Goal: Transaction & Acquisition: Book appointment/travel/reservation

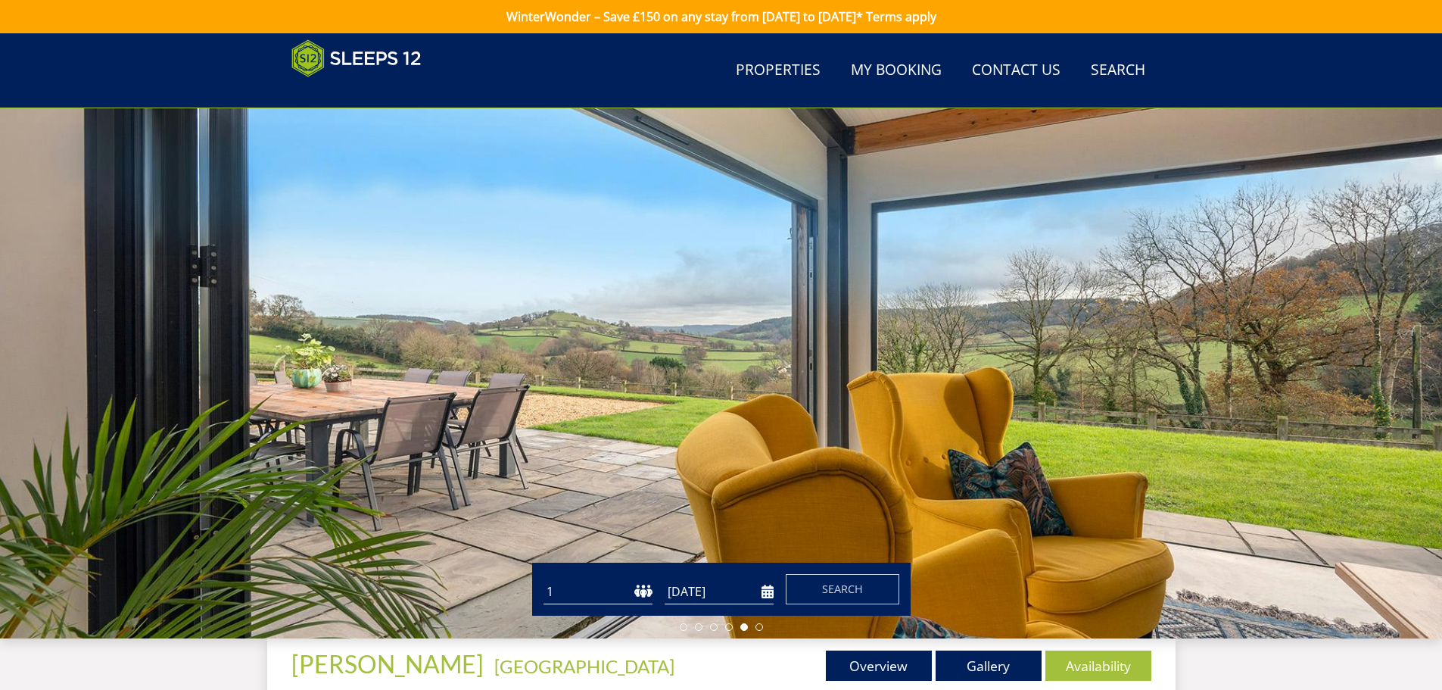
scroll to position [392, 0]
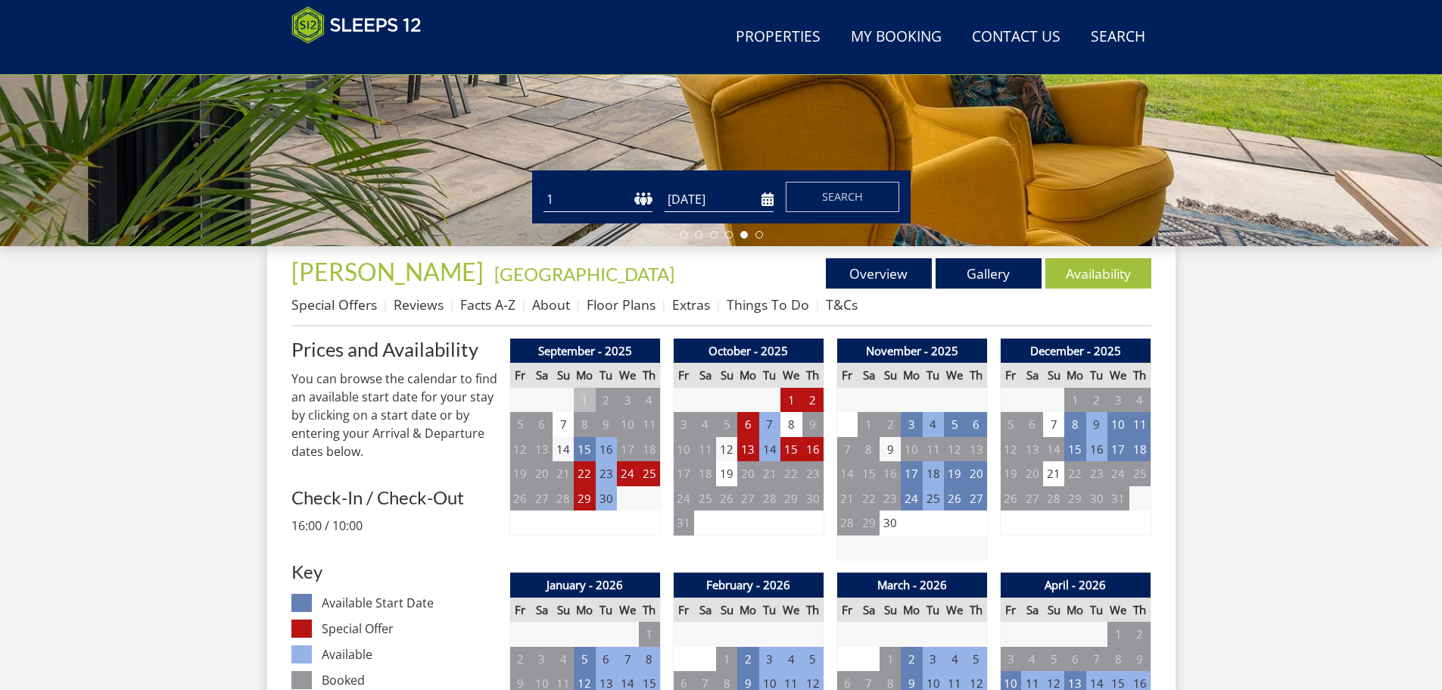
click at [765, 198] on input "[DATE]" at bounding box center [719, 199] width 109 height 25
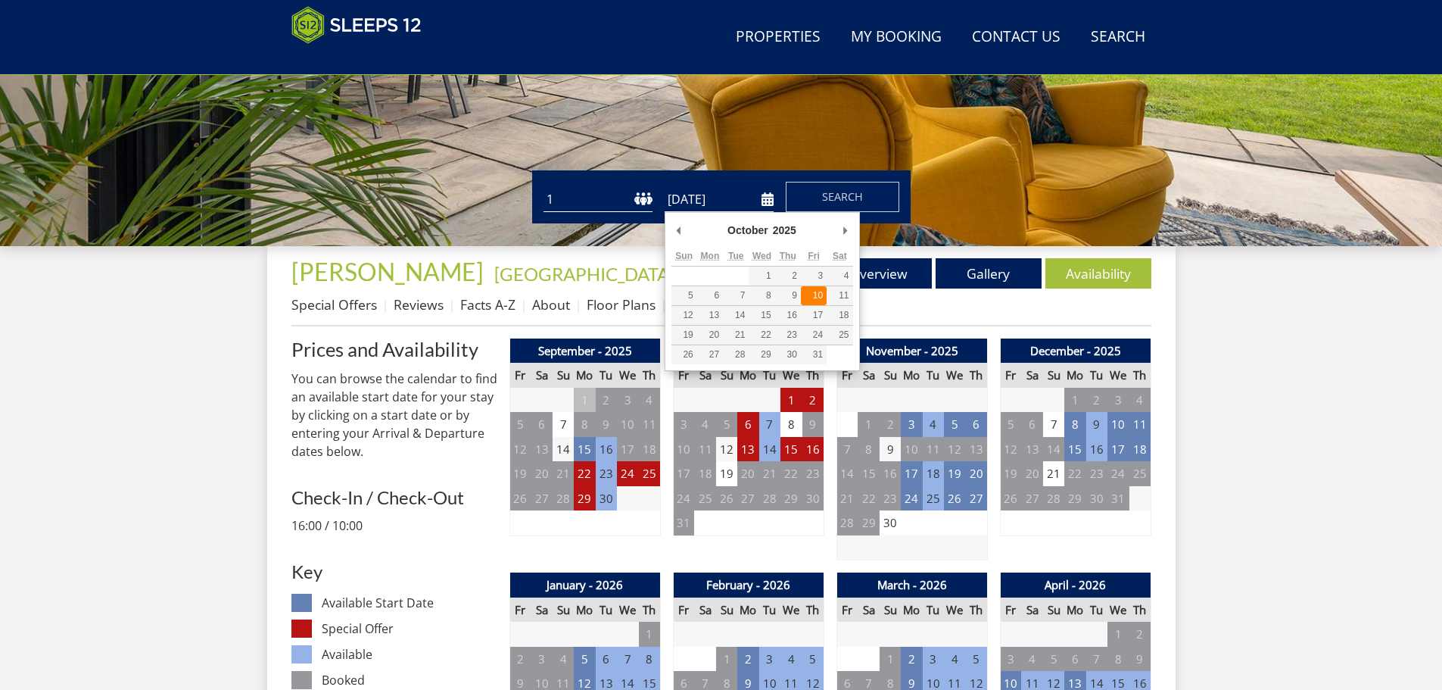
type input "10/10/2025"
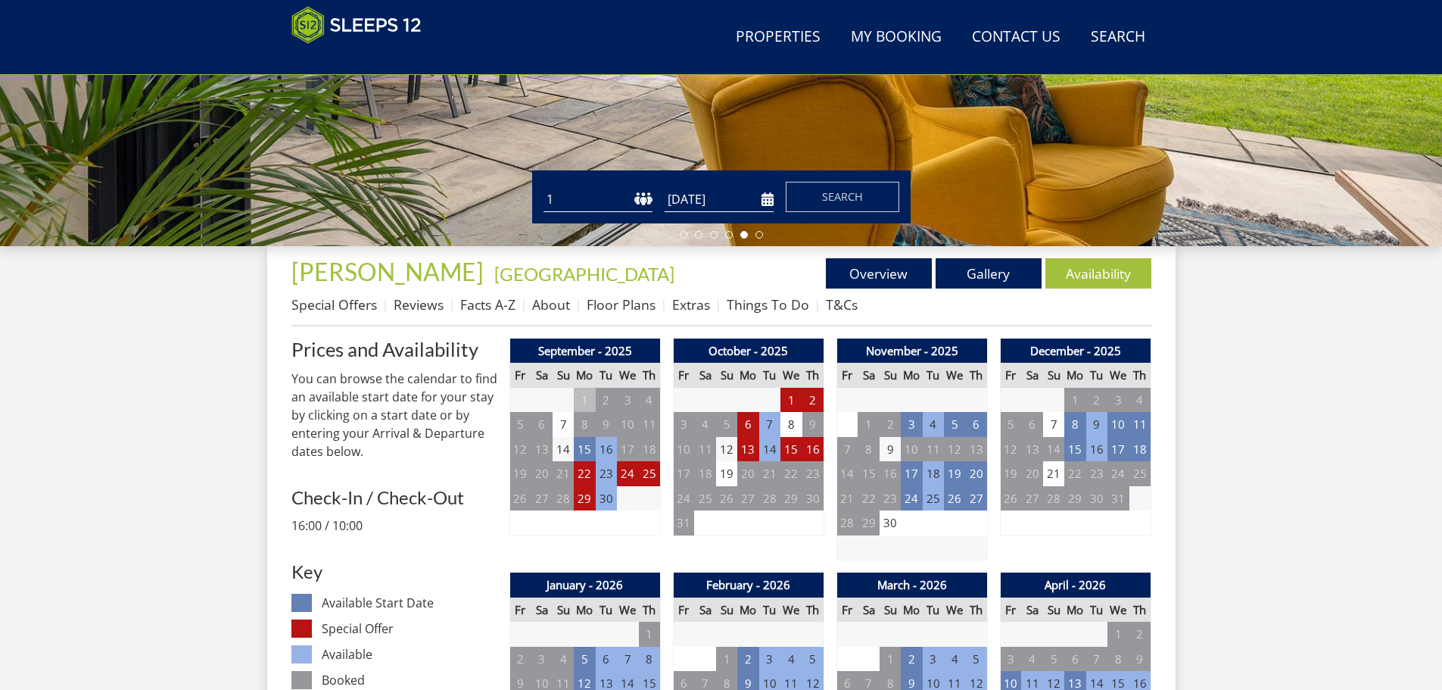
drag, startPoint x: 639, startPoint y: 200, endPoint x: 628, endPoint y: 200, distance: 10.6
click at [639, 200] on select "1 2 3 4 5 6 7 8 9 10 11 12 13 14 15 16 17 18 19 20 21 22 23 24 25 26 27 28 29 3…" at bounding box center [597, 199] width 109 height 25
select select "20"
click at [543, 187] on select "1 2 3 4 5 6 7 8 9 10 11 12 13 14 15 16 17 18 19 20 21 22 23 24 25 26 27 28 29 3…" at bounding box center [597, 199] width 109 height 25
click at [845, 199] on span "Search" at bounding box center [842, 196] width 41 height 14
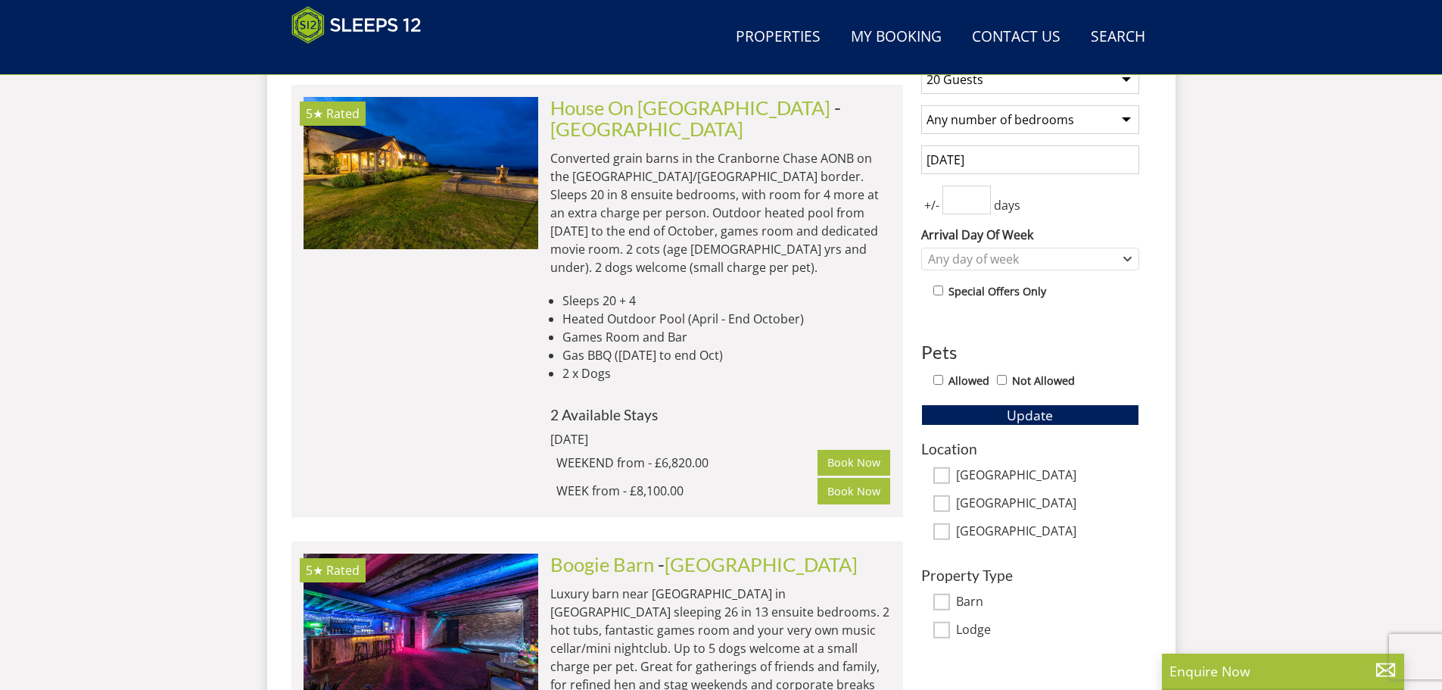
scroll to position [384, 0]
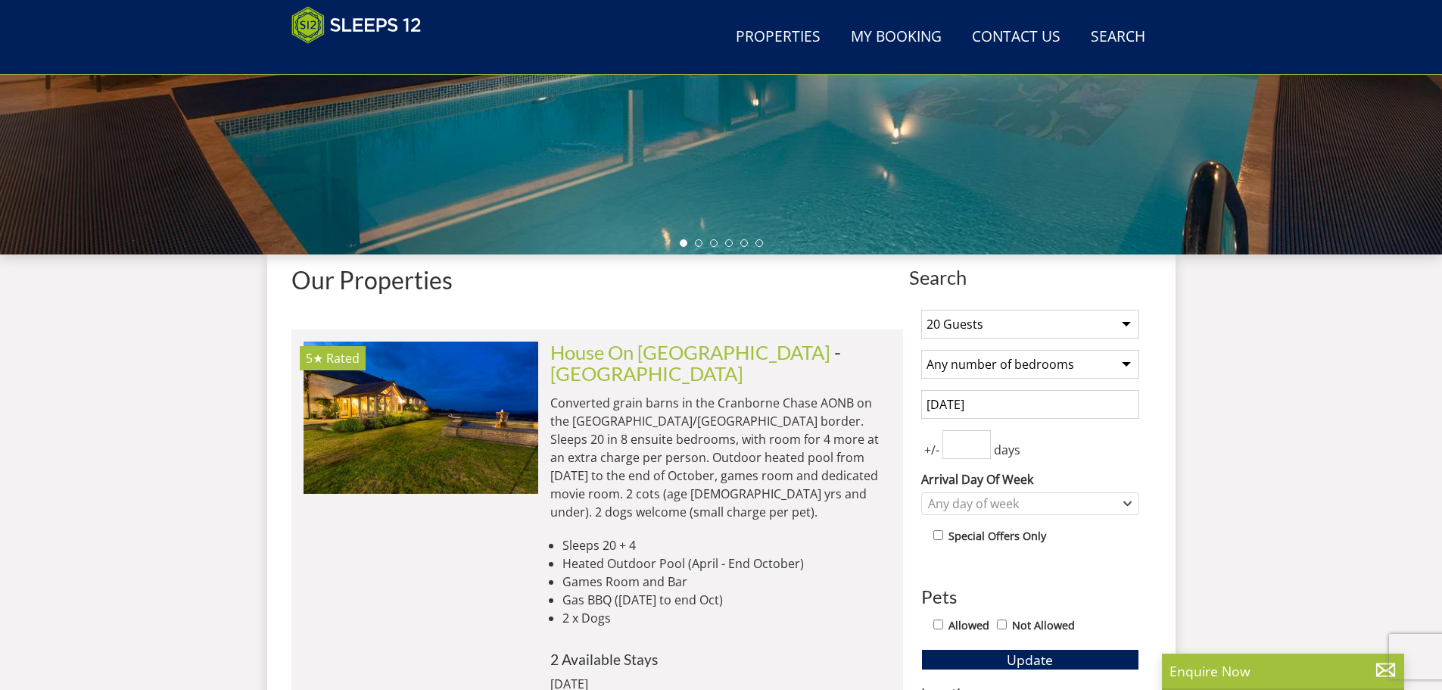
select select "20"
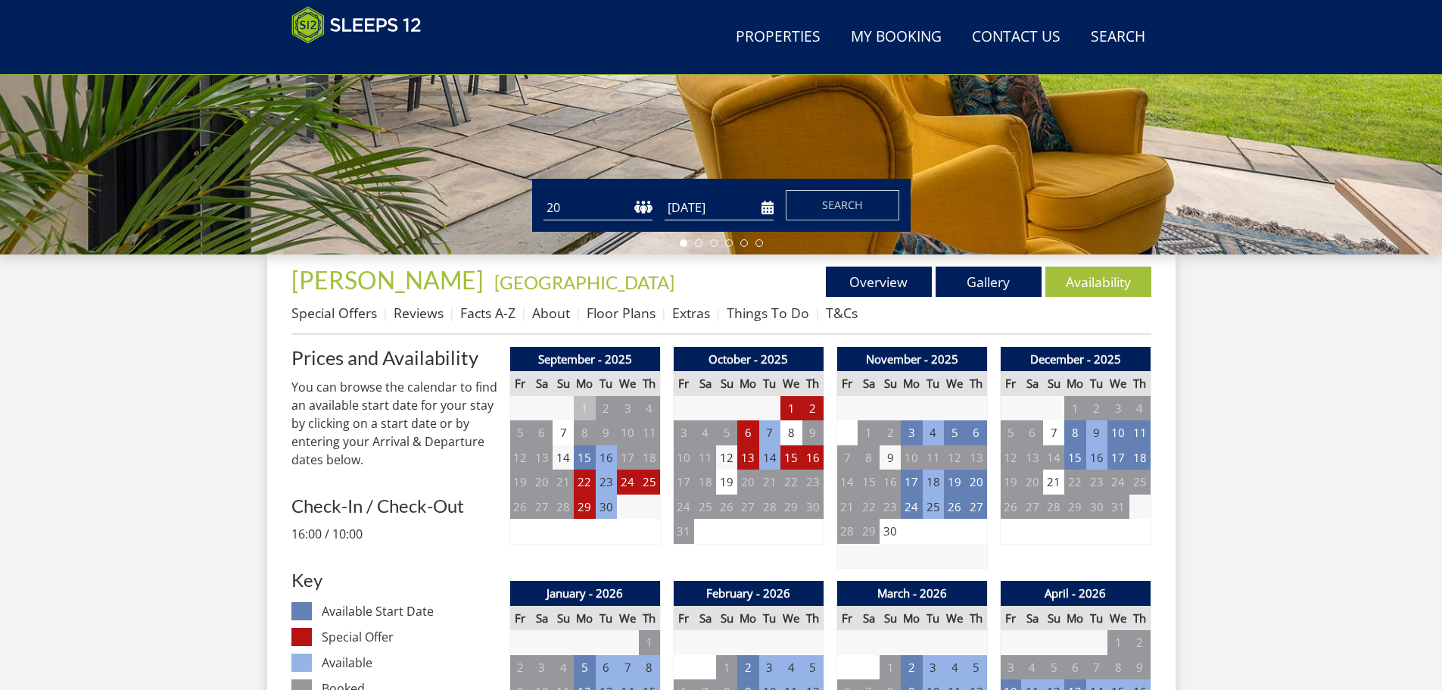
scroll to position [392, 0]
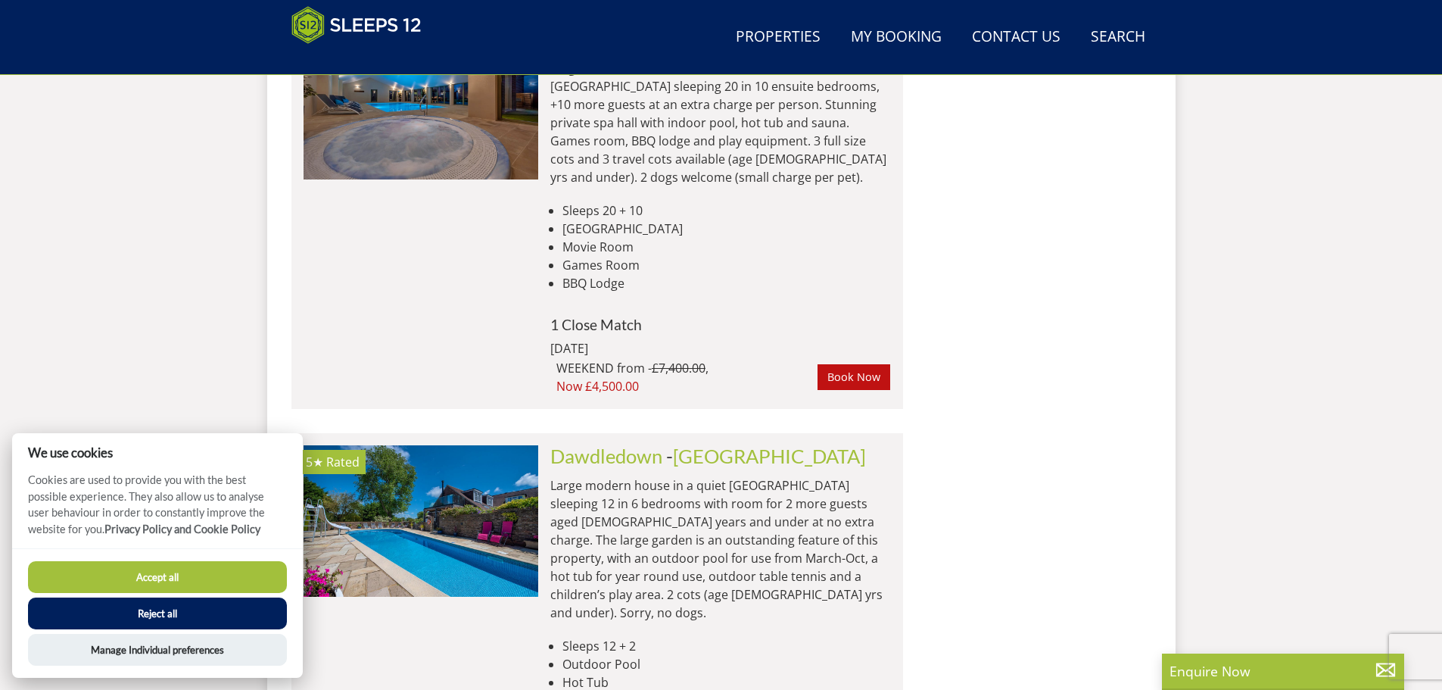
scroll to position [1171, 0]
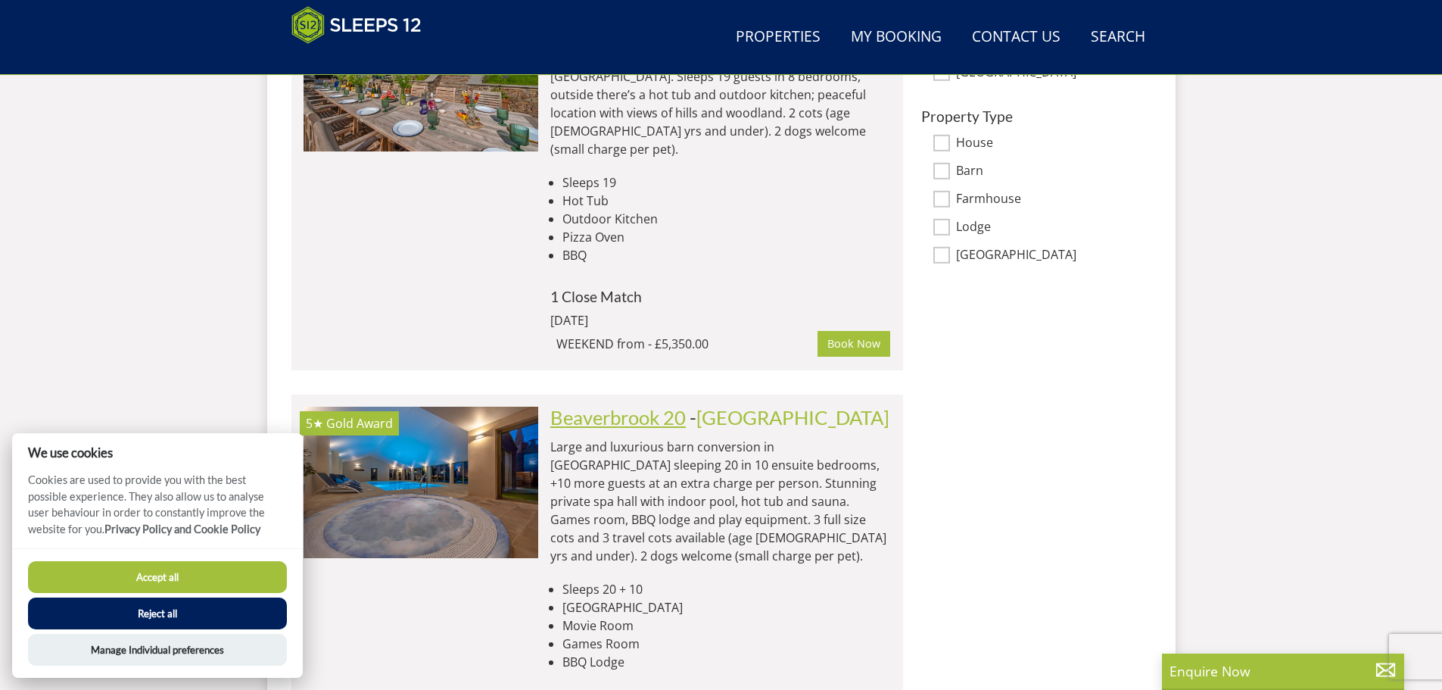
click at [669, 406] on link "Beaverbrook 20" at bounding box center [617, 417] width 135 height 23
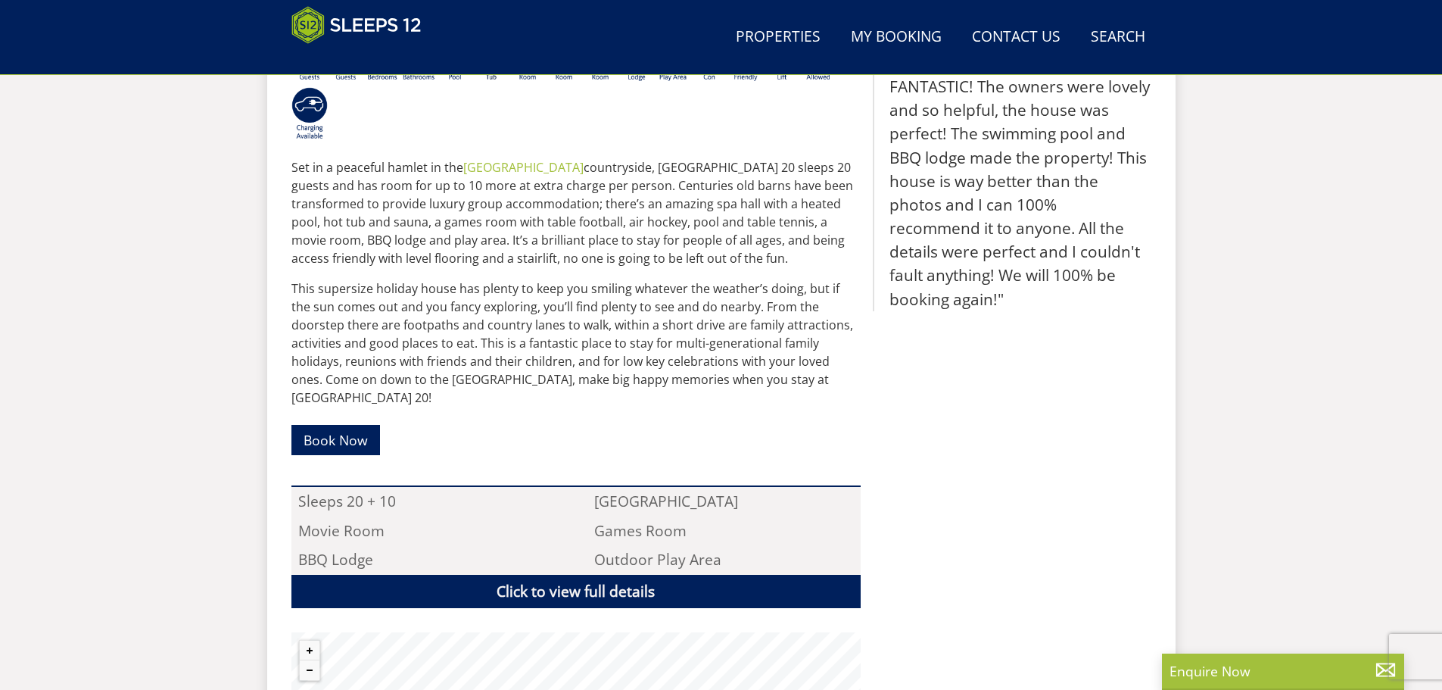
scroll to position [324, 0]
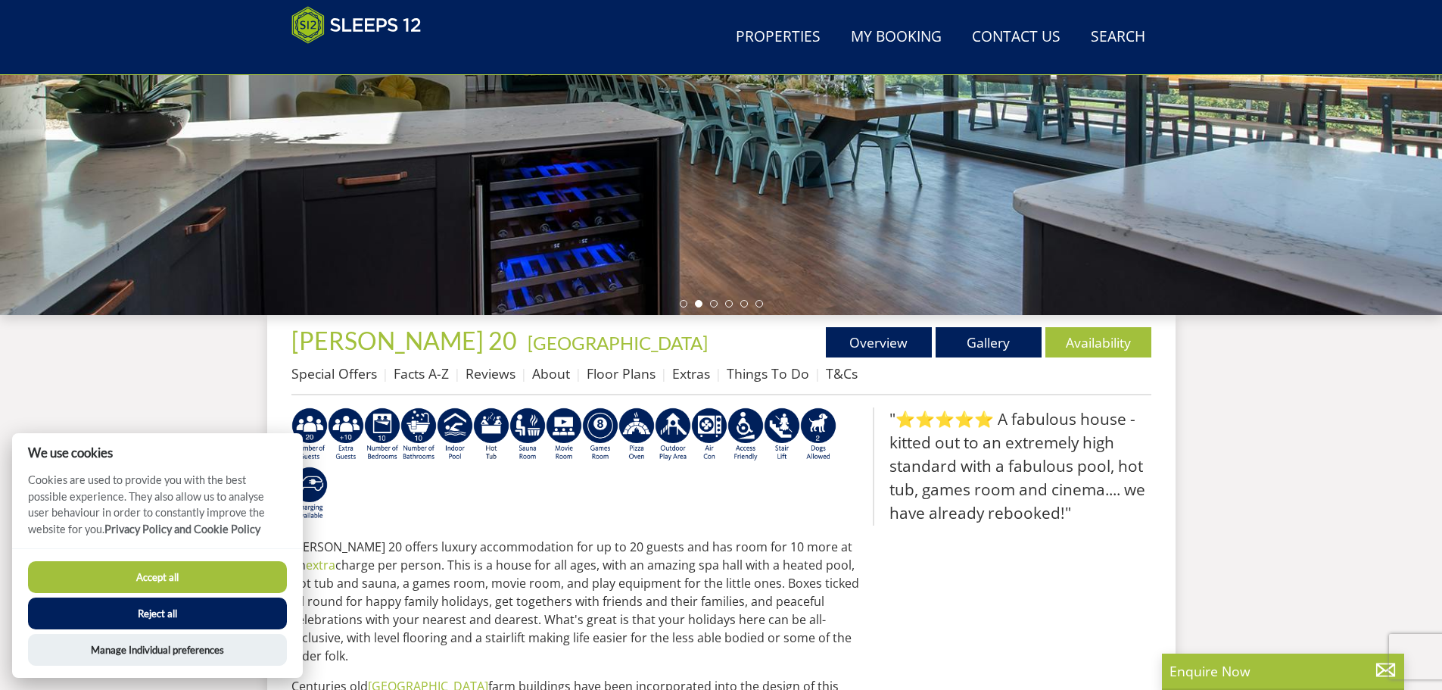
scroll to position [322, 0]
click at [1122, 349] on link "Availability" at bounding box center [1098, 343] width 106 height 30
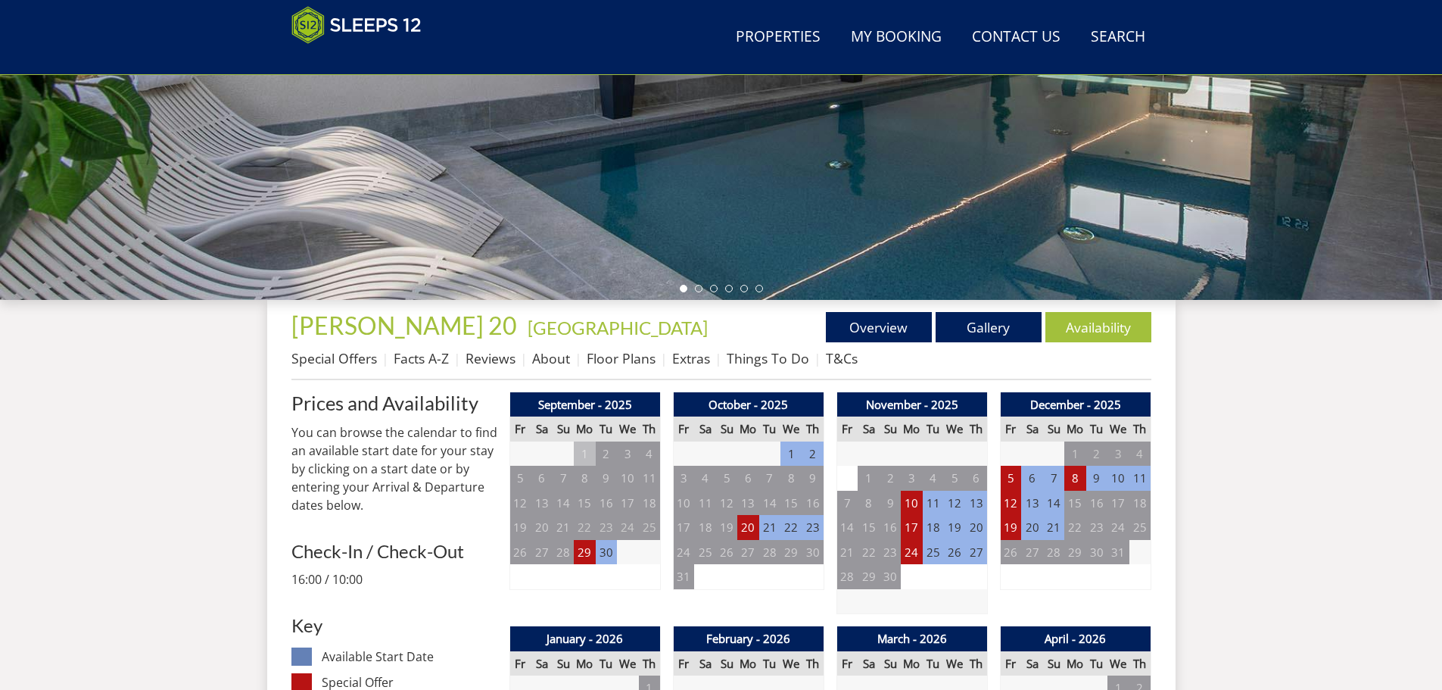
scroll to position [565, 0]
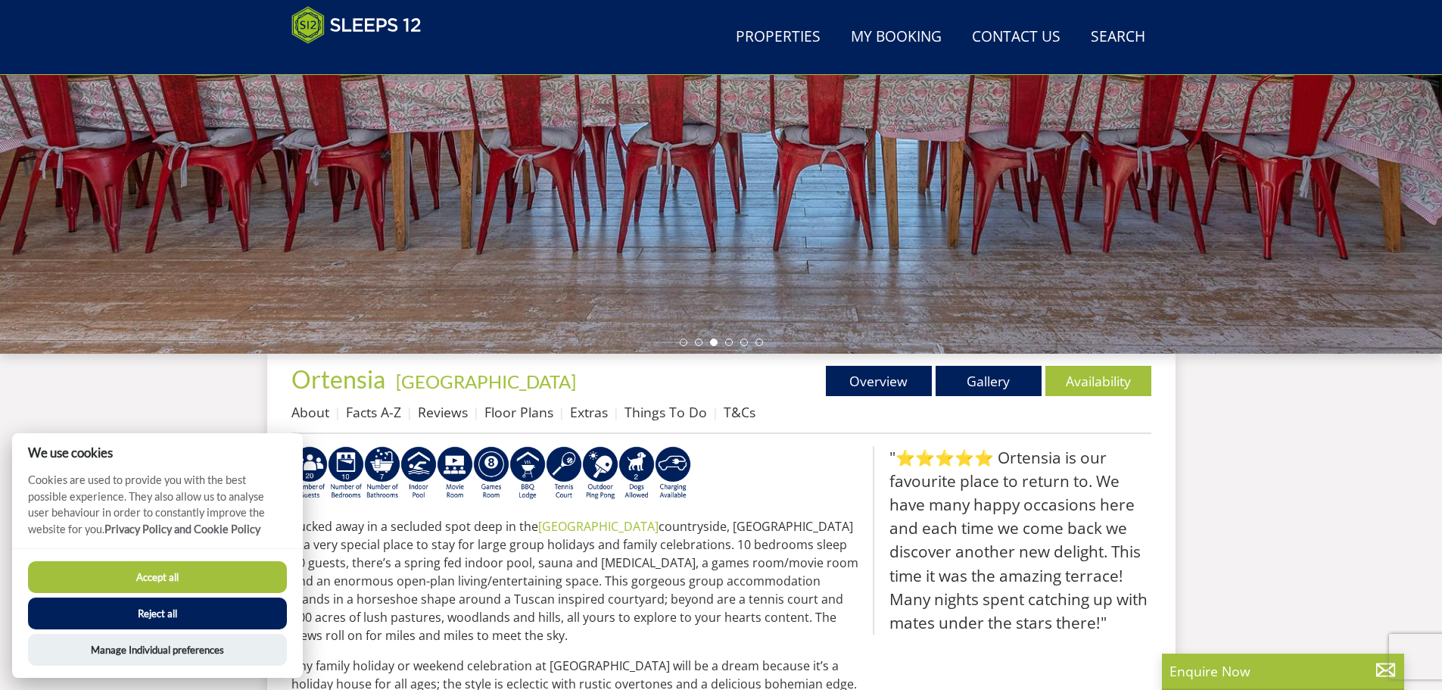
scroll to position [283, 0]
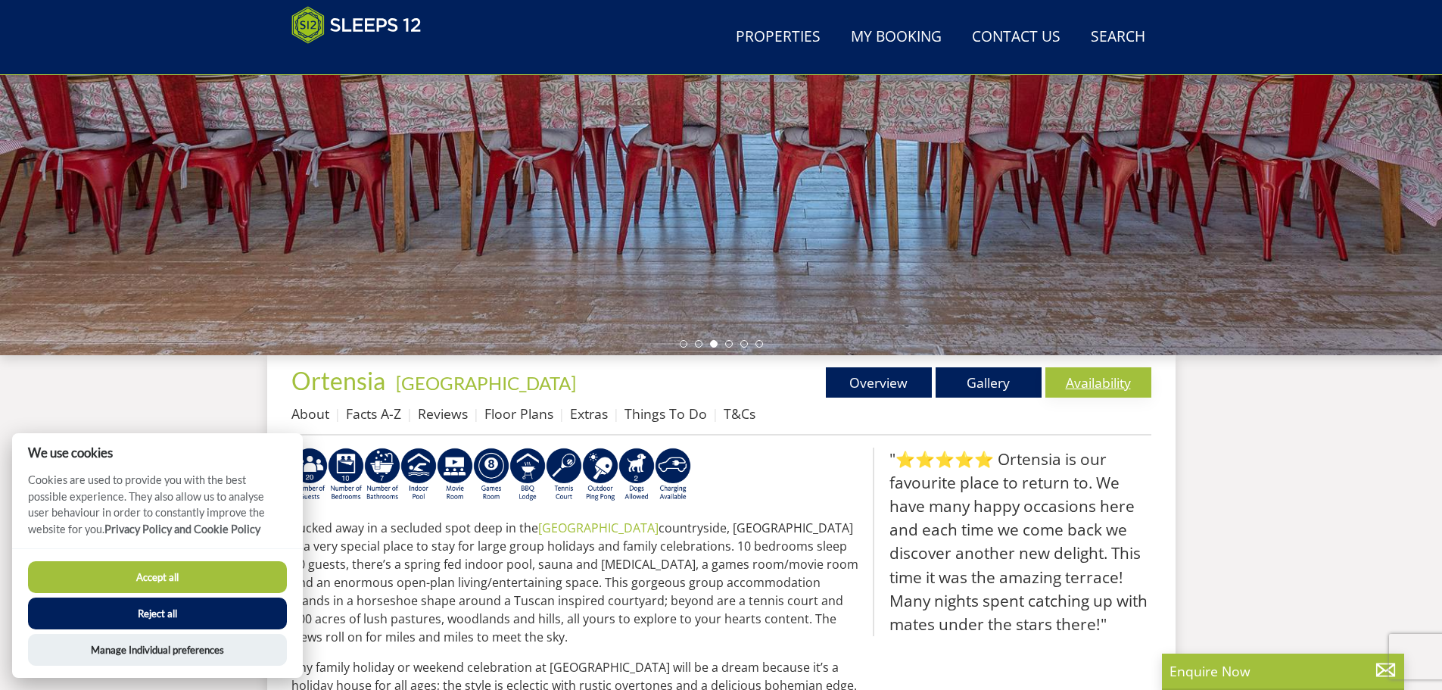
click at [1110, 388] on link "Availability" at bounding box center [1098, 382] width 106 height 30
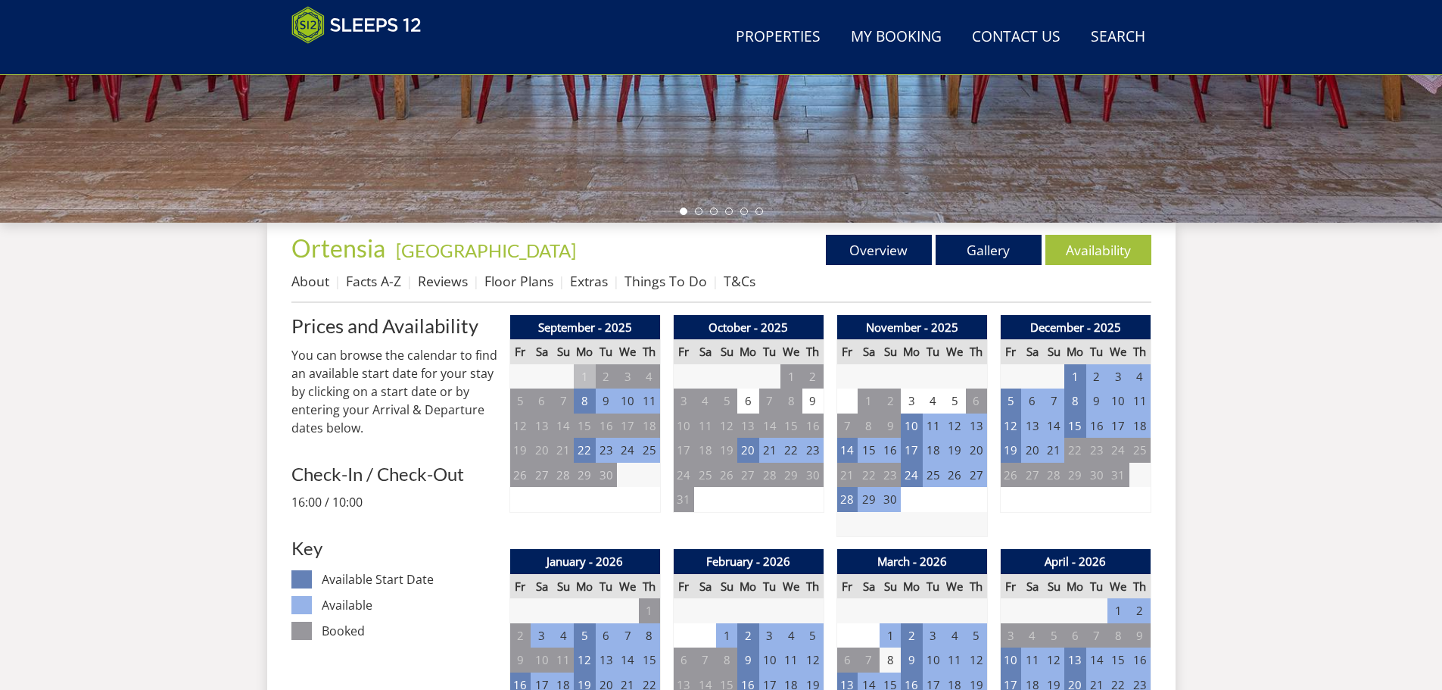
scroll to position [643, 0]
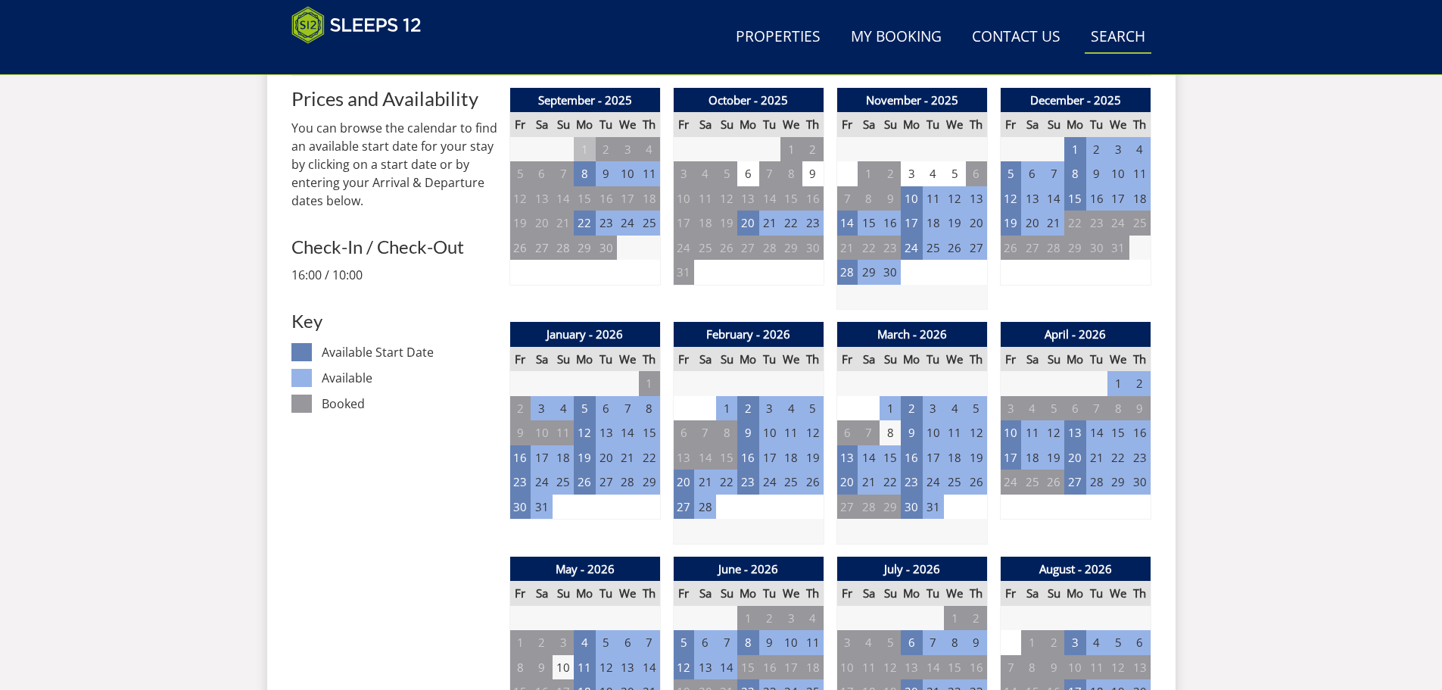
click at [1101, 31] on link "Search Check Availability" at bounding box center [1118, 37] width 67 height 34
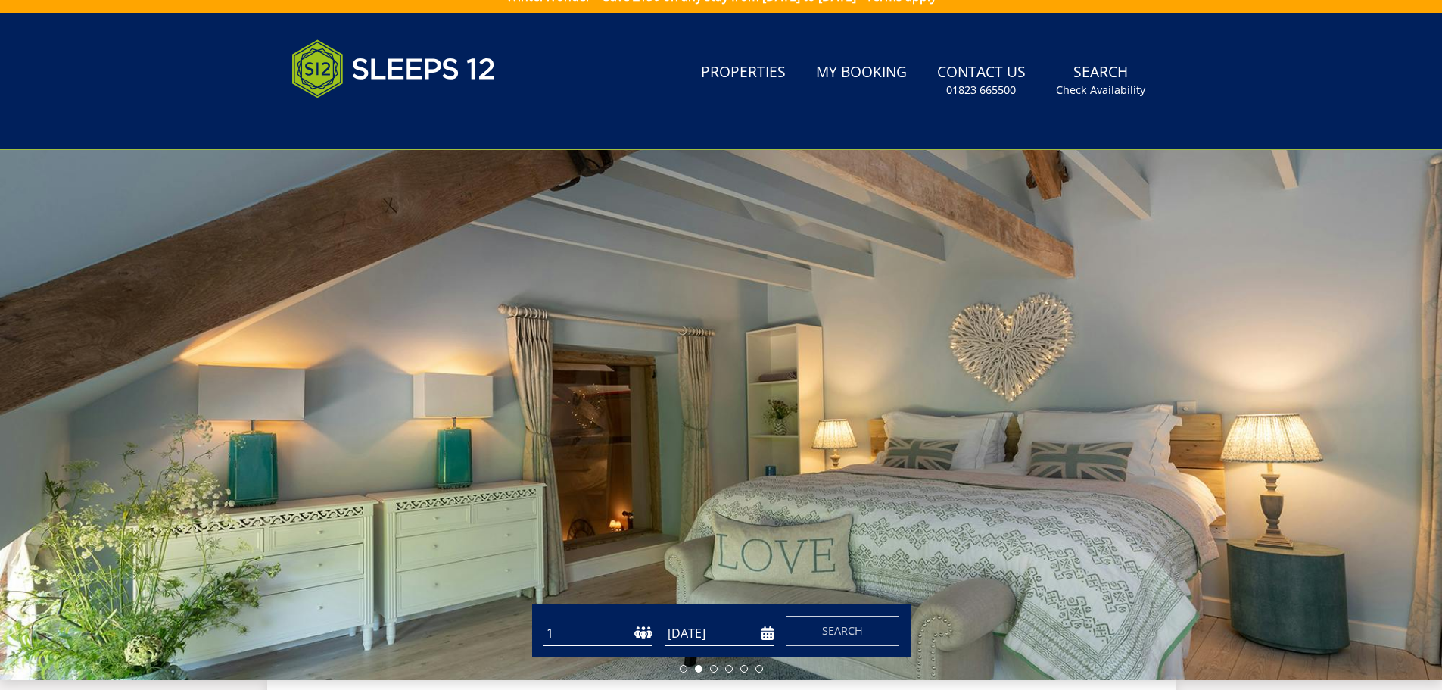
scroll to position [165, 0]
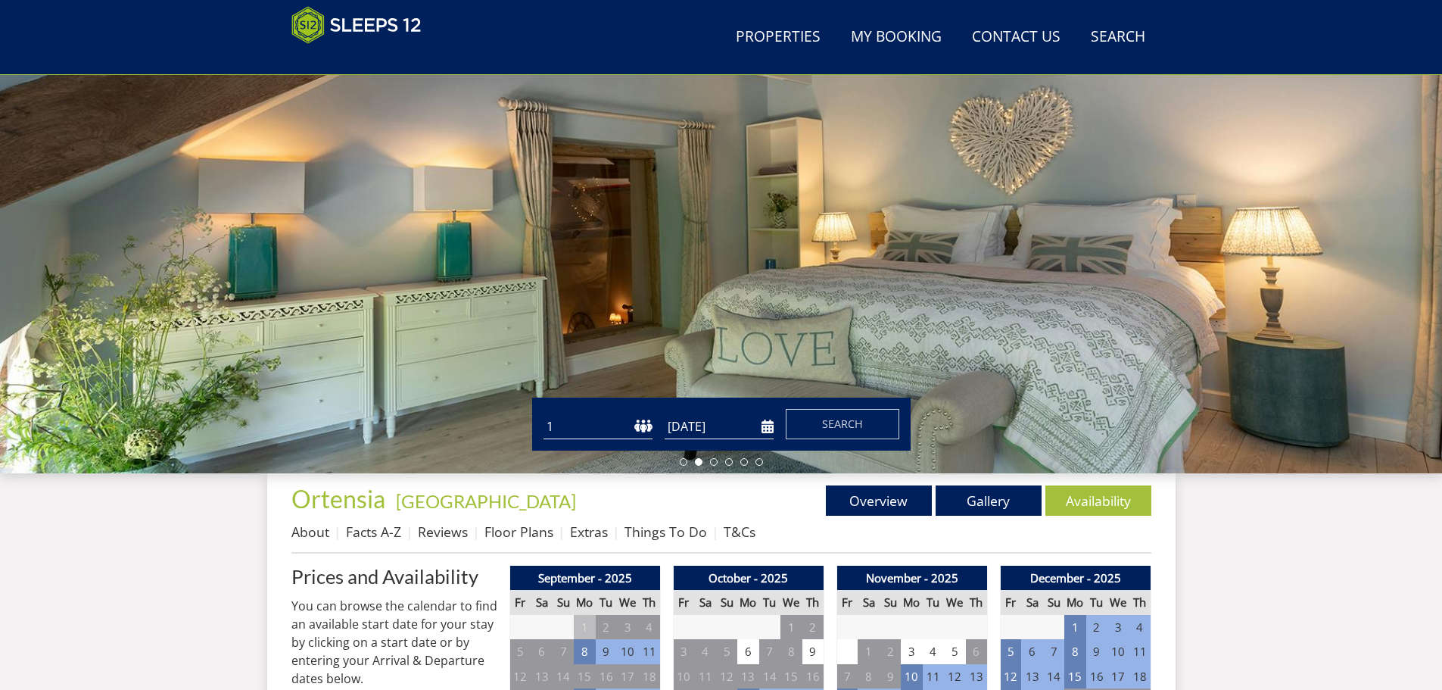
click at [765, 419] on input "[DATE]" at bounding box center [719, 426] width 109 height 25
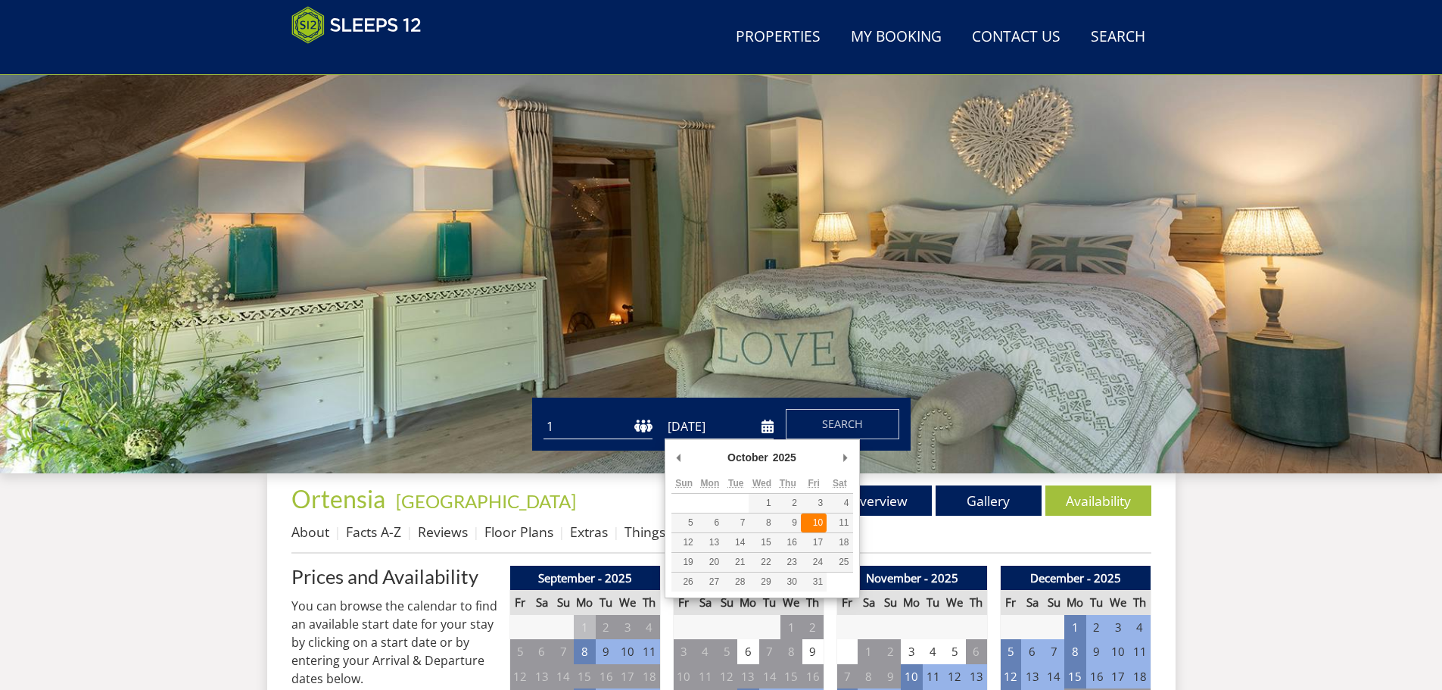
type input "[DATE]"
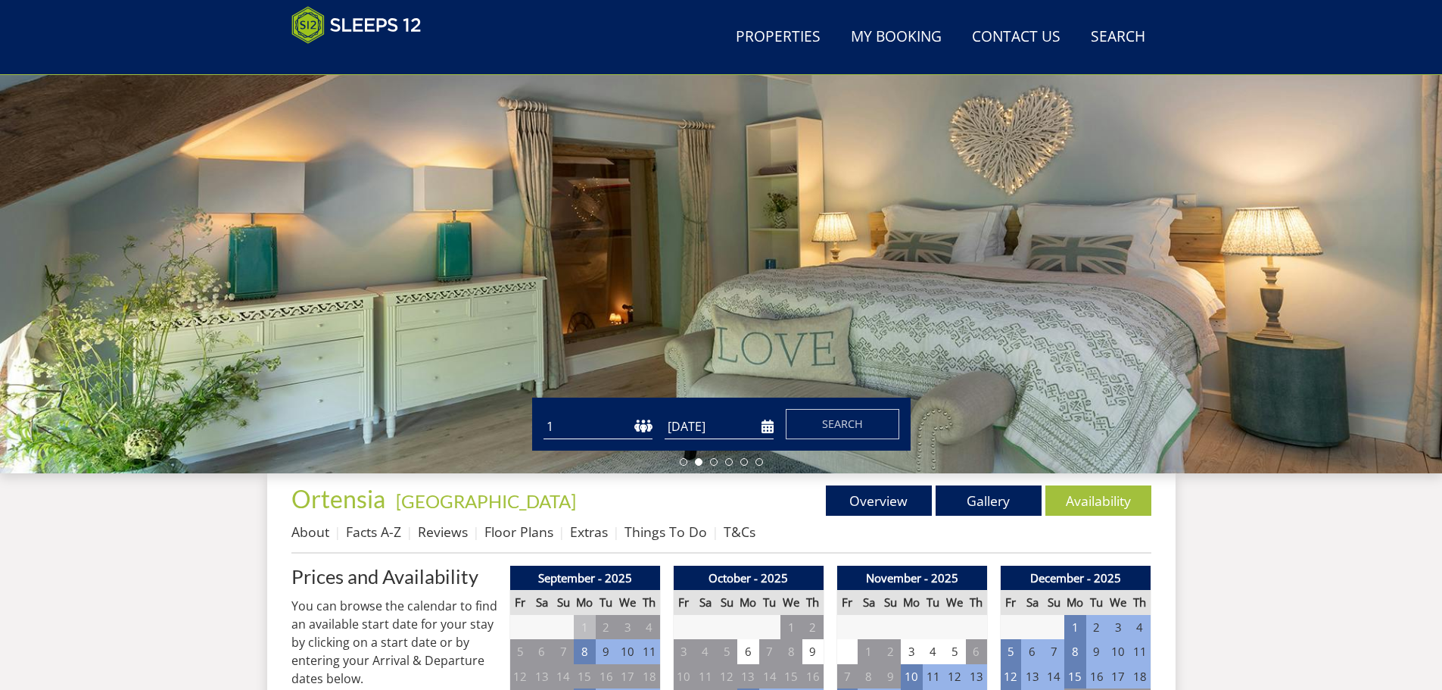
click at [645, 430] on select "1 2 3 4 5 6 7 8 9 10 11 12 13 14 15 16 17 18 19 20 21 22 23 24 25 26 27 28 29 3…" at bounding box center [597, 426] width 109 height 25
select select "20"
click at [543, 414] on select "1 2 3 4 5 6 7 8 9 10 11 12 13 14 15 16 17 18 19 20 21 22 23 24 25 26 27 28 29 3…" at bounding box center [597, 426] width 109 height 25
click at [830, 428] on span "Search" at bounding box center [842, 423] width 41 height 14
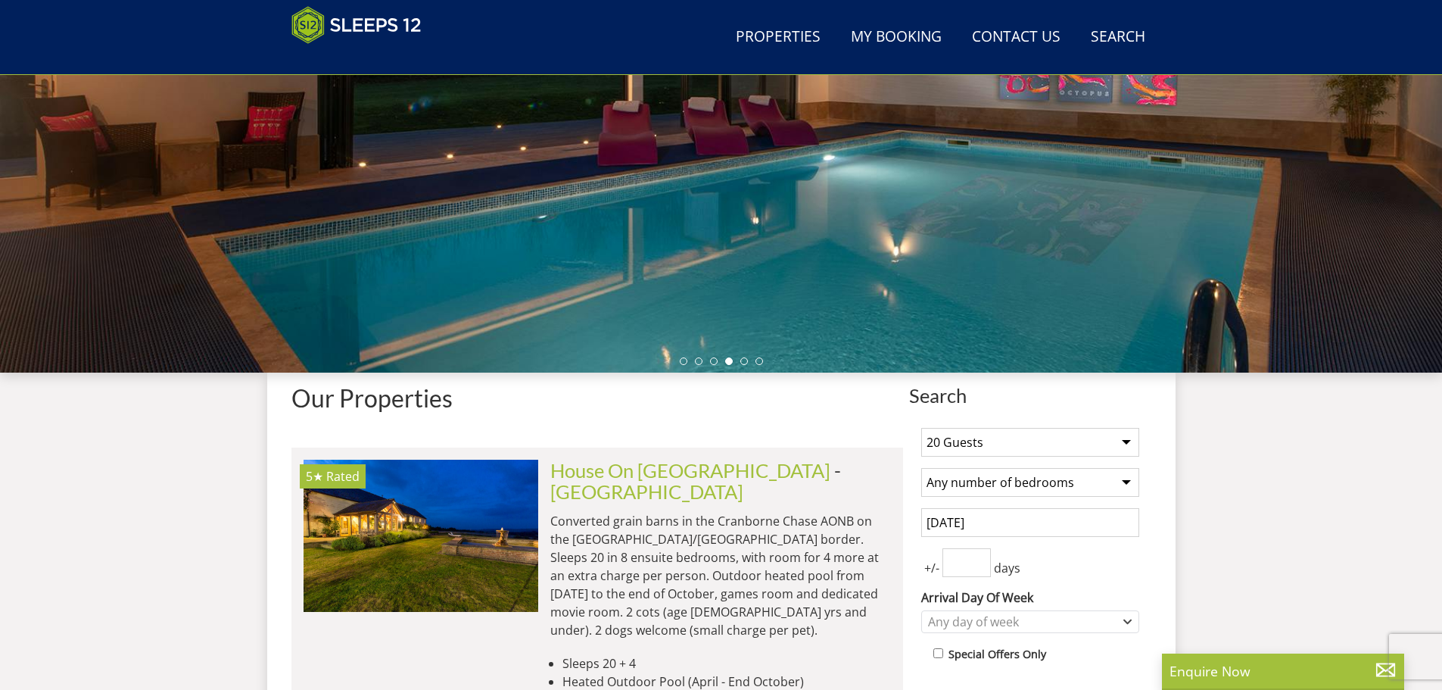
scroll to position [260, 0]
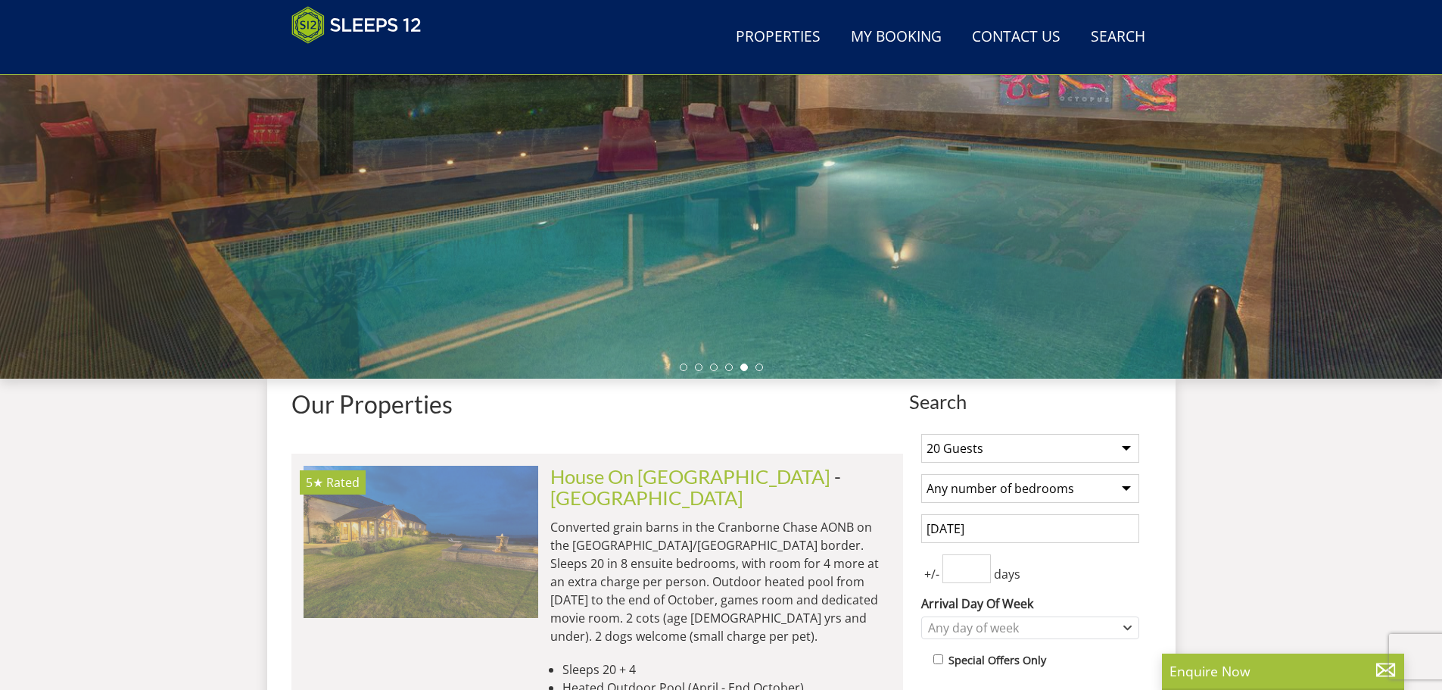
click at [462, 523] on img at bounding box center [421, 540] width 235 height 151
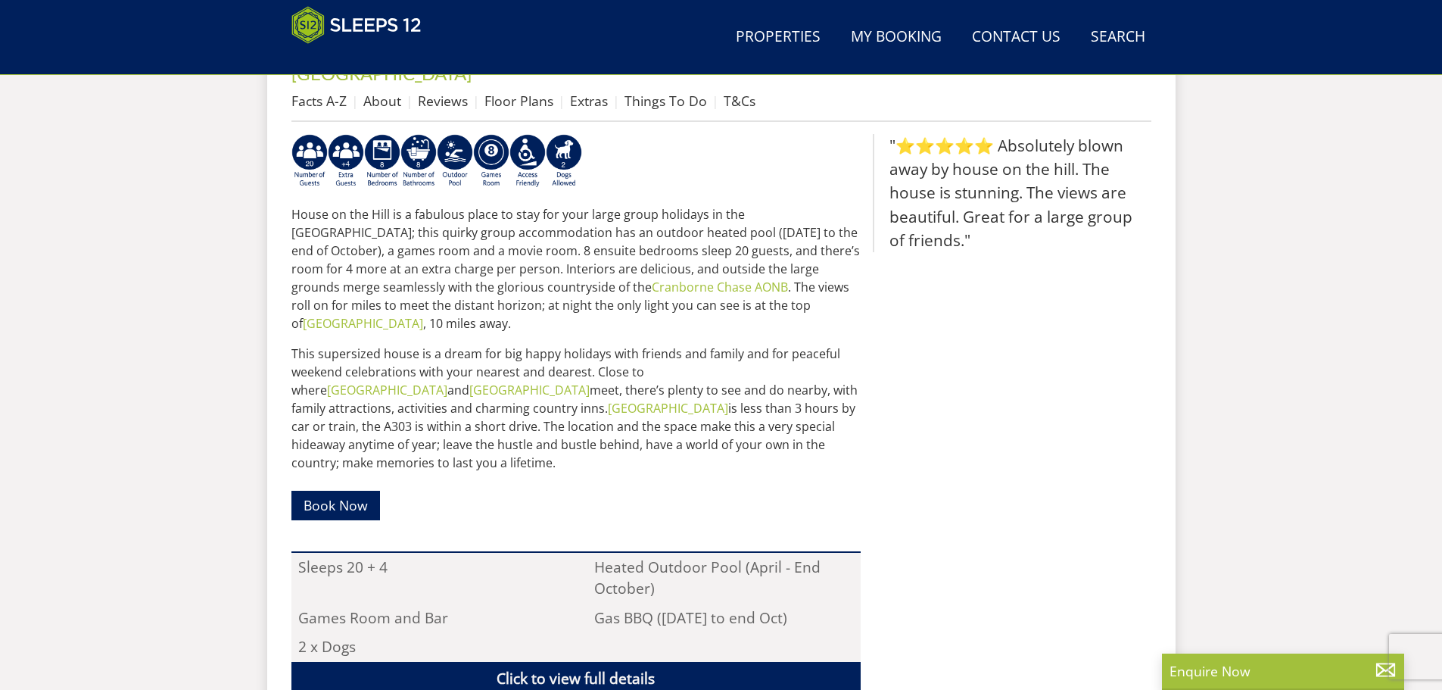
scroll to position [316, 0]
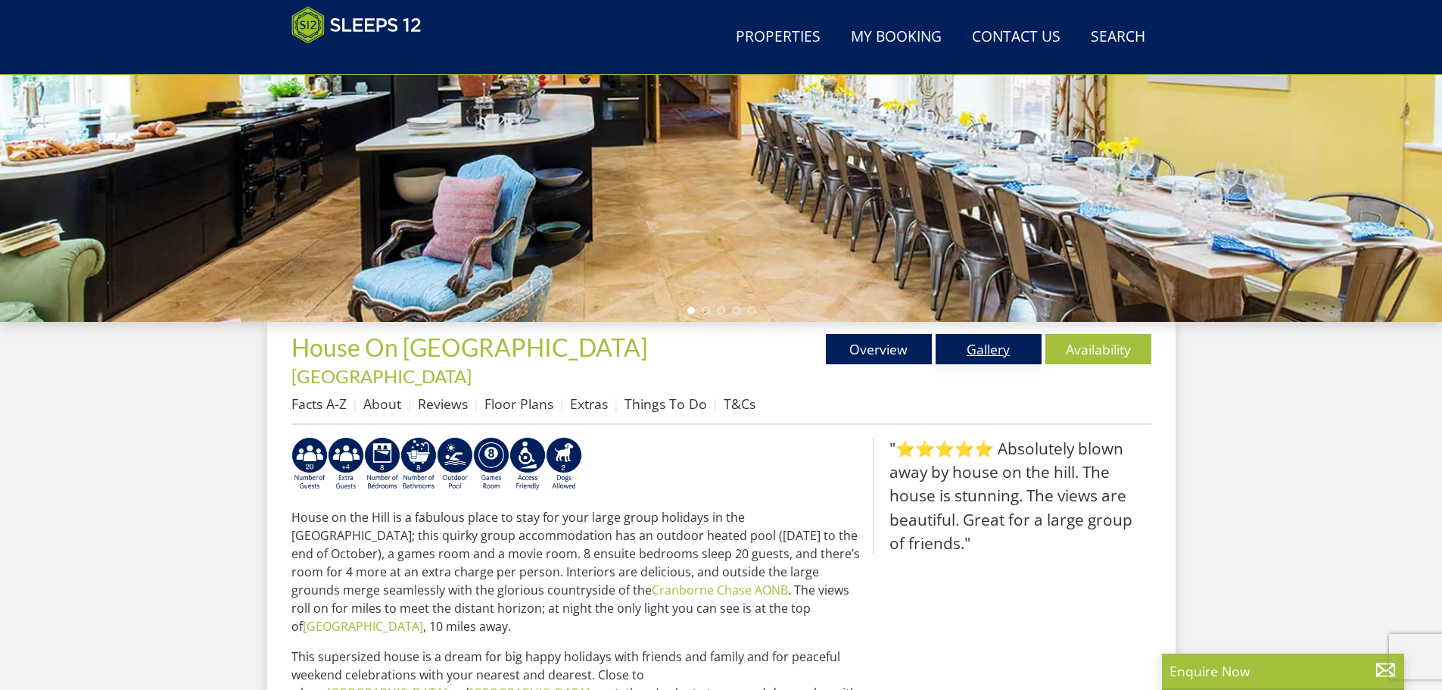
click at [980, 356] on link "Gallery" at bounding box center [989, 349] width 106 height 30
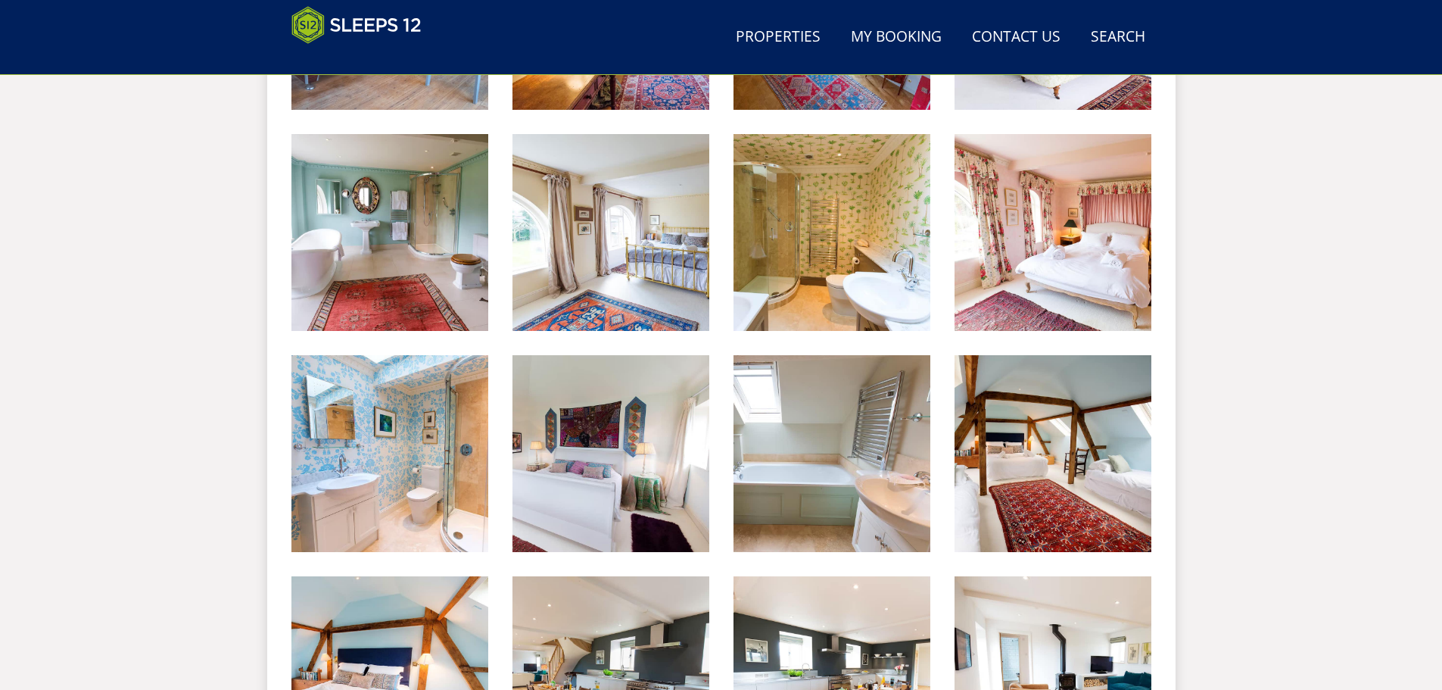
scroll to position [1769, 0]
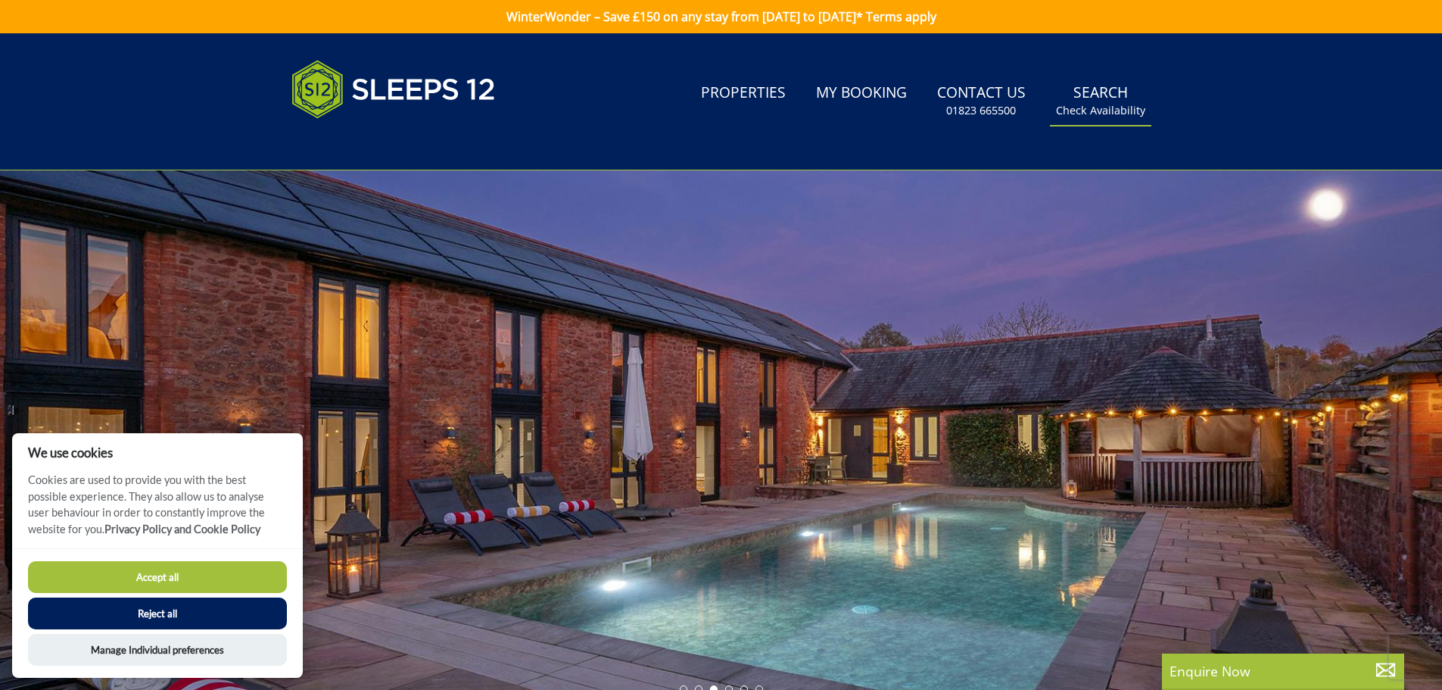
click at [1114, 91] on link "Search Check Availability" at bounding box center [1100, 100] width 101 height 49
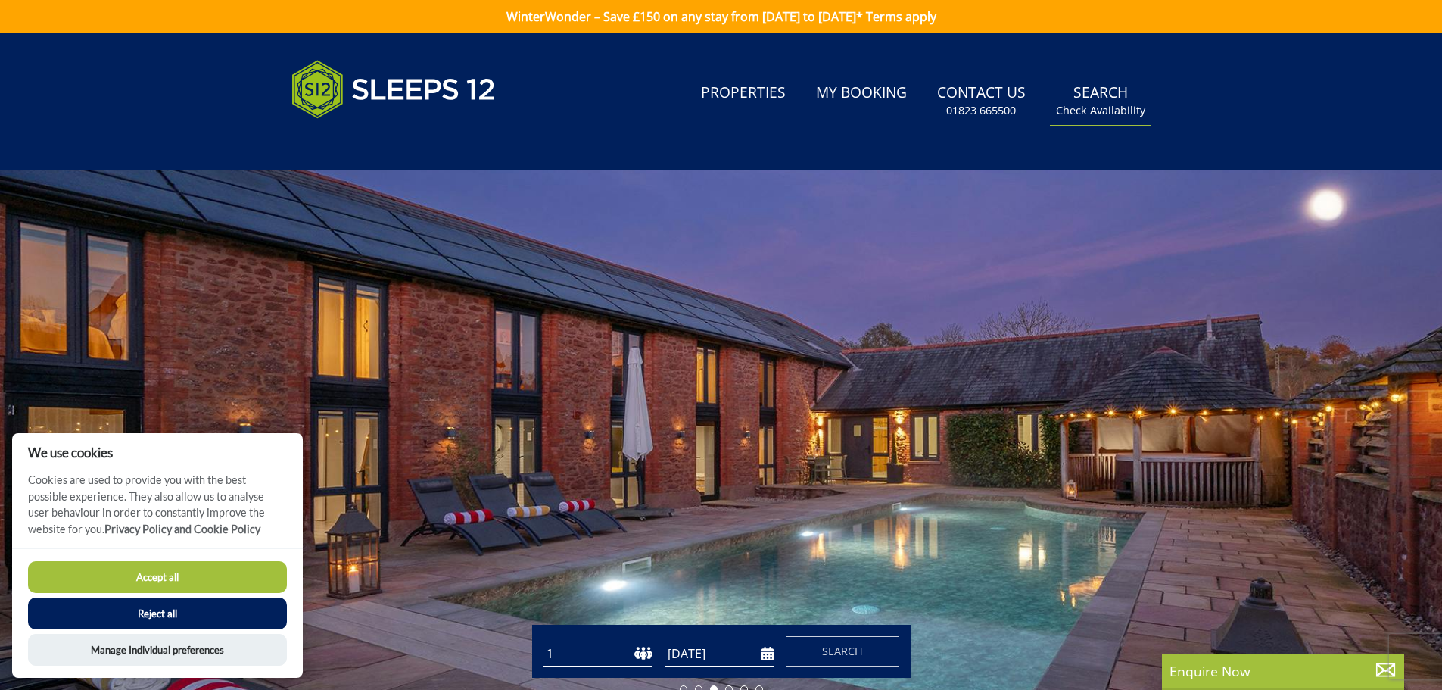
click at [1109, 86] on link "Search Check Availability" at bounding box center [1100, 100] width 101 height 49
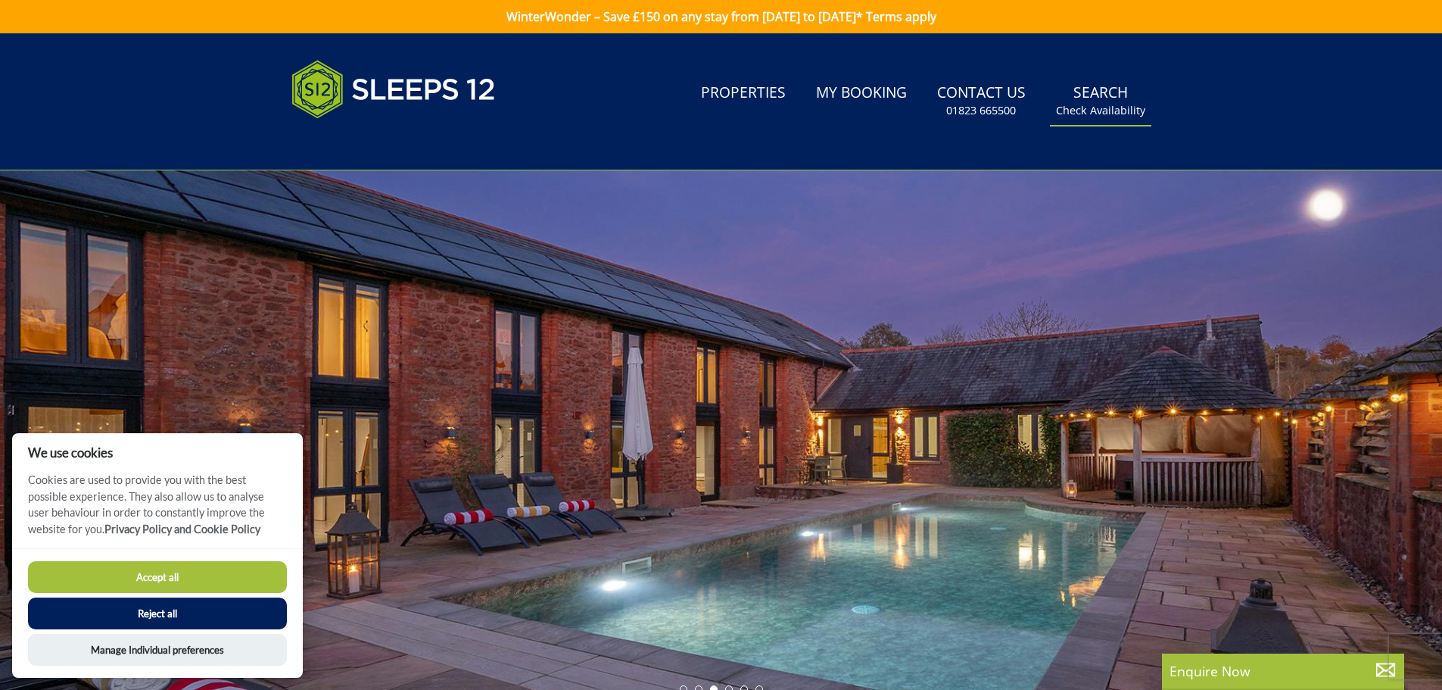
click at [1098, 123] on link "Search Check Availability" at bounding box center [1100, 100] width 101 height 49
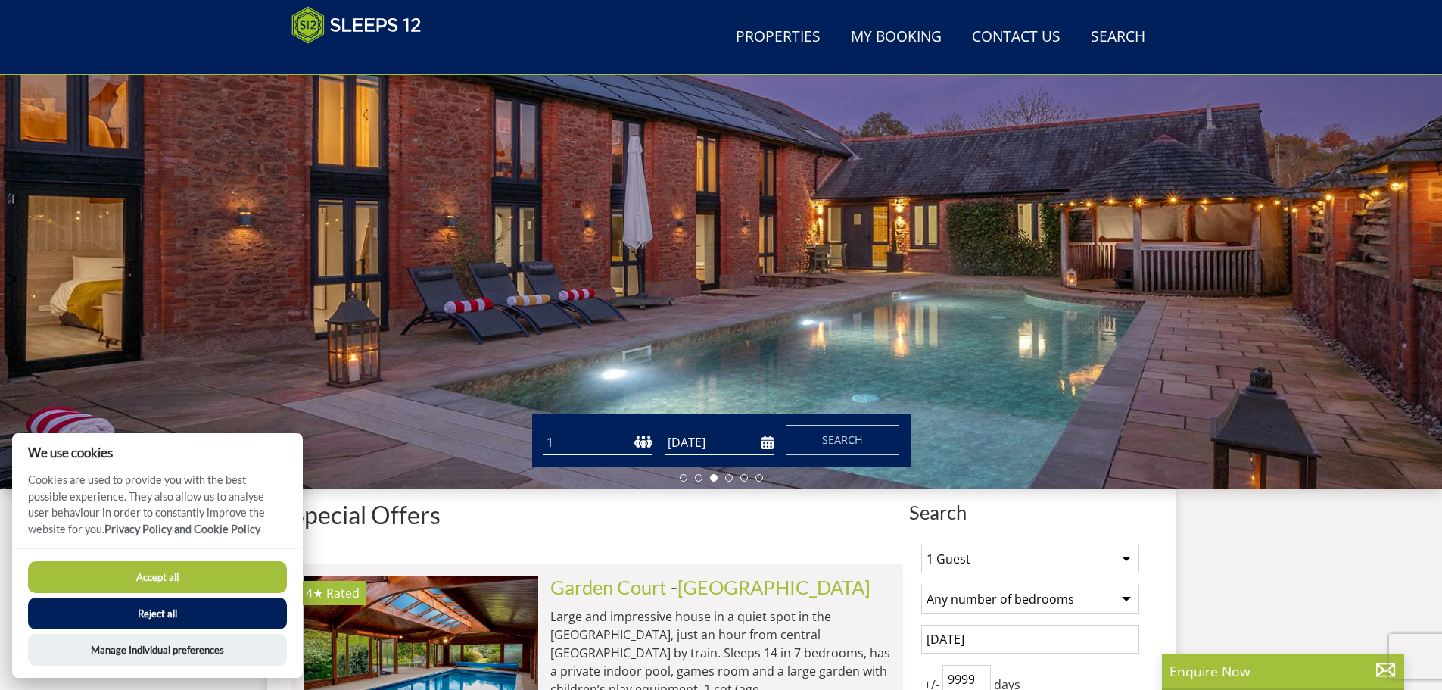
scroll to position [165, 0]
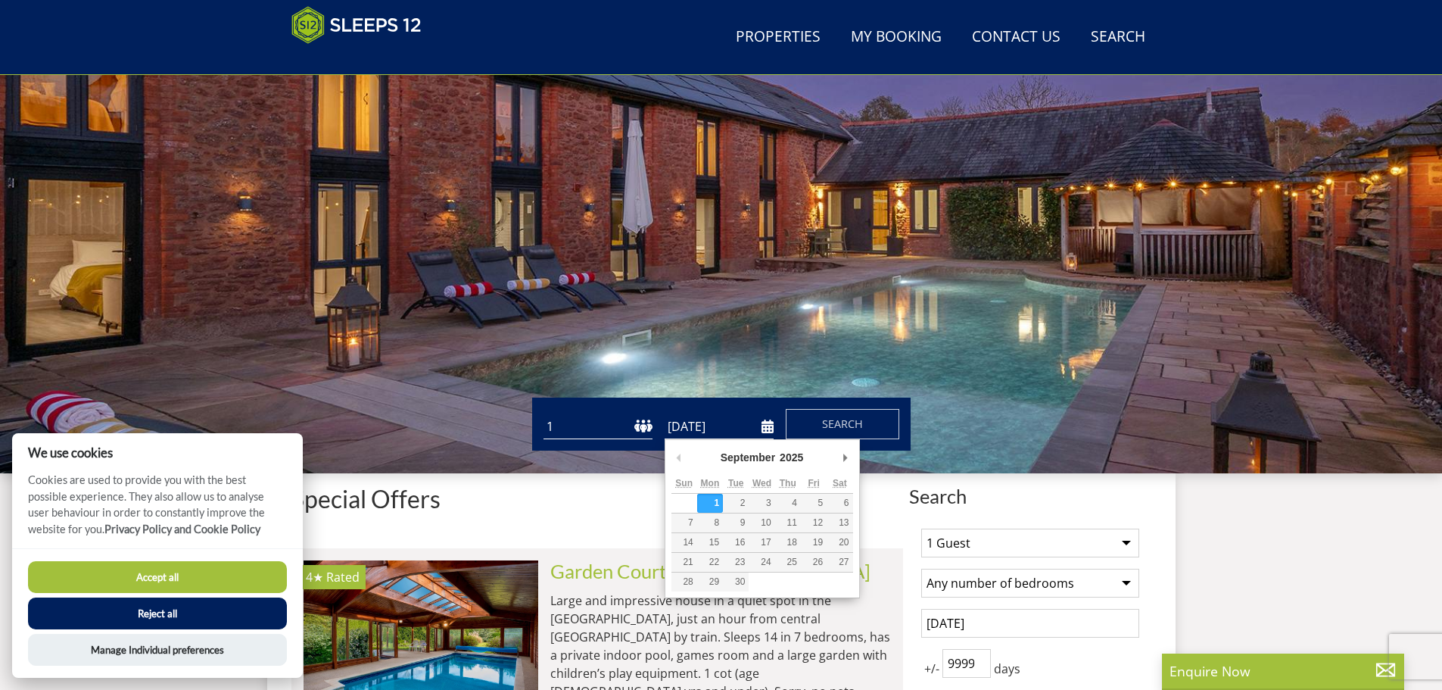
click at [771, 421] on input "[DATE]" at bounding box center [719, 426] width 109 height 25
type input "10/10/2025"
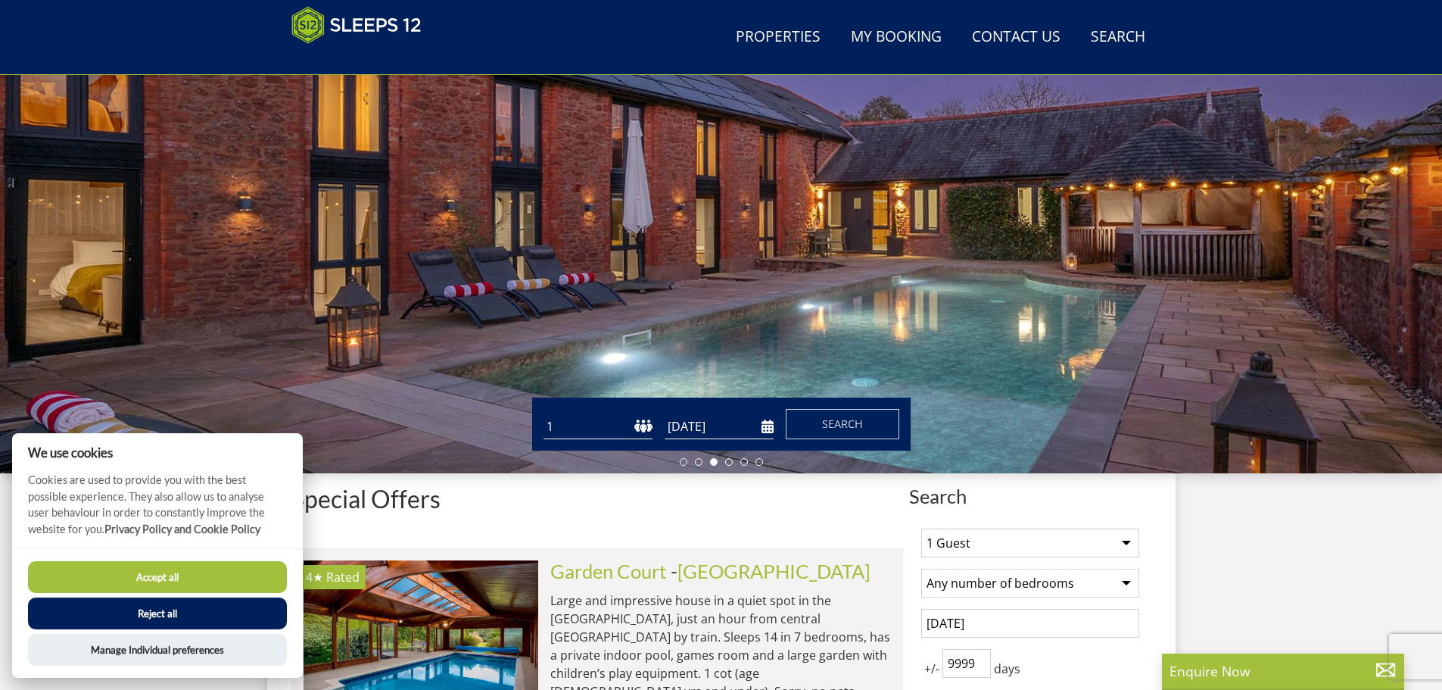
click at [649, 431] on select "1 2 3 4 5 6 7 8 9 10 11 12 13 14 15 16 17 18 19 20 21 22 23 24 25 26 27 28 29 3…" at bounding box center [597, 426] width 109 height 25
select select "20"
click at [543, 414] on select "1 2 3 4 5 6 7 8 9 10 11 12 13 14 15 16 17 18 19 20 21 22 23 24 25 26 27 28 29 3…" at bounding box center [597, 426] width 109 height 25
click at [802, 419] on button "Search" at bounding box center [843, 424] width 114 height 30
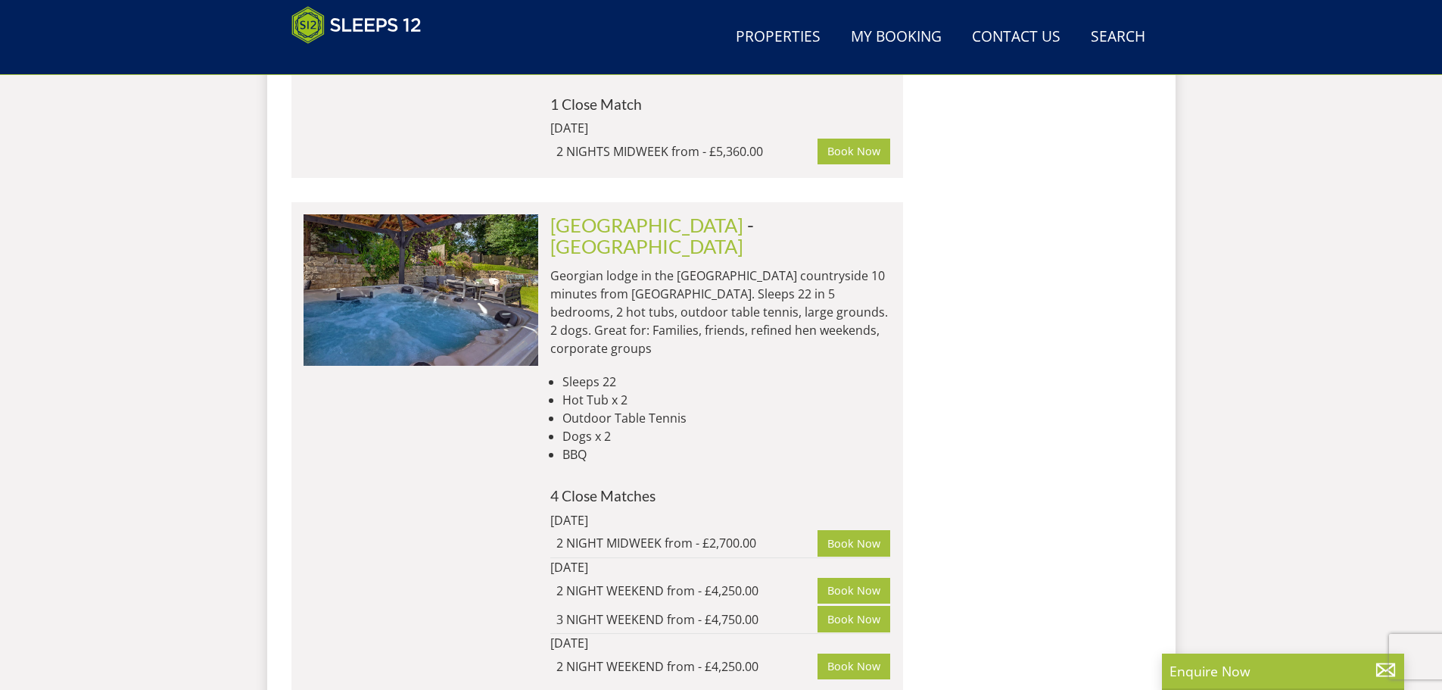
scroll to position [1519, 0]
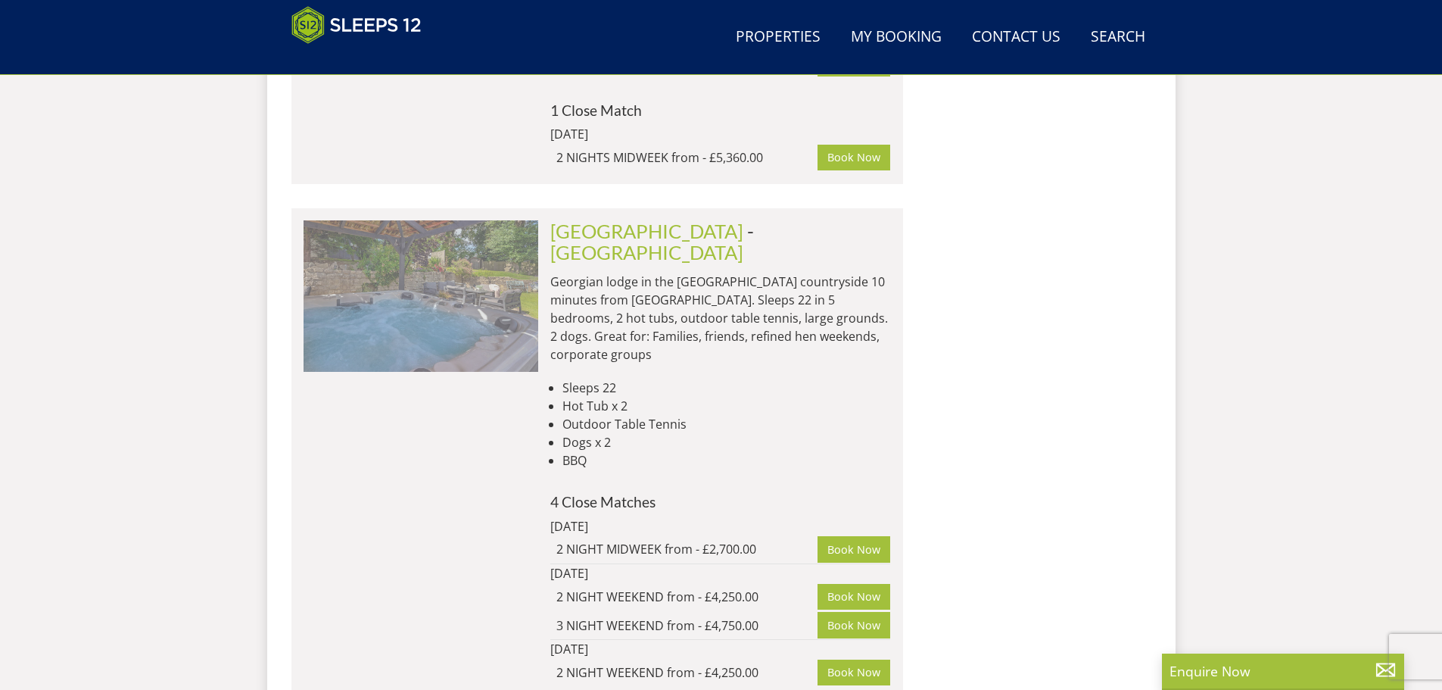
click at [434, 239] on img at bounding box center [421, 295] width 235 height 151
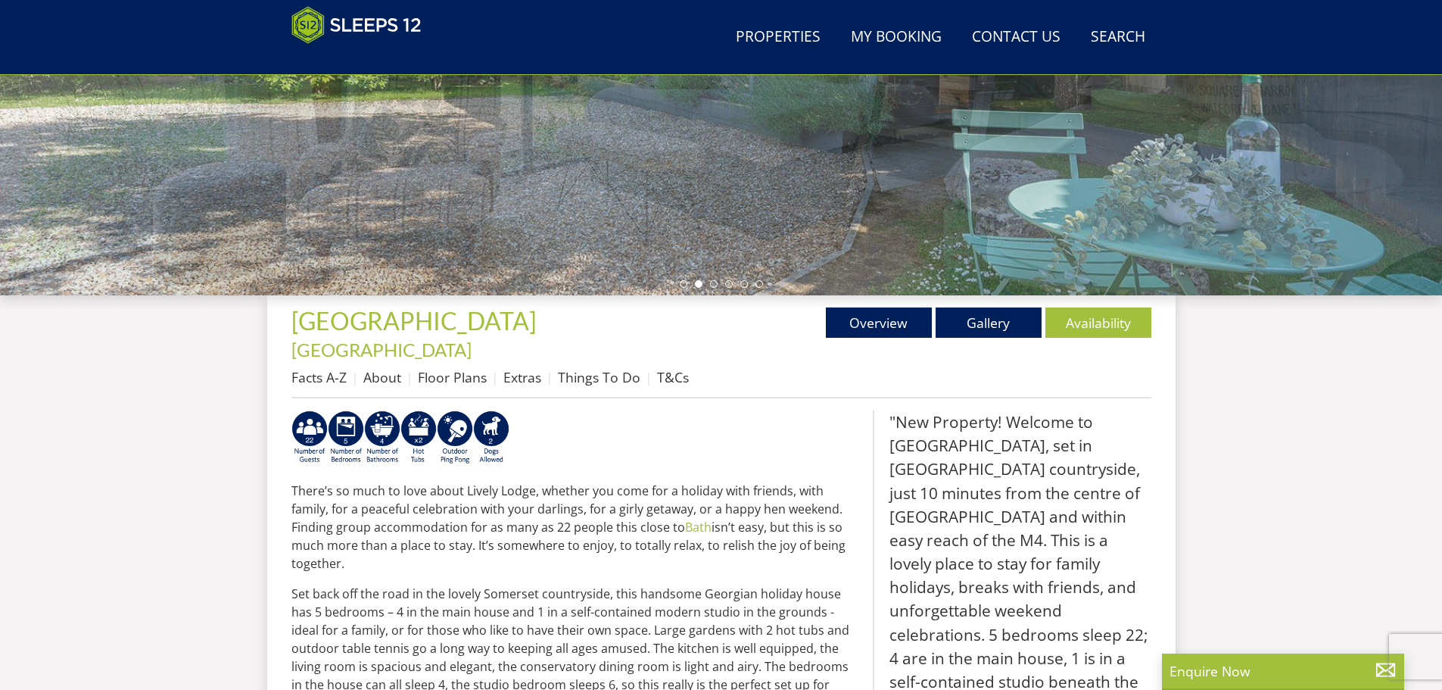
scroll to position [111, 0]
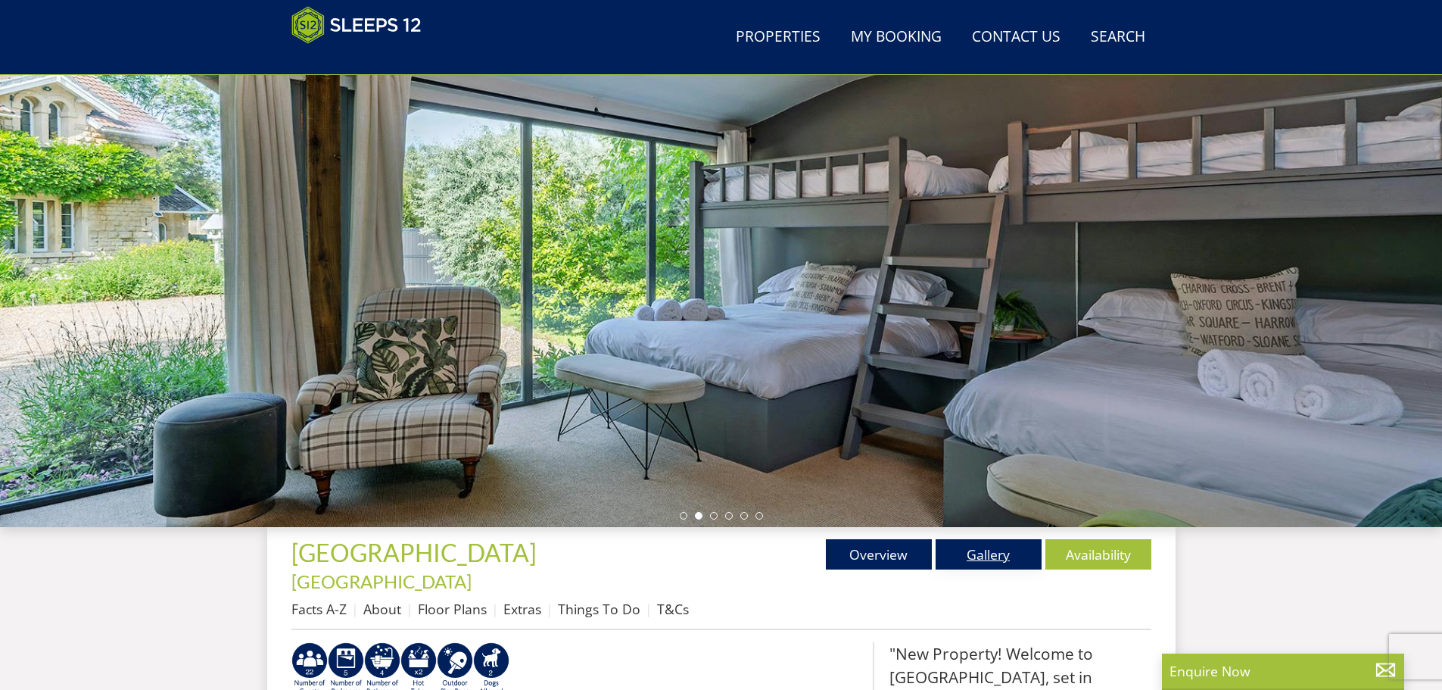
click at [1006, 556] on link "Gallery" at bounding box center [989, 554] width 106 height 30
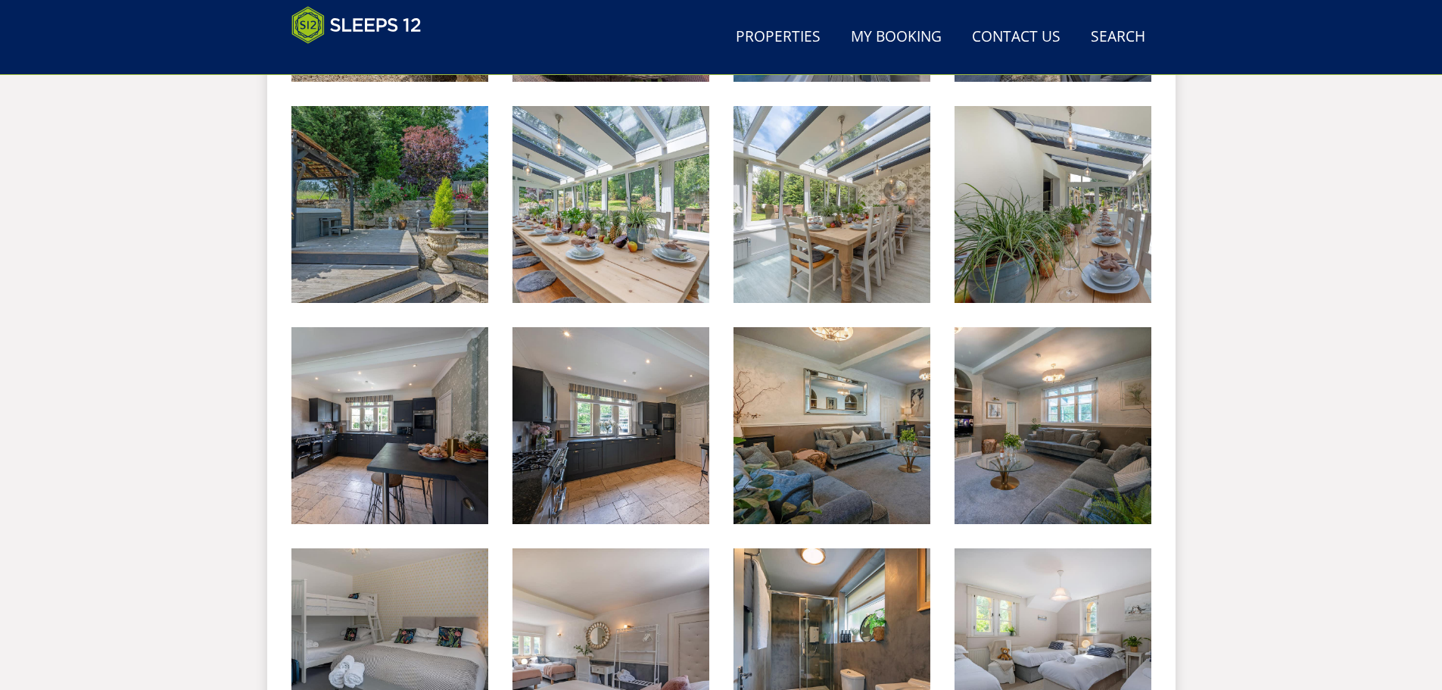
scroll to position [1171, 0]
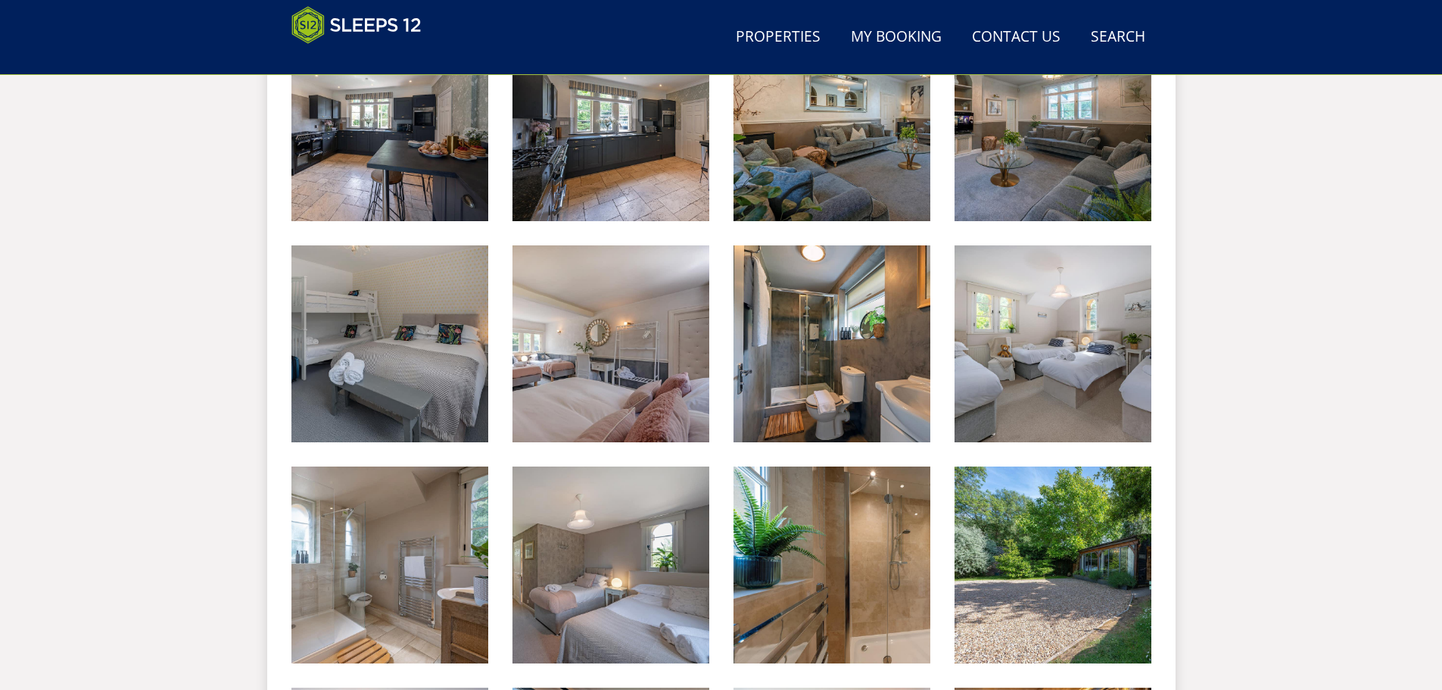
scroll to position [111, 0]
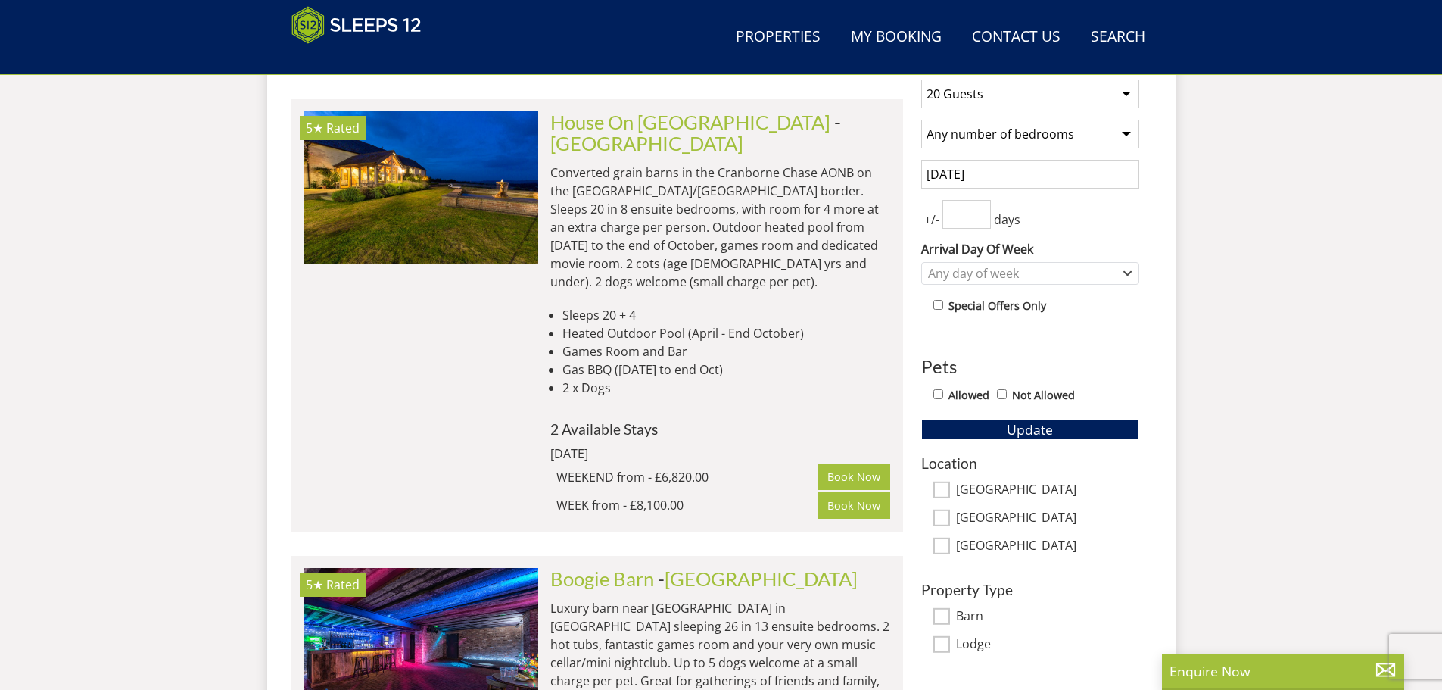
scroll to position [611, 0]
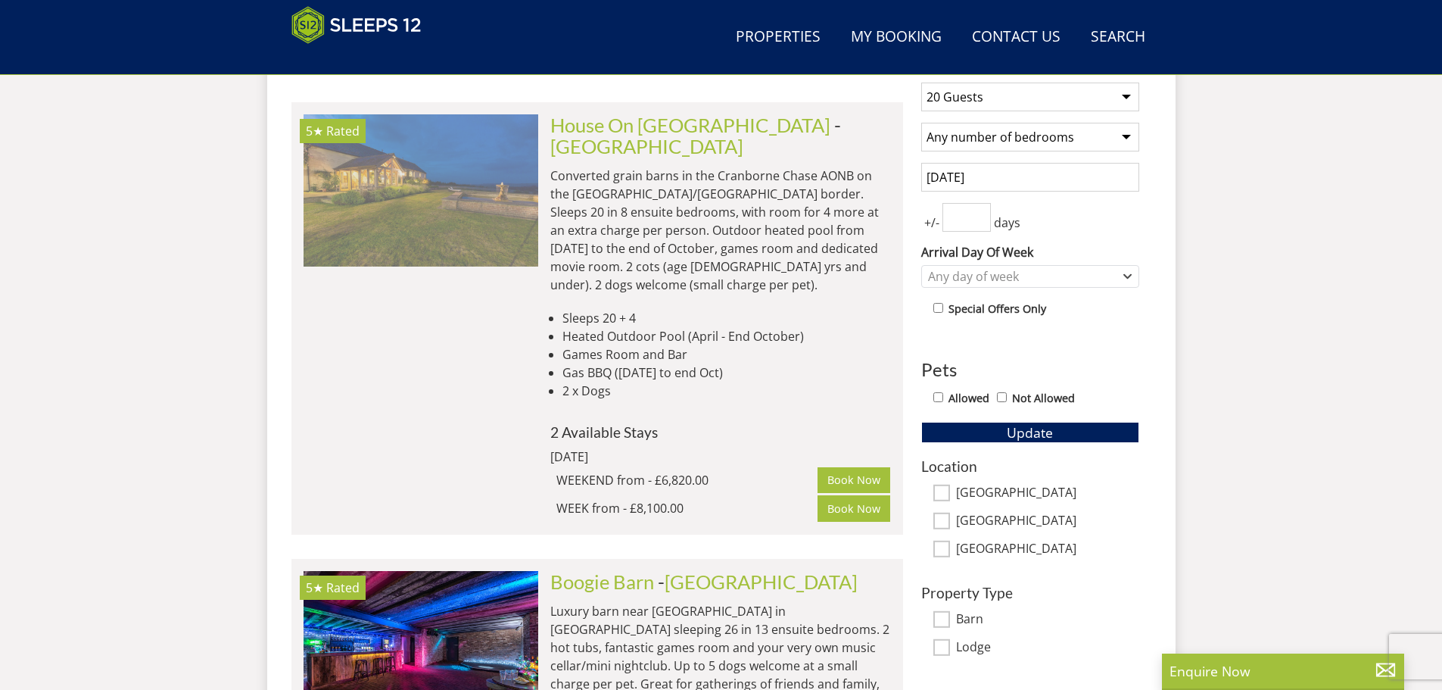
click at [511, 245] on img at bounding box center [421, 189] width 235 height 151
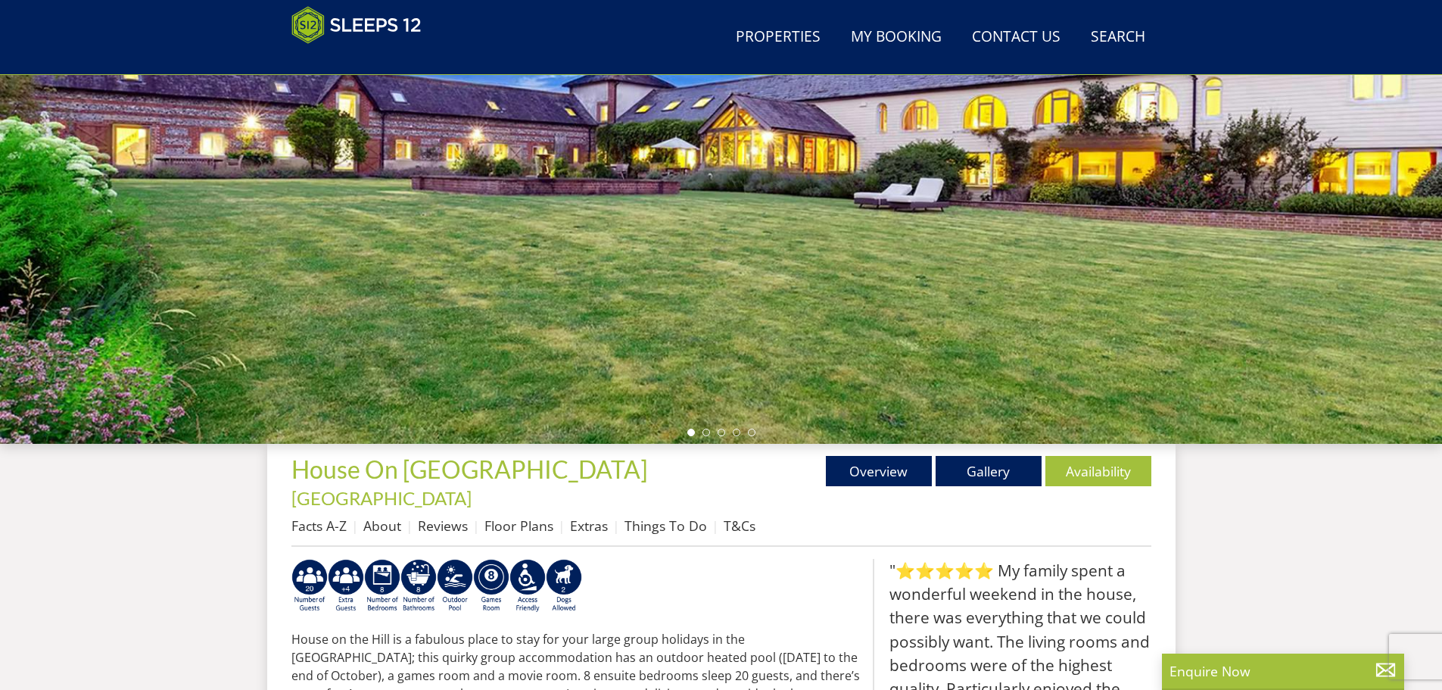
scroll to position [187, 0]
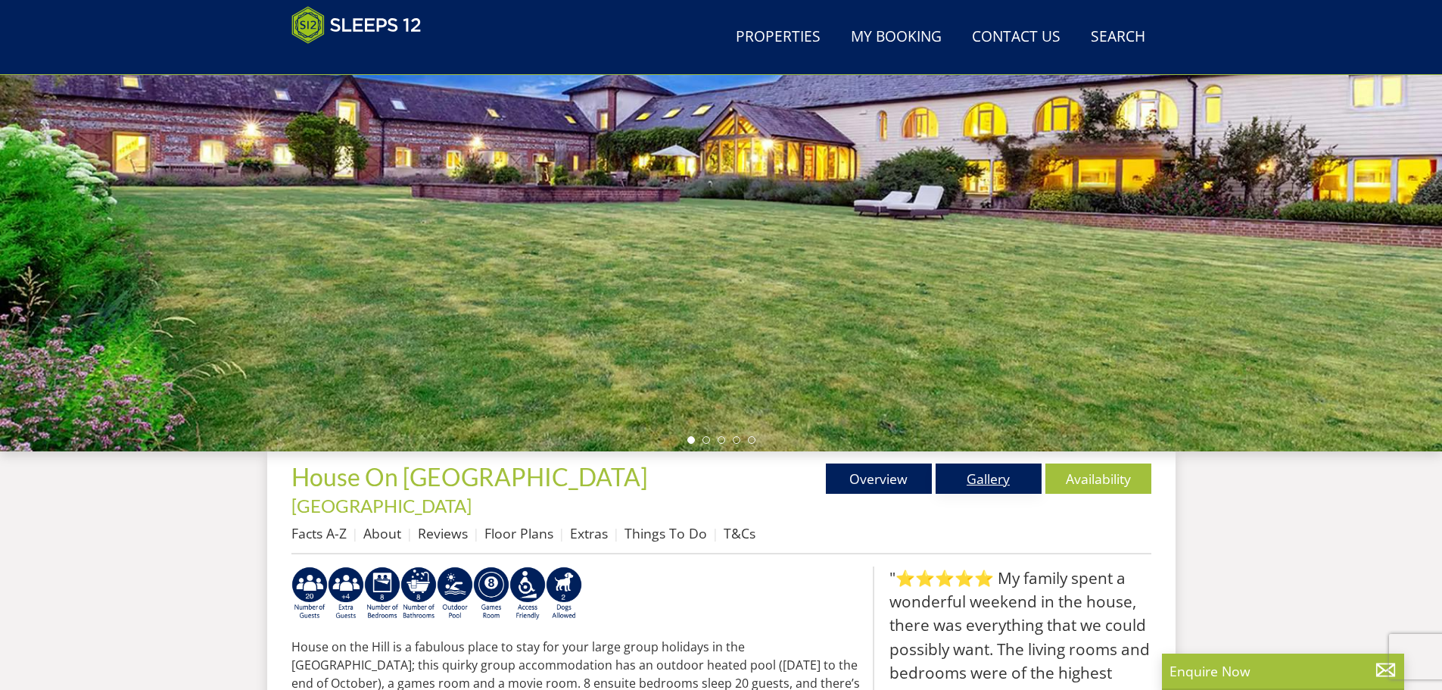
click at [1012, 483] on link "Gallery" at bounding box center [989, 478] width 106 height 30
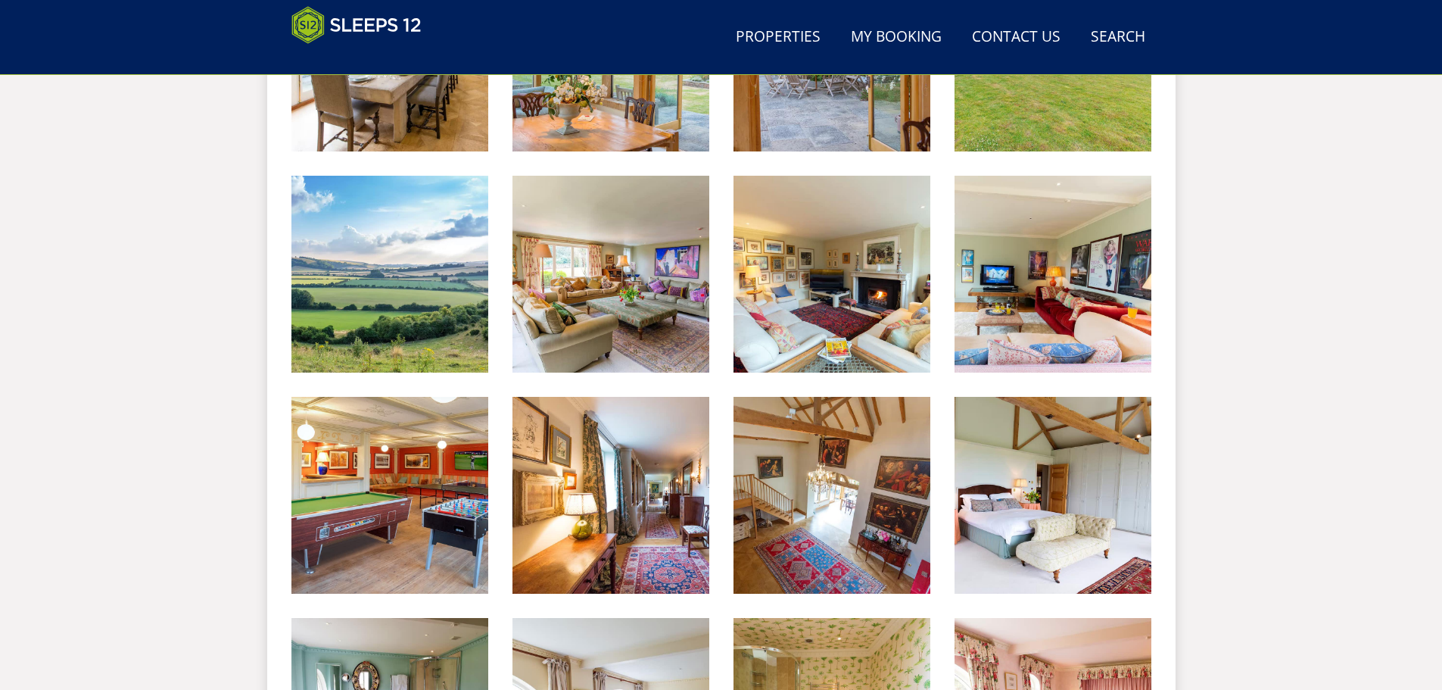
scroll to position [1549, 0]
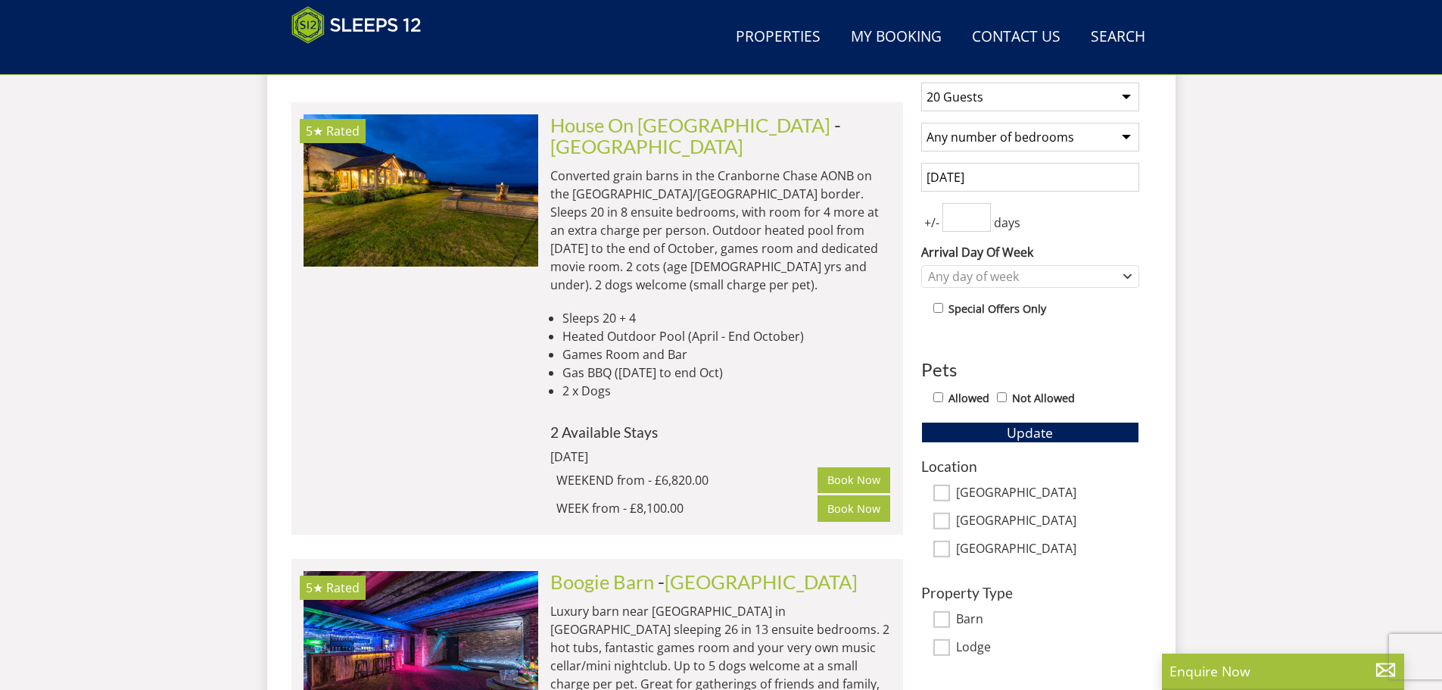
scroll to position [165, 0]
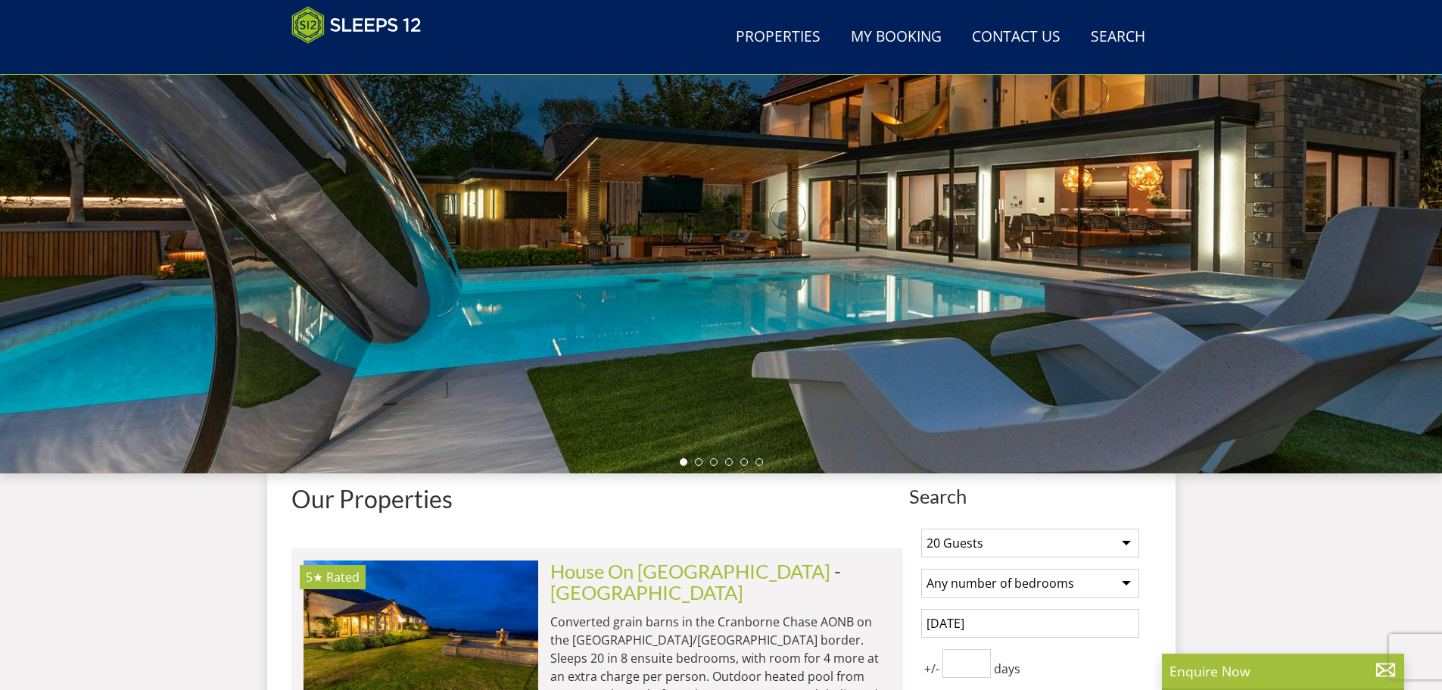
select select "20"
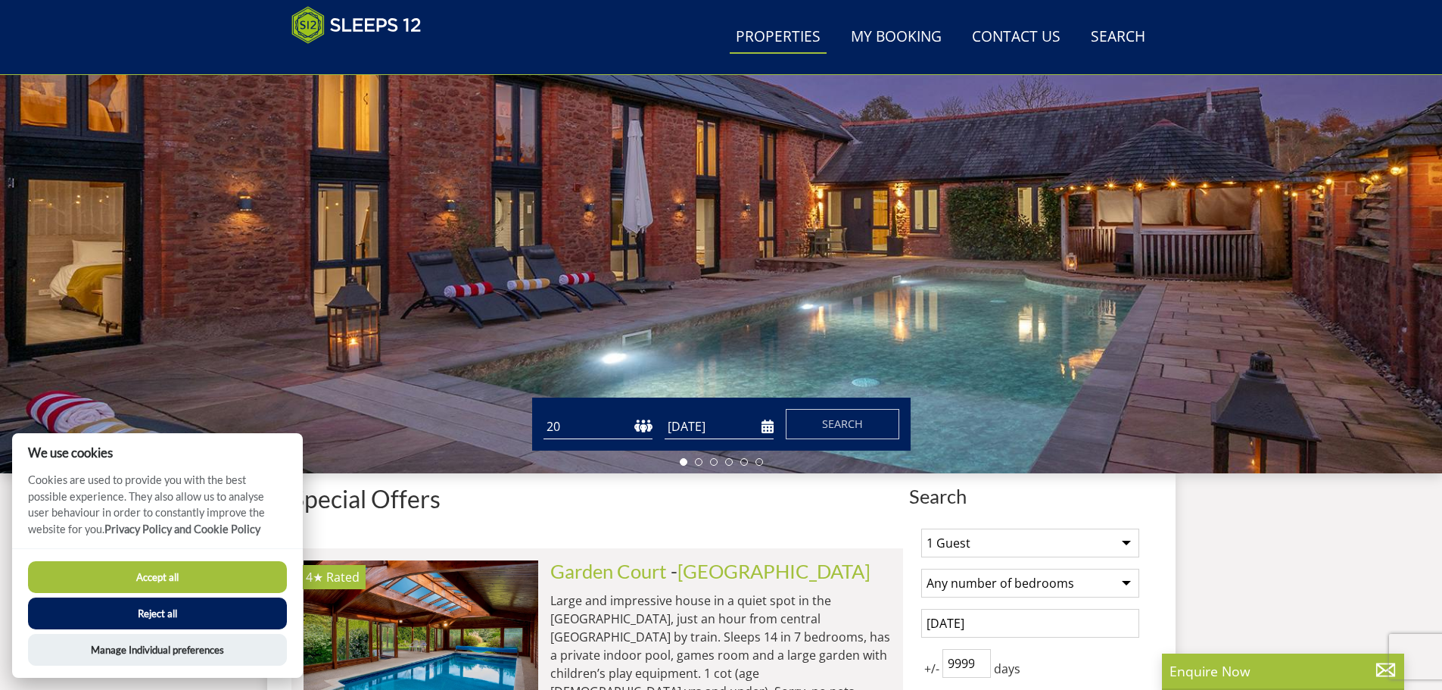
click at [772, 43] on link "Properties" at bounding box center [778, 37] width 97 height 34
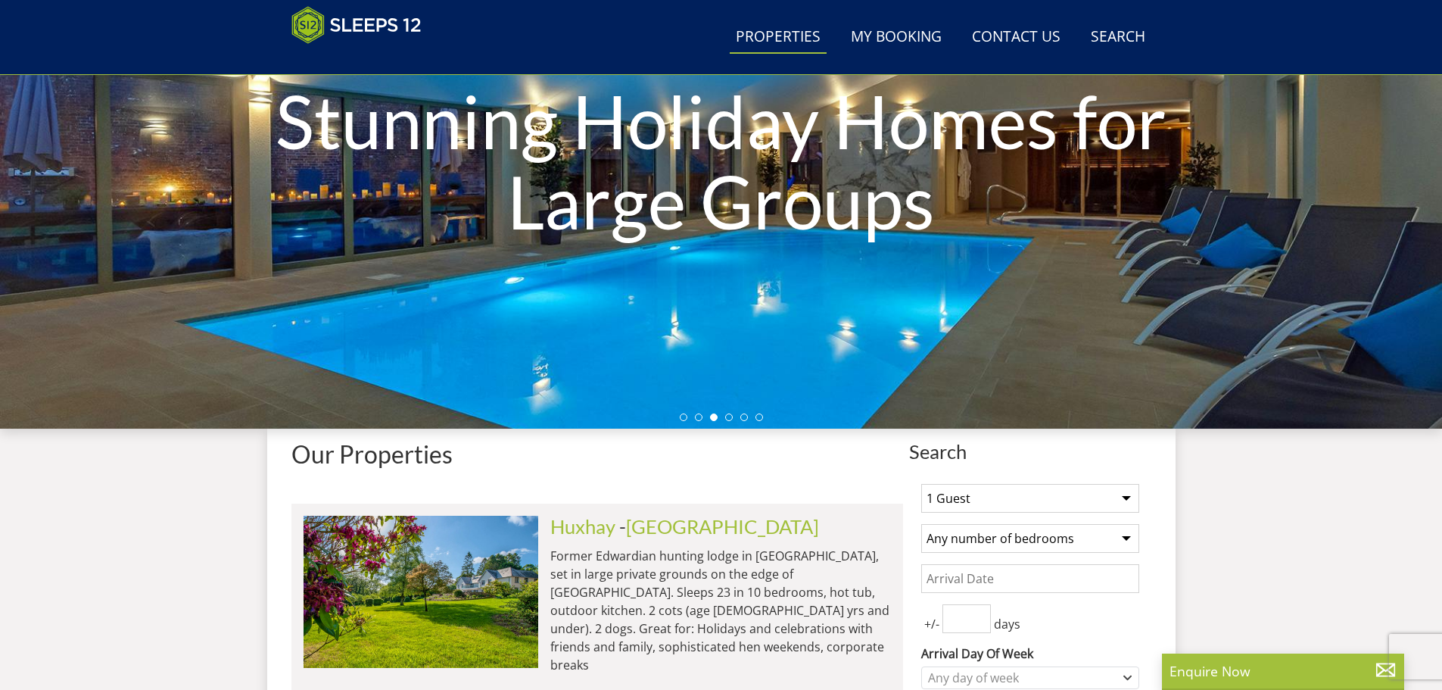
scroll to position [406, 0]
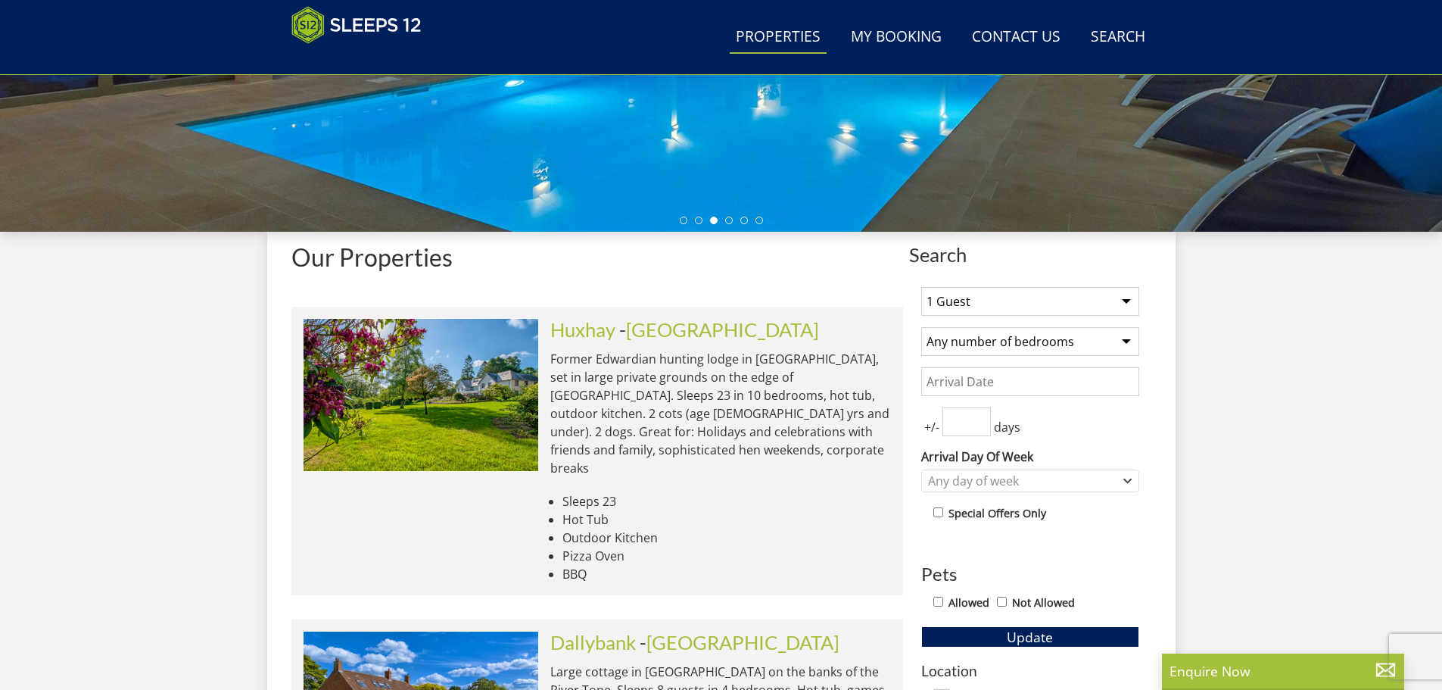
click at [976, 300] on select "1 Guest 2 Guests 3 Guests 4 Guests 5 Guests 6 Guests 7 Guests 8 Guests 9 Guests…" at bounding box center [1030, 301] width 218 height 29
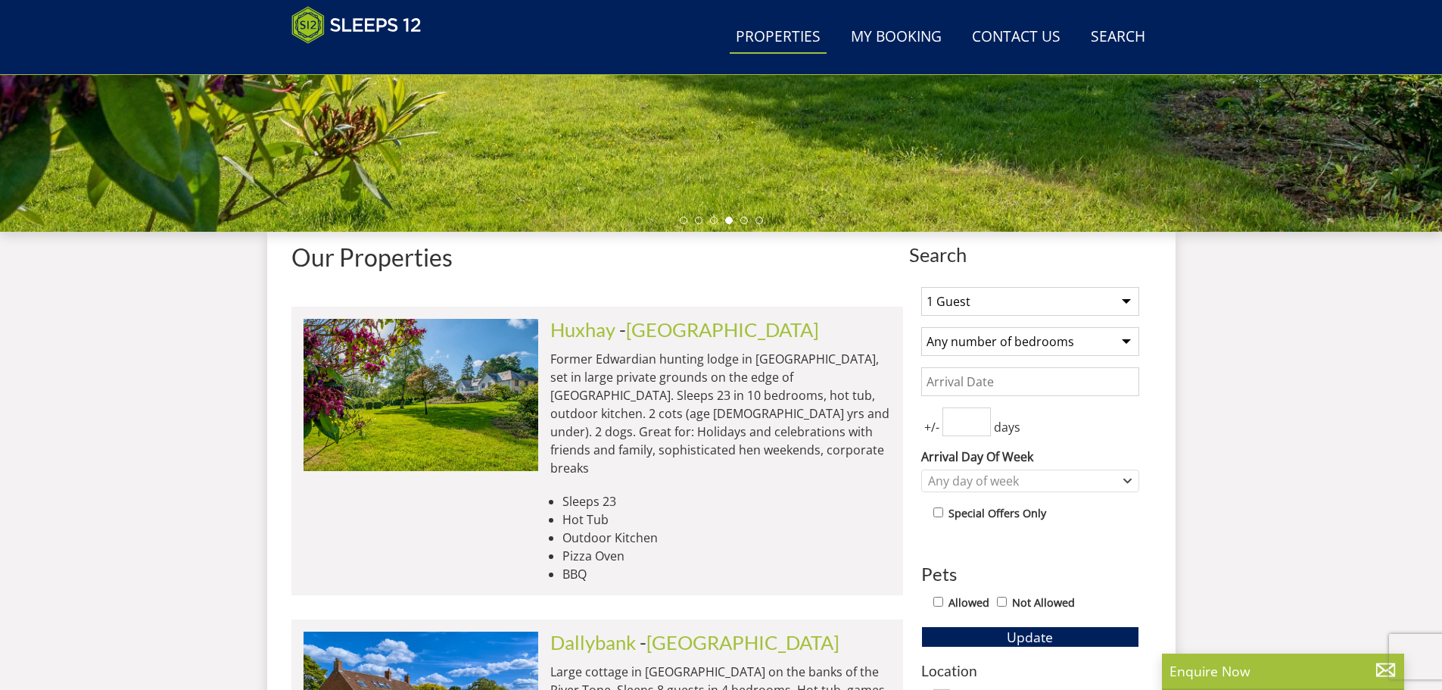
select select "20"
click at [921, 287] on select "1 Guest 2 Guests 3 Guests 4 Guests 5 Guests 6 Guests 7 Guests 8 Guests 9 Guests…" at bounding box center [1030, 301] width 218 height 29
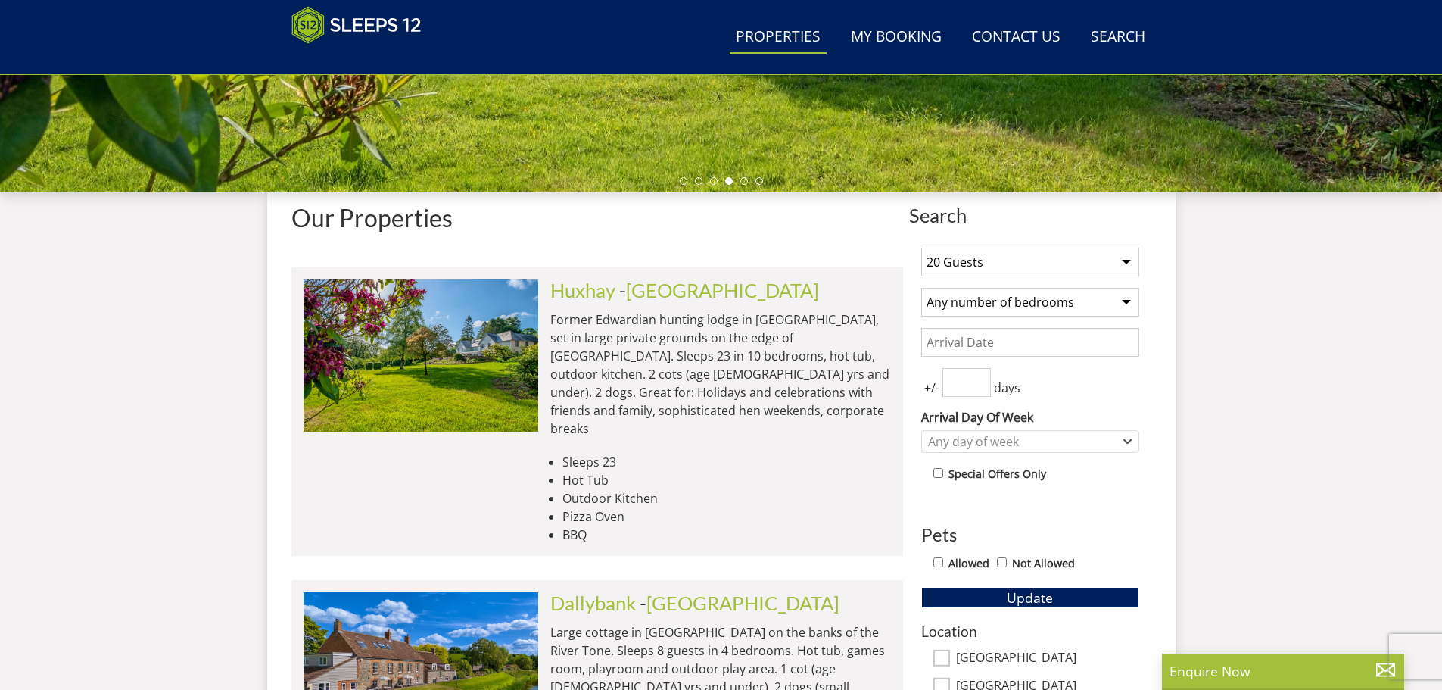
scroll to position [482, 0]
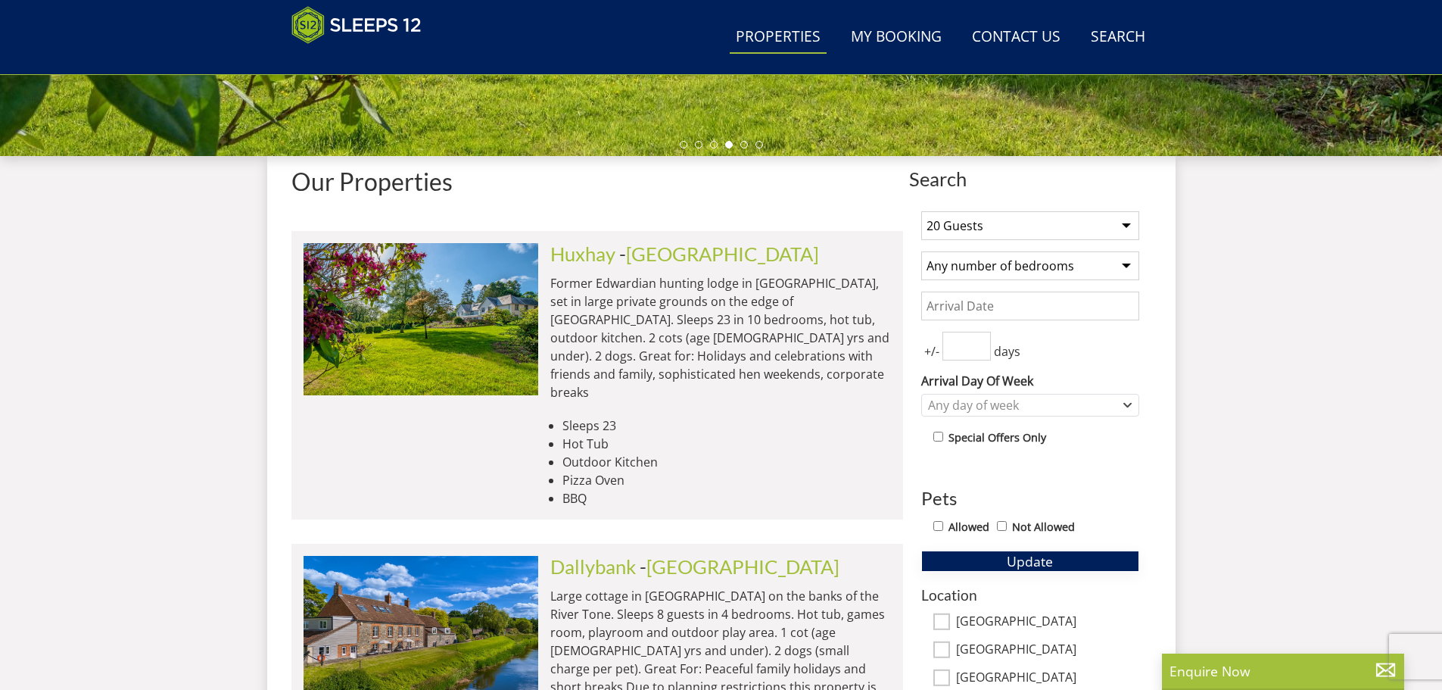
click at [1027, 562] on span "Update" at bounding box center [1030, 561] width 46 height 18
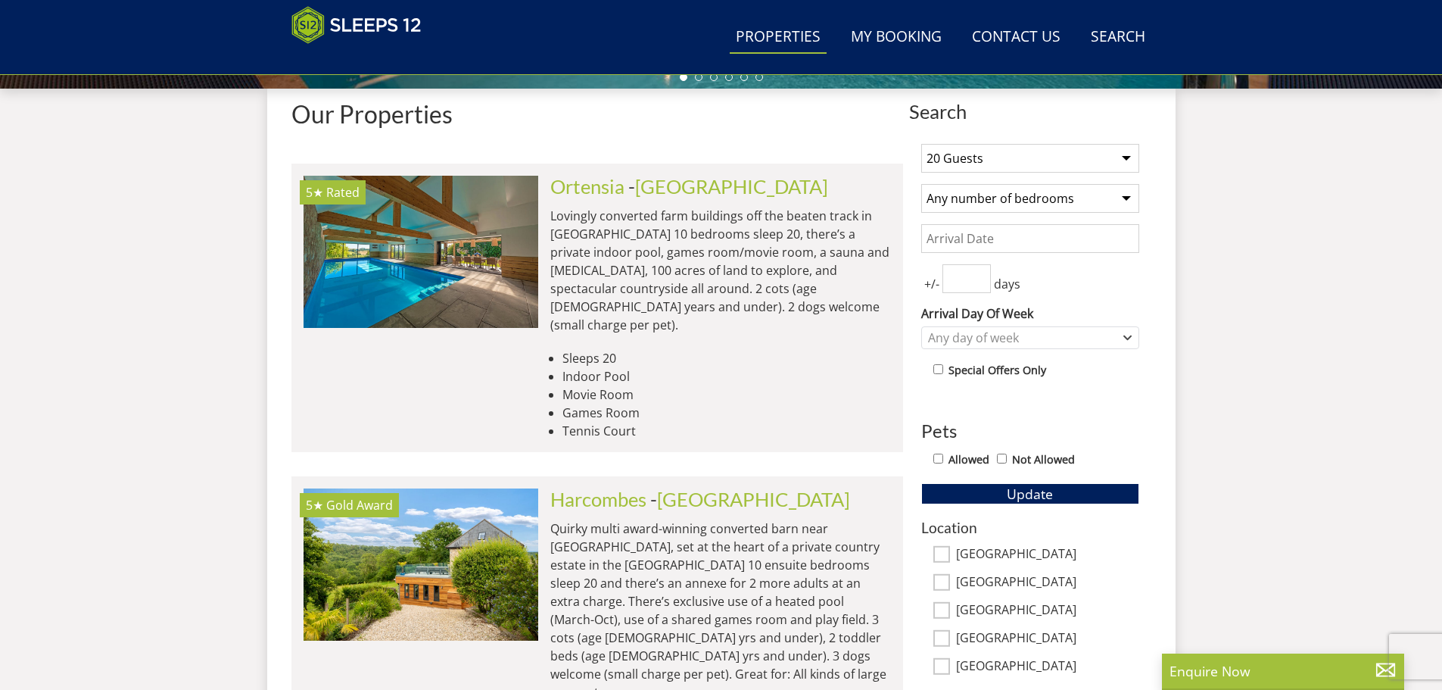
scroll to position [474, 0]
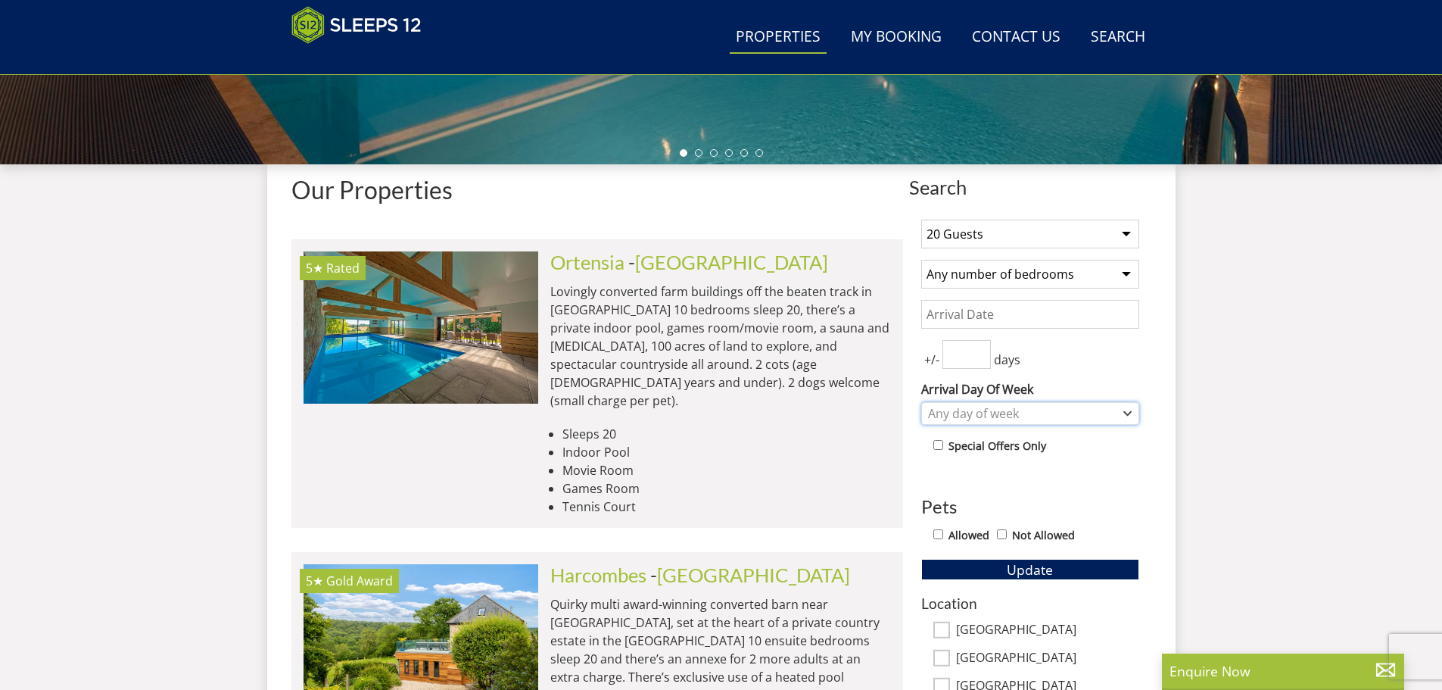
click at [989, 416] on div "Any day of week" at bounding box center [1022, 413] width 196 height 17
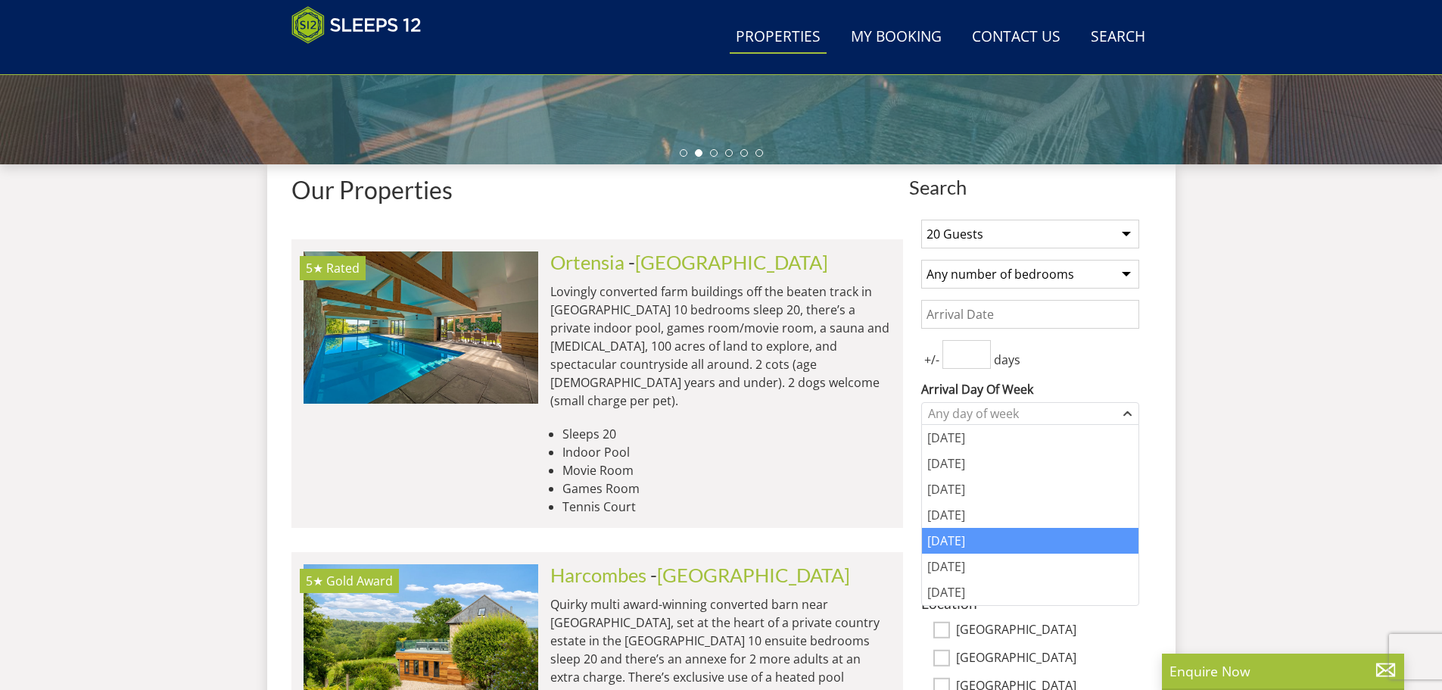
click at [961, 538] on div "Friday" at bounding box center [1030, 541] width 216 height 26
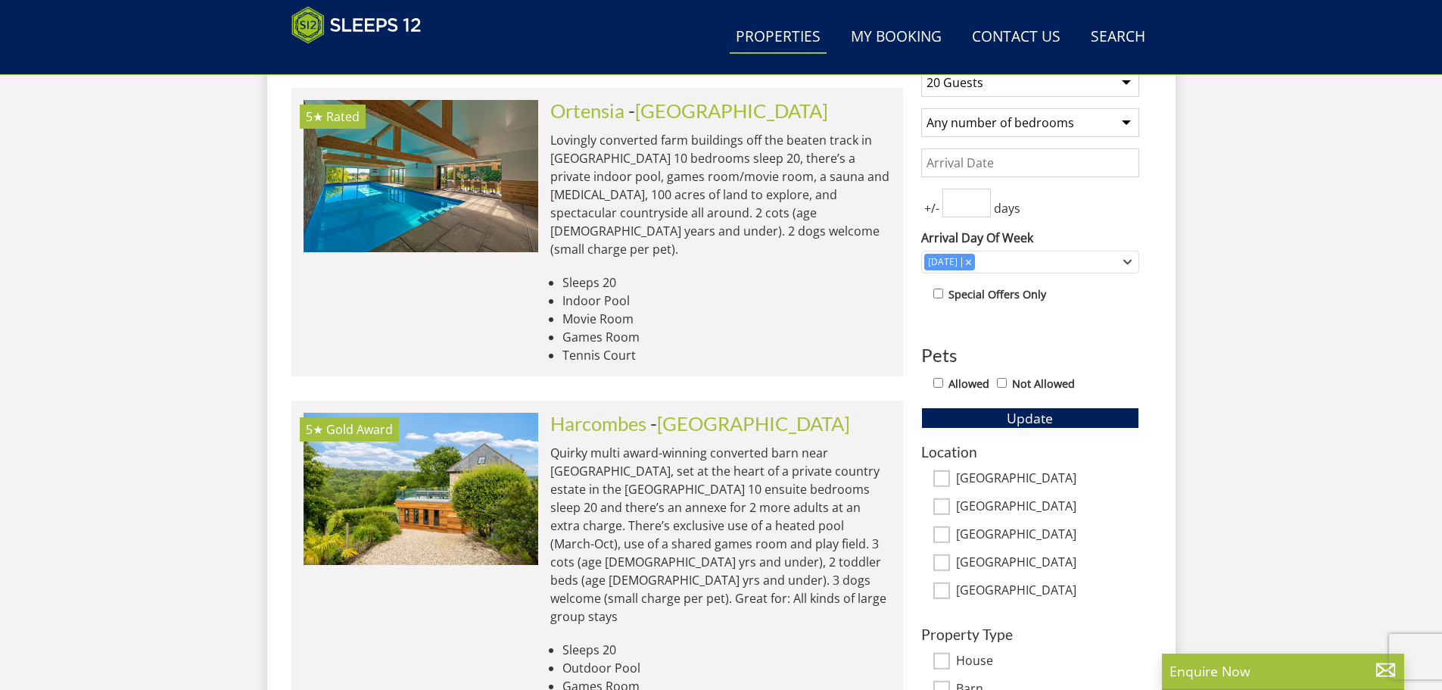
scroll to position [550, 0]
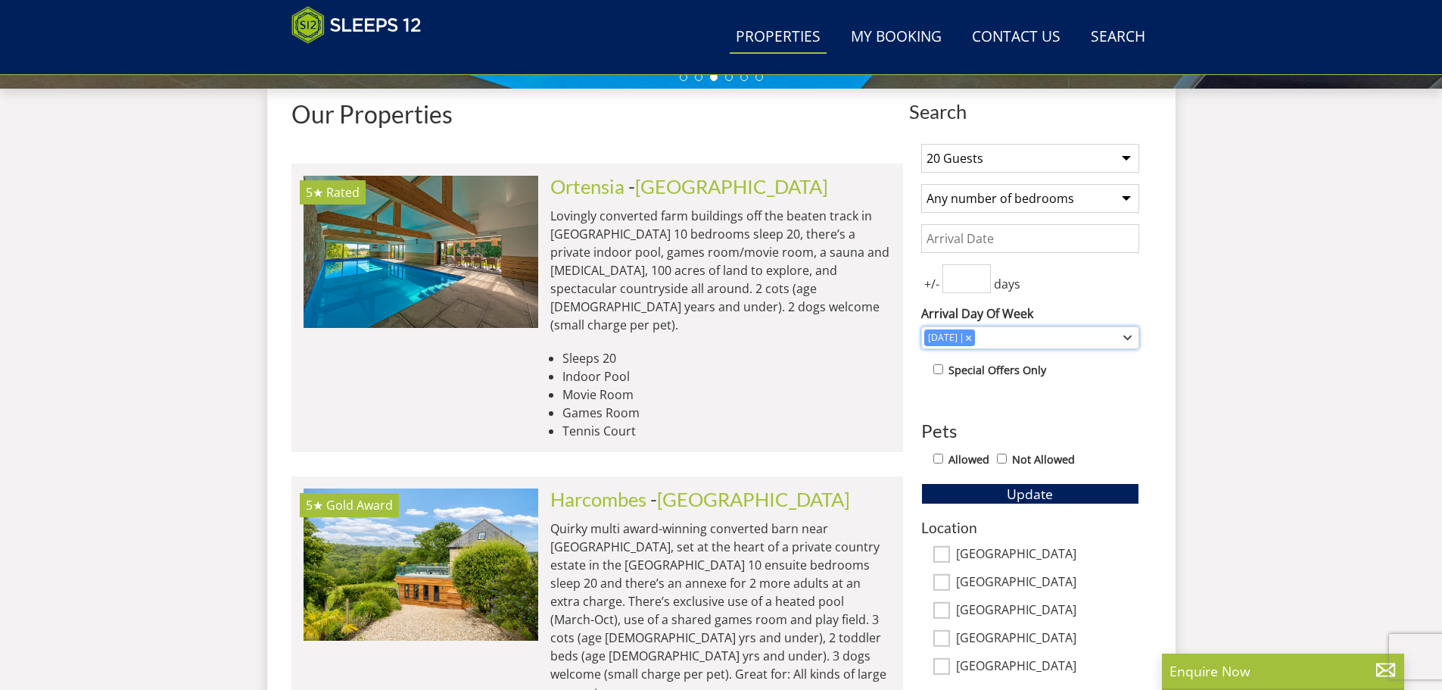
click at [966, 335] on icon "Combobox" at bounding box center [968, 337] width 5 height 5
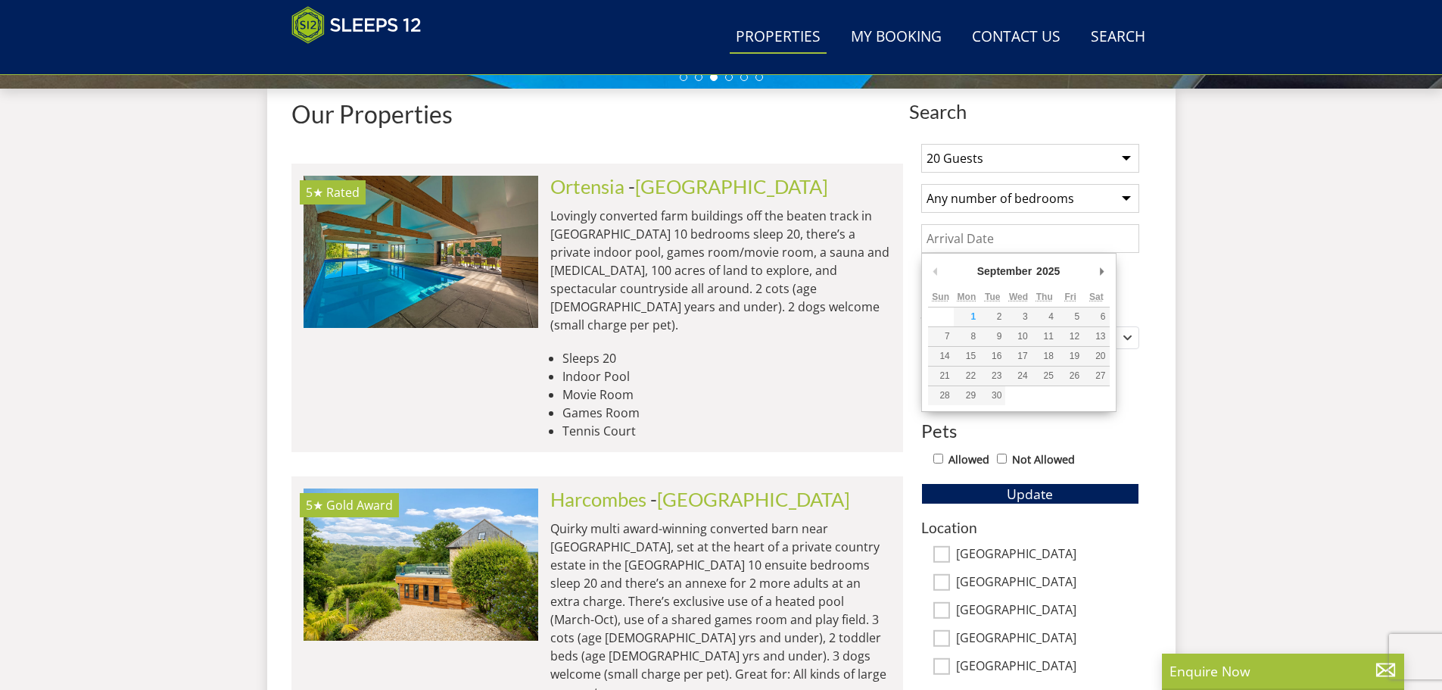
click at [978, 244] on input "Date" at bounding box center [1030, 238] width 218 height 29
type input "10/10/2025"
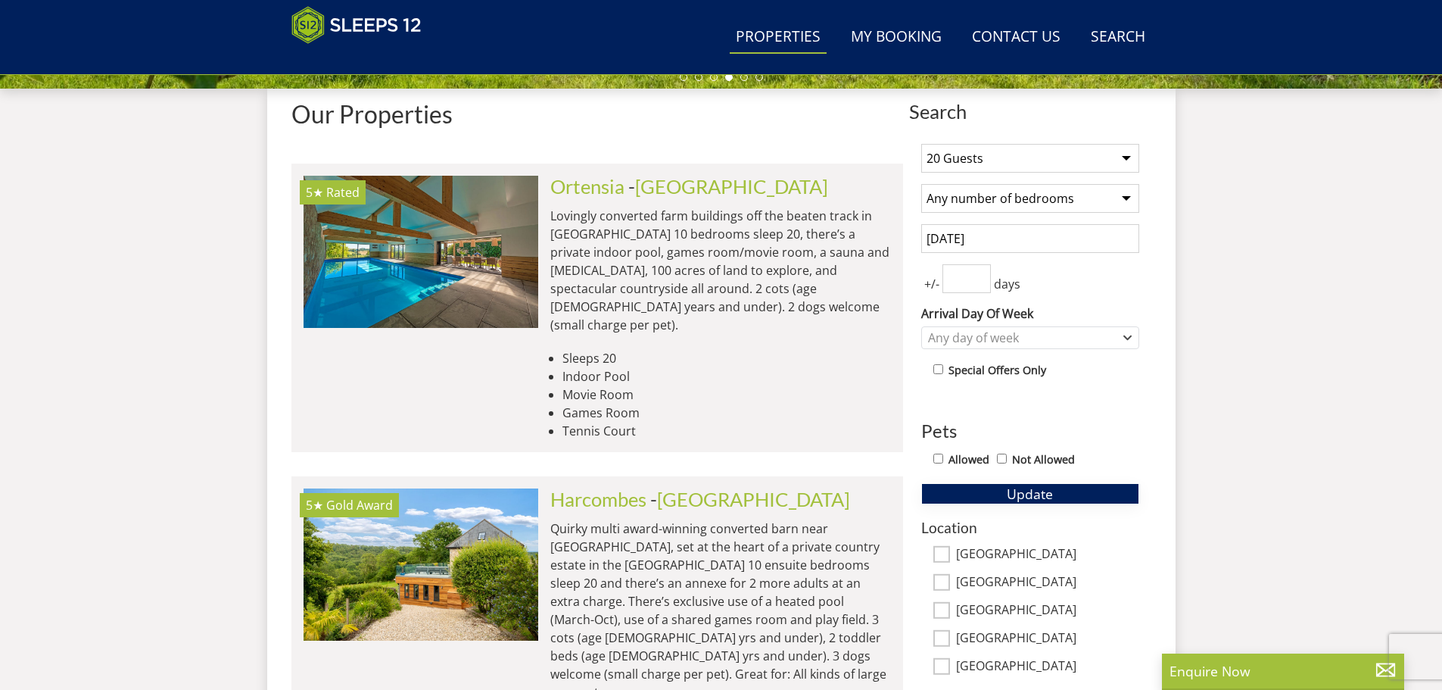
click at [1010, 488] on span "Update" at bounding box center [1030, 493] width 46 height 18
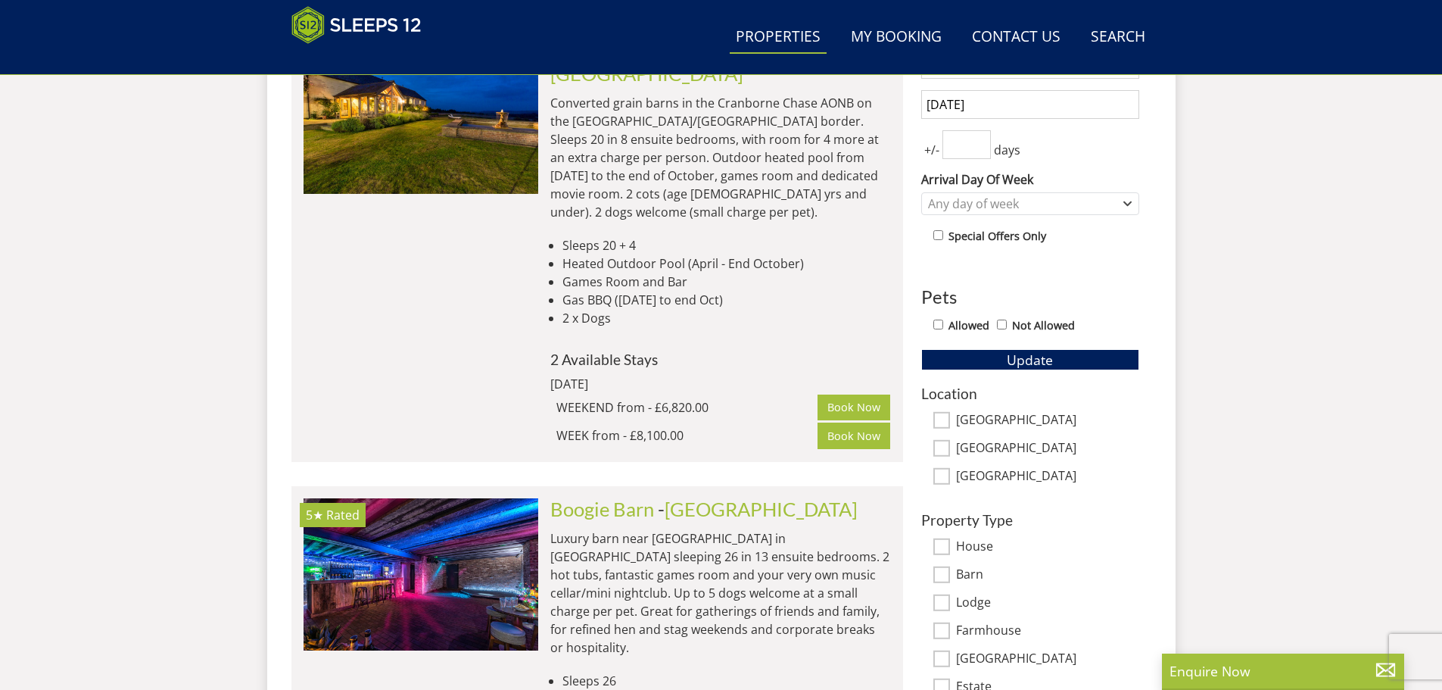
scroll to position [611, 0]
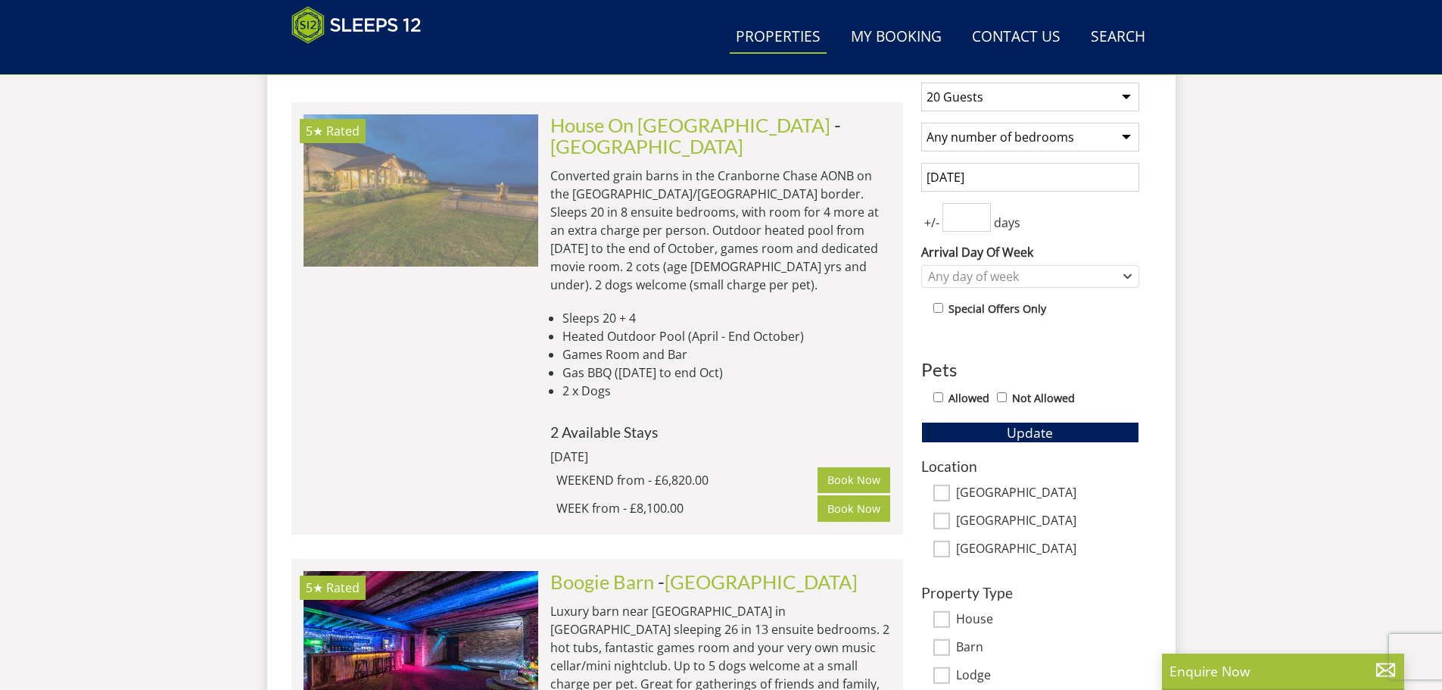
click at [475, 246] on img at bounding box center [421, 189] width 235 height 151
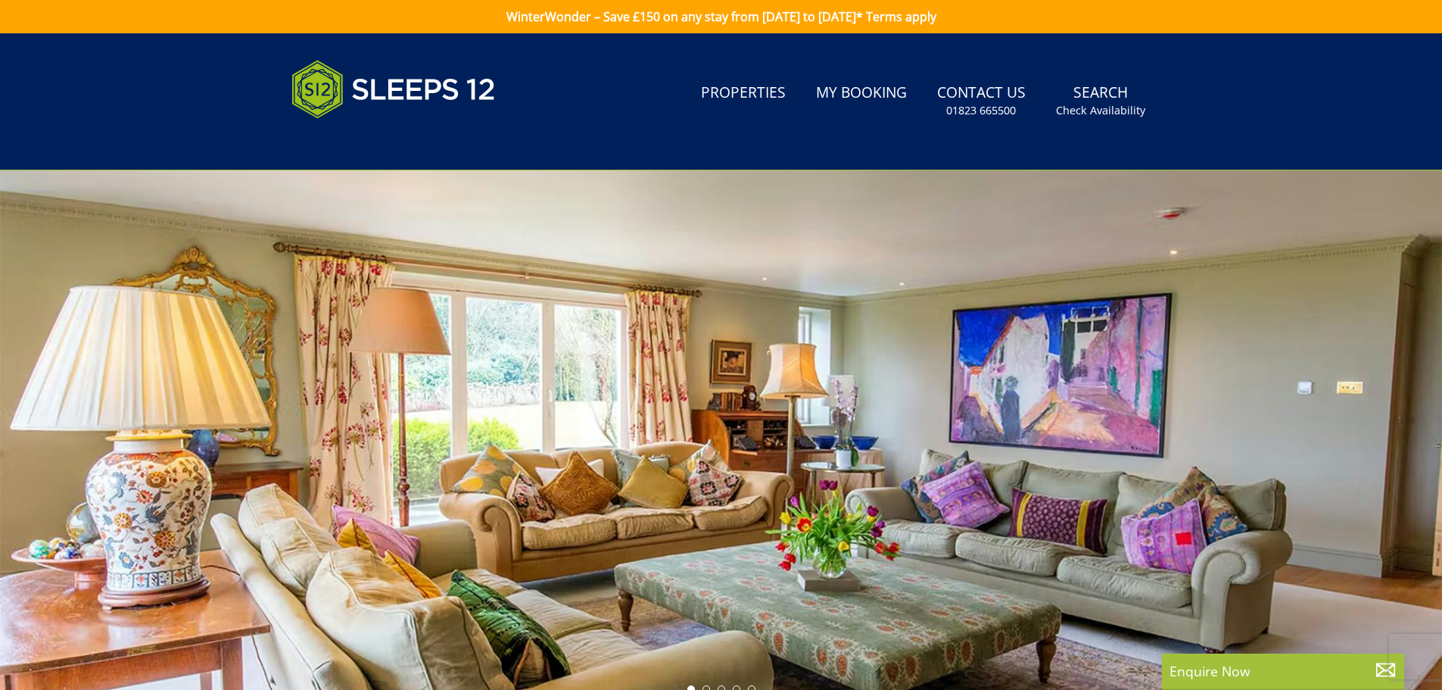
select select "20"
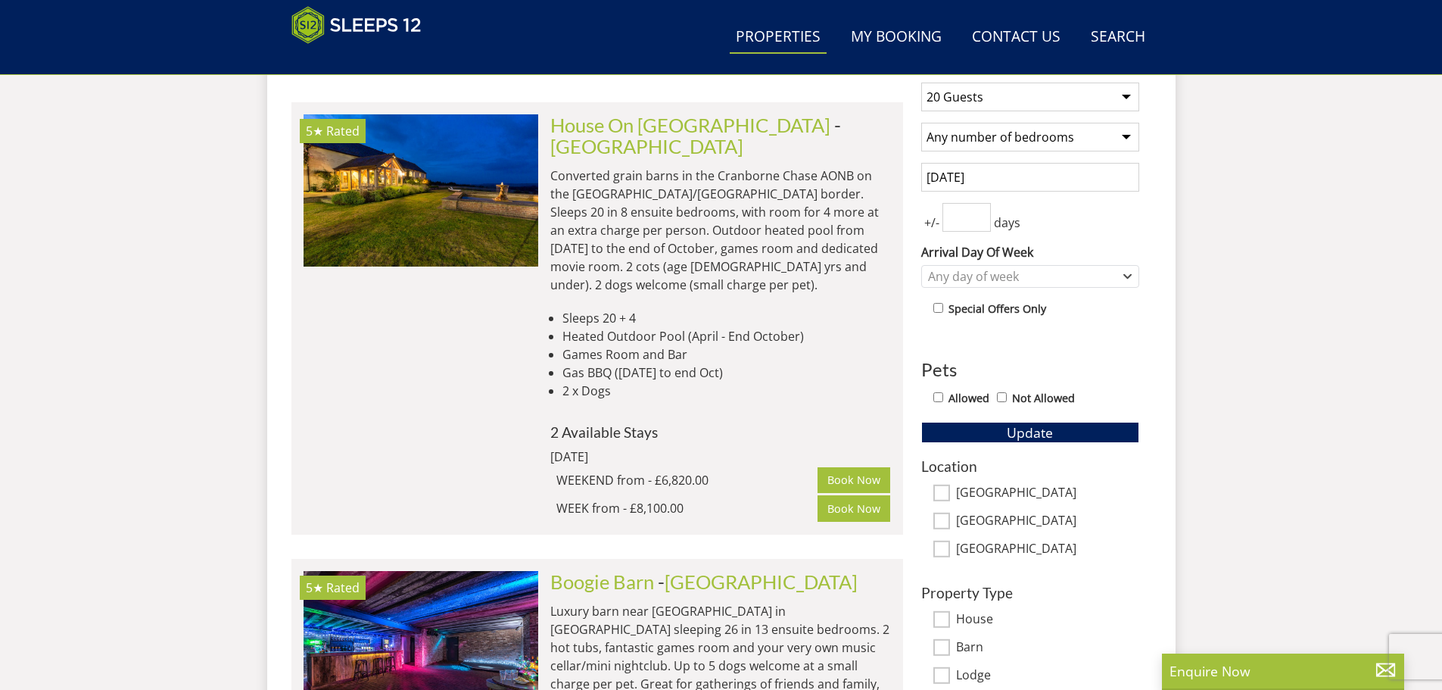
select select "20"
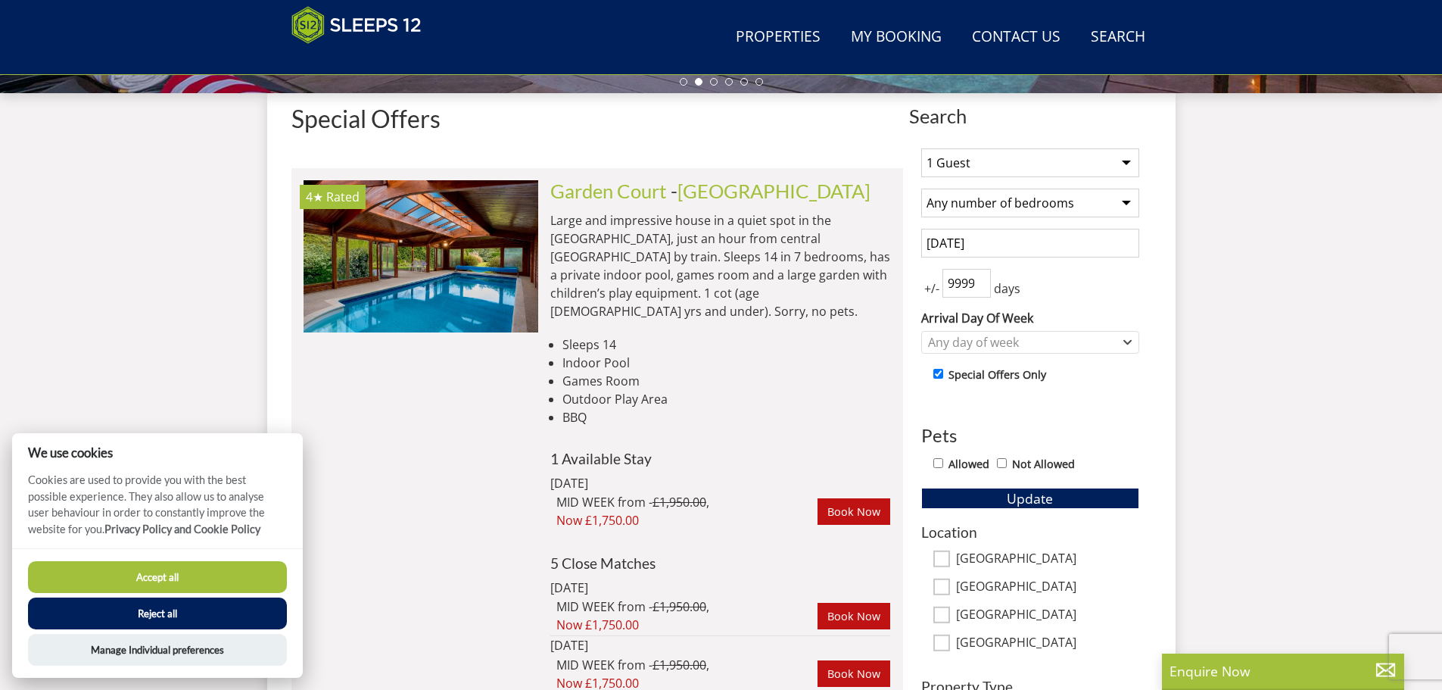
scroll to position [543, 0]
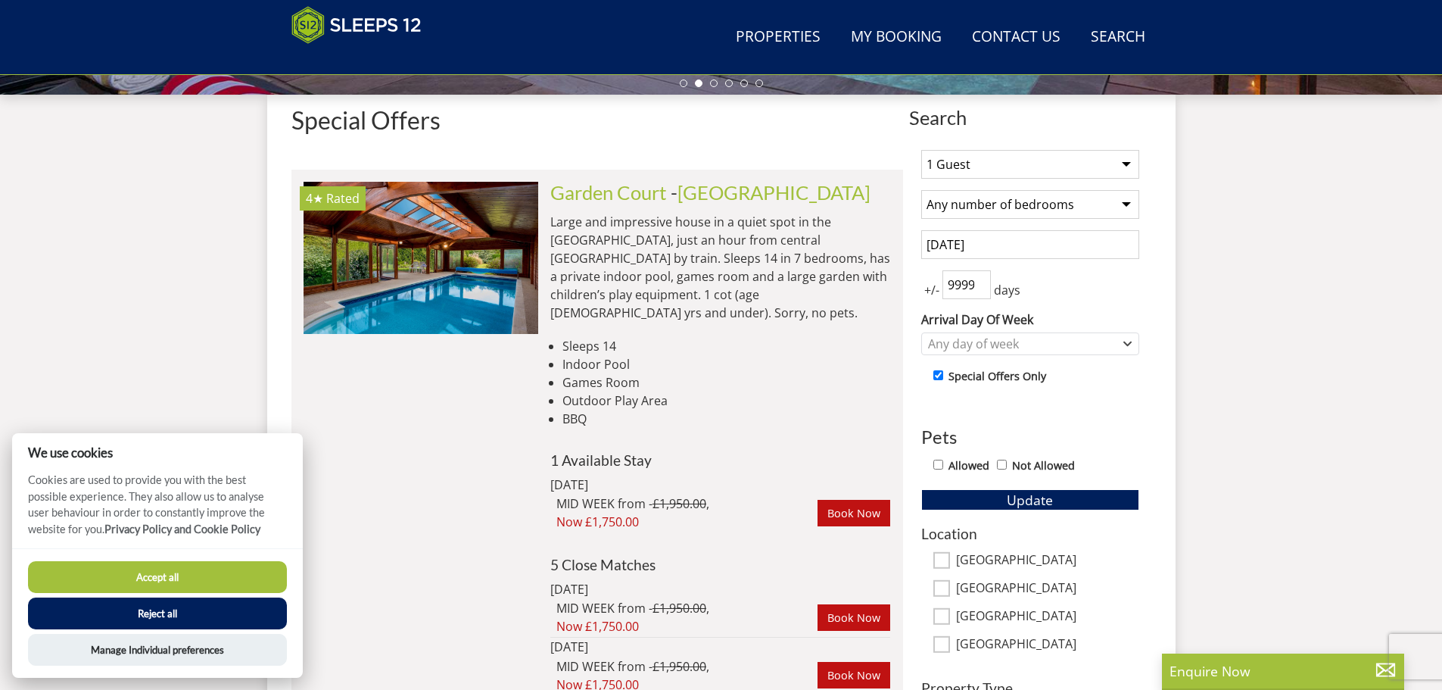
click at [955, 281] on input "999999" at bounding box center [966, 284] width 48 height 29
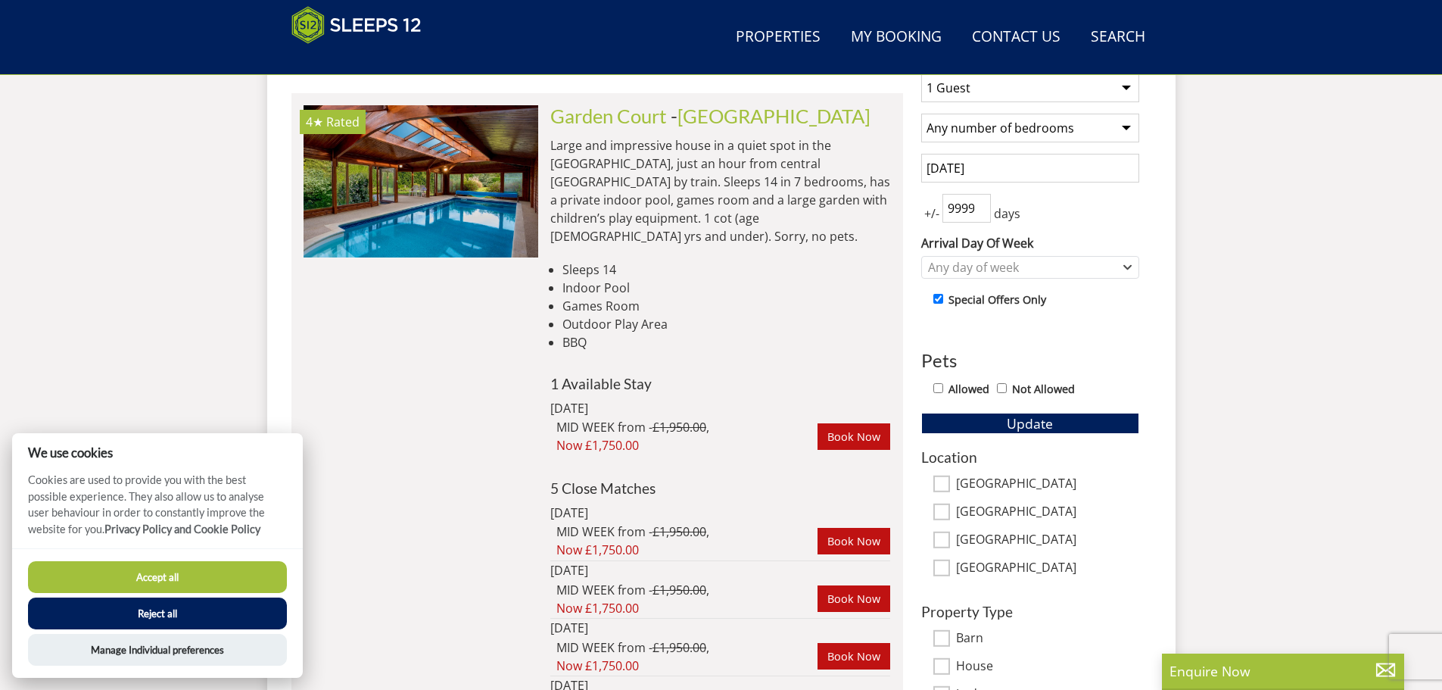
scroll to position [619, 0]
click at [1012, 297] on label "Special Offers Only" at bounding box center [997, 300] width 98 height 17
click at [1005, 270] on div "Any day of week" at bounding box center [1022, 268] width 196 height 17
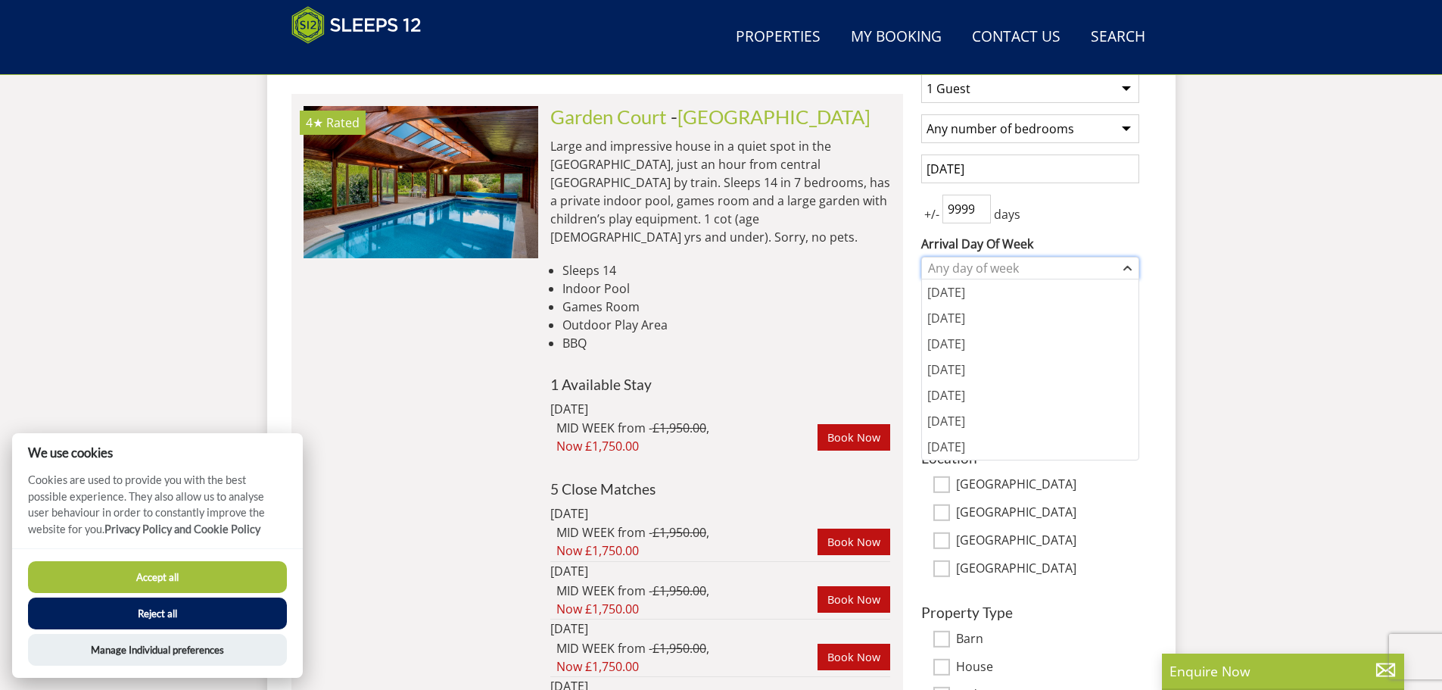
click at [1005, 270] on div "Any day of week" at bounding box center [1022, 268] width 196 height 17
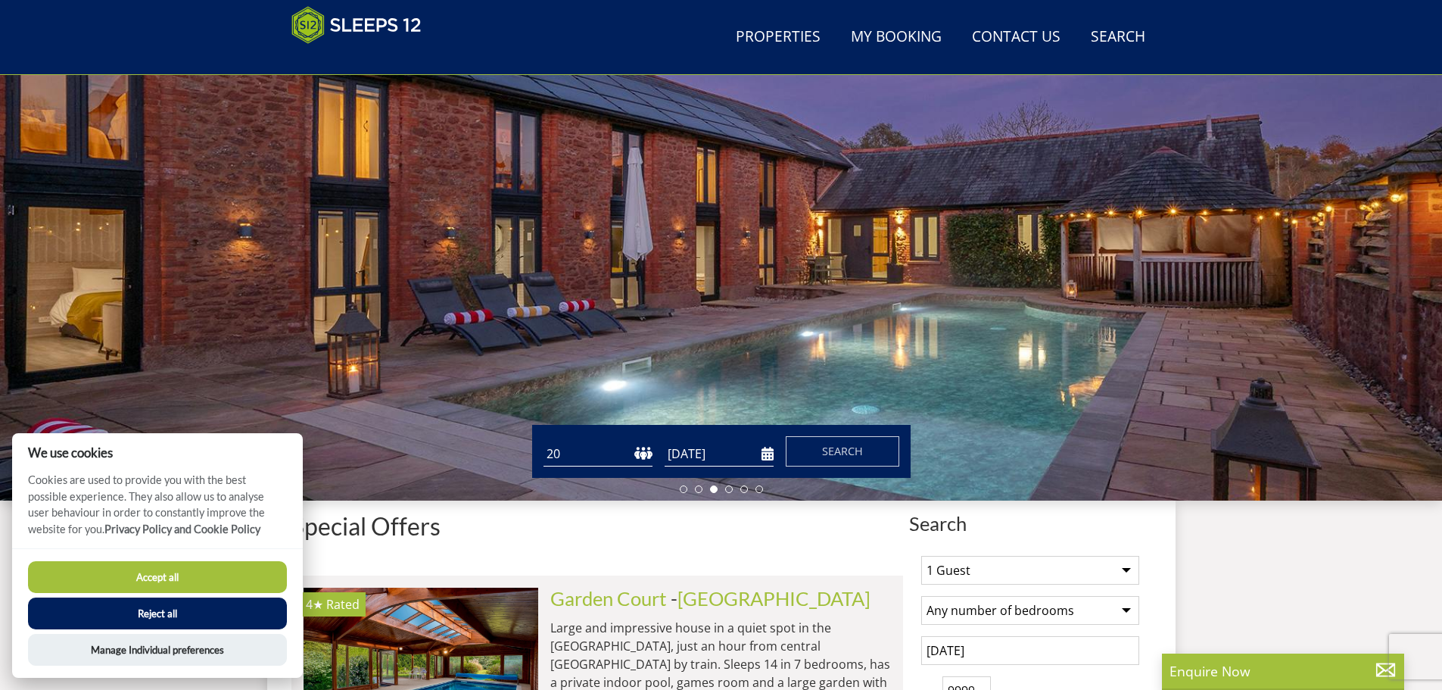
scroll to position [0, 0]
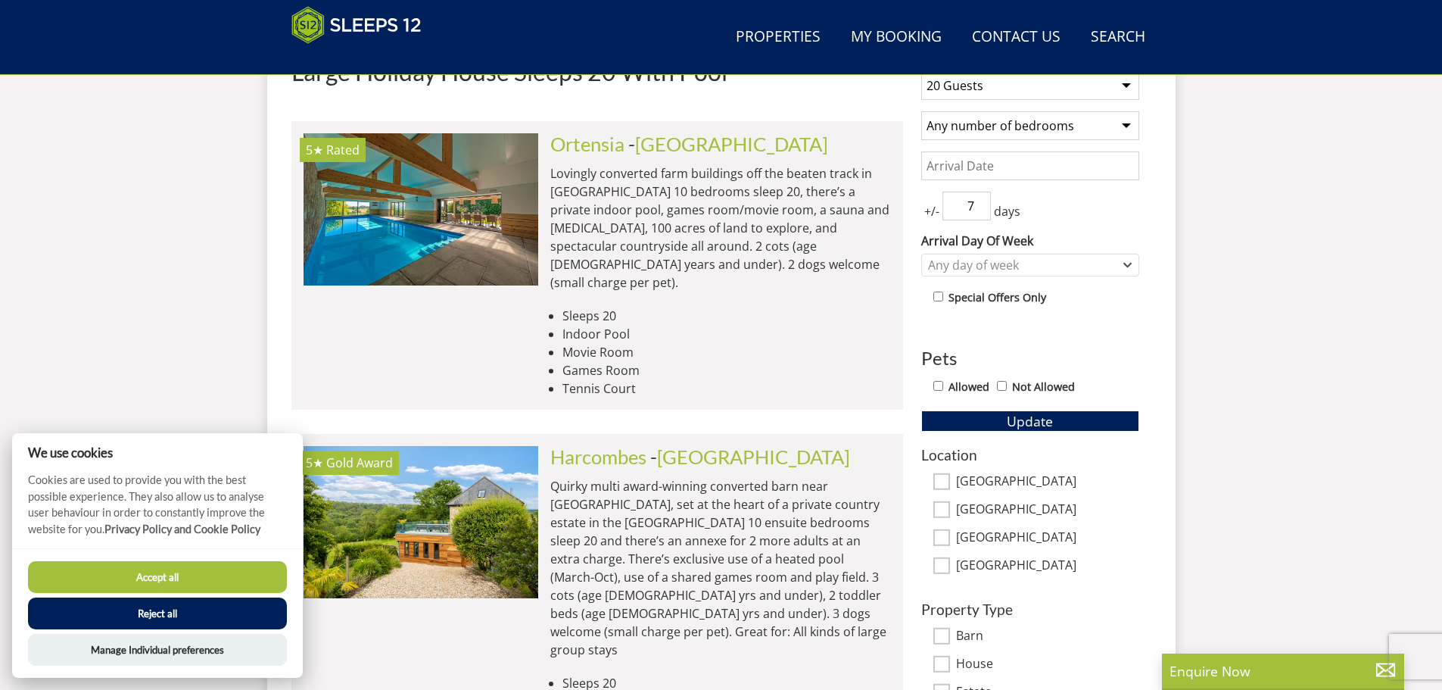
scroll to position [694, 0]
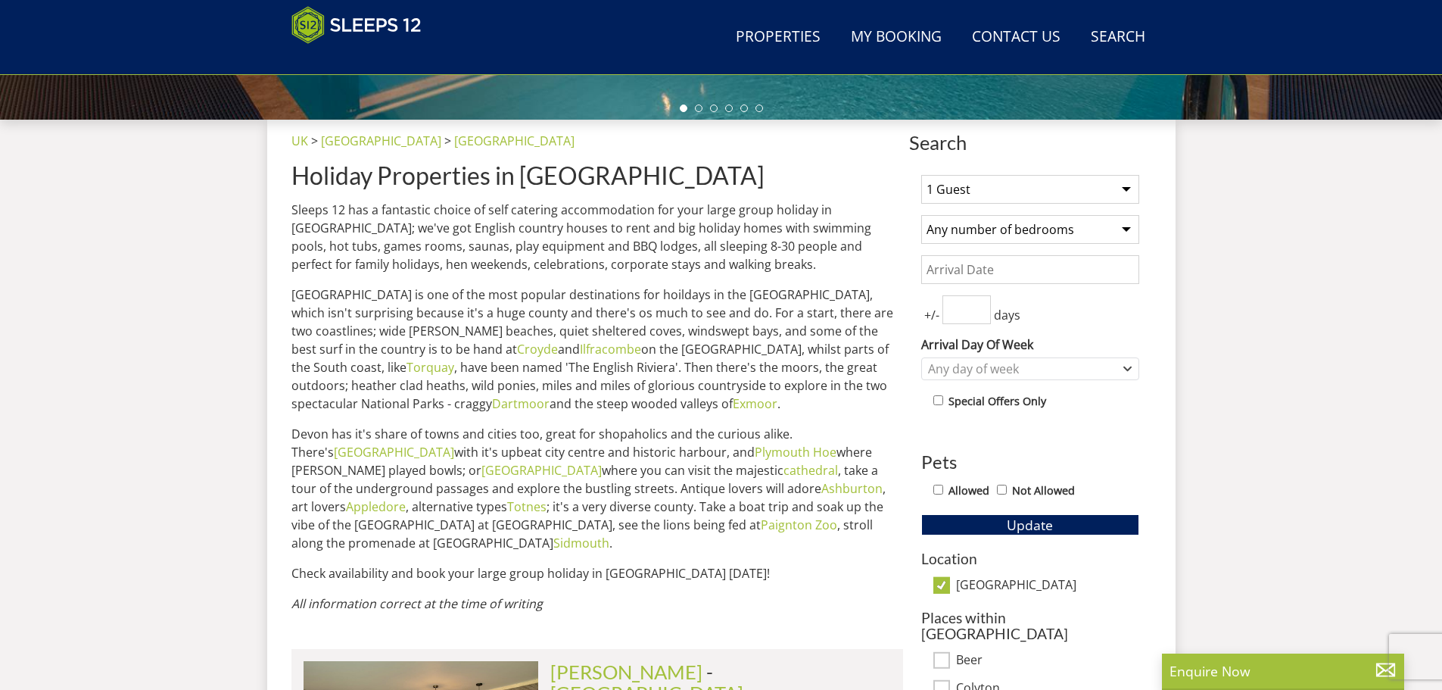
scroll to position [543, 0]
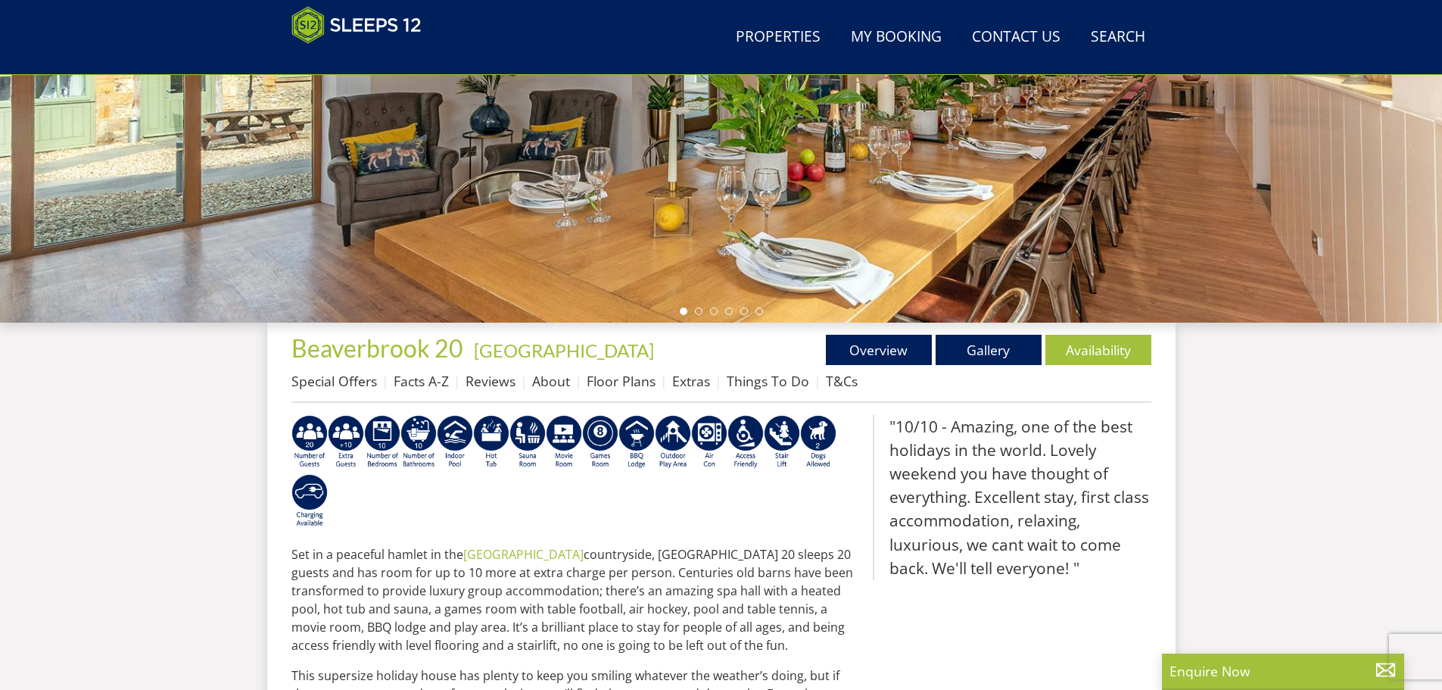
scroll to position [316, 0]
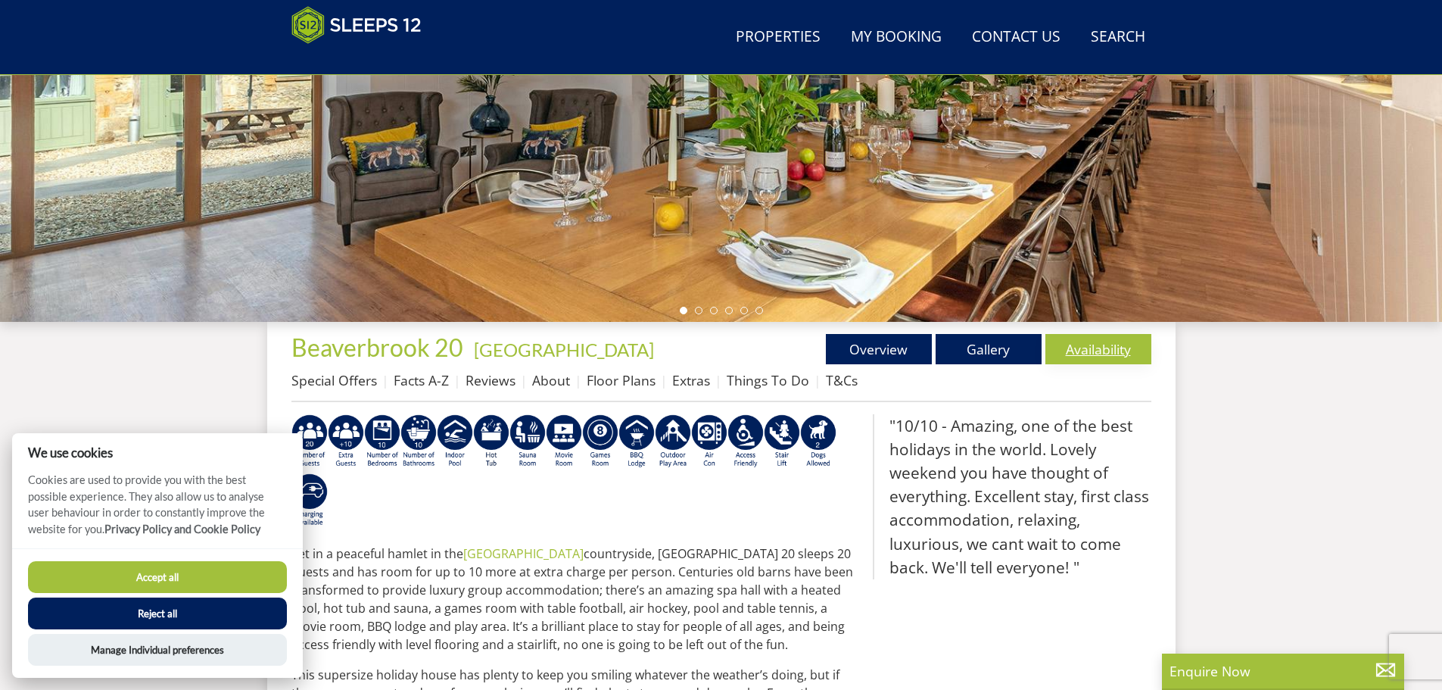
click at [1088, 341] on link "Availability" at bounding box center [1098, 349] width 106 height 30
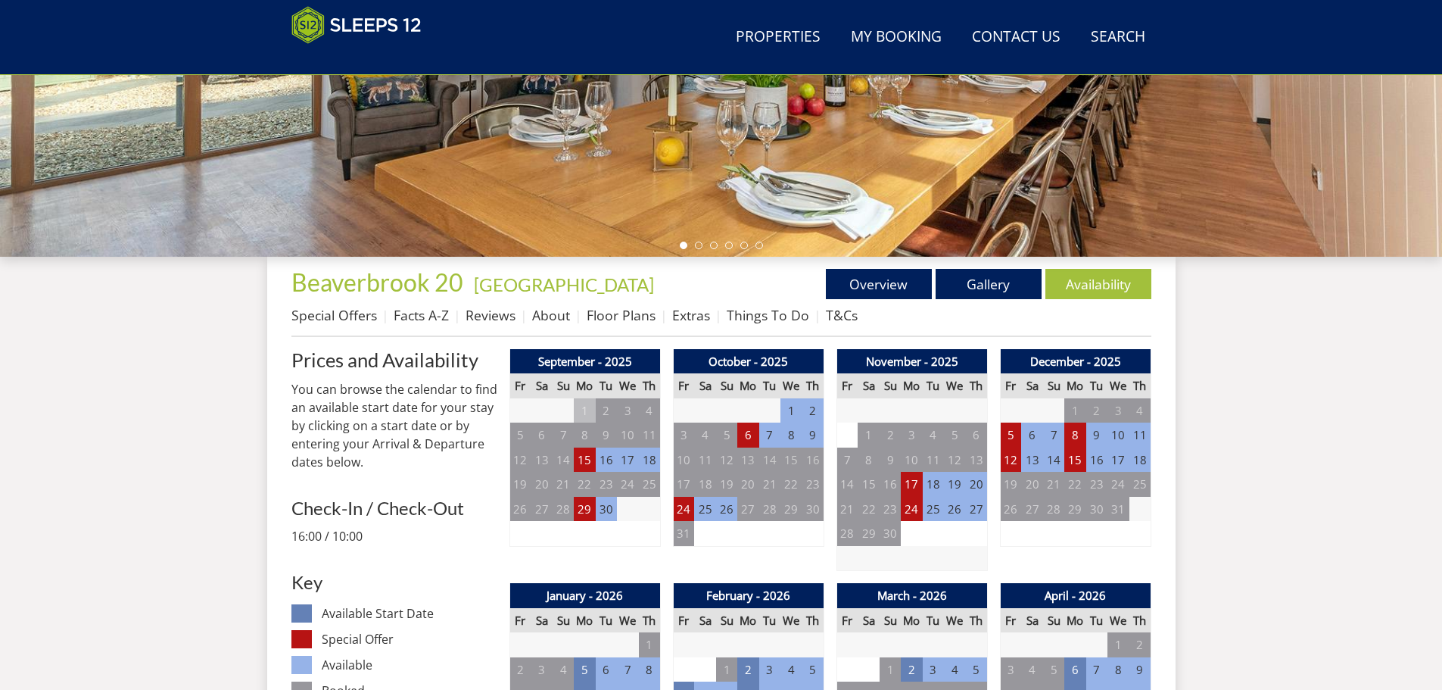
scroll to position [406, 0]
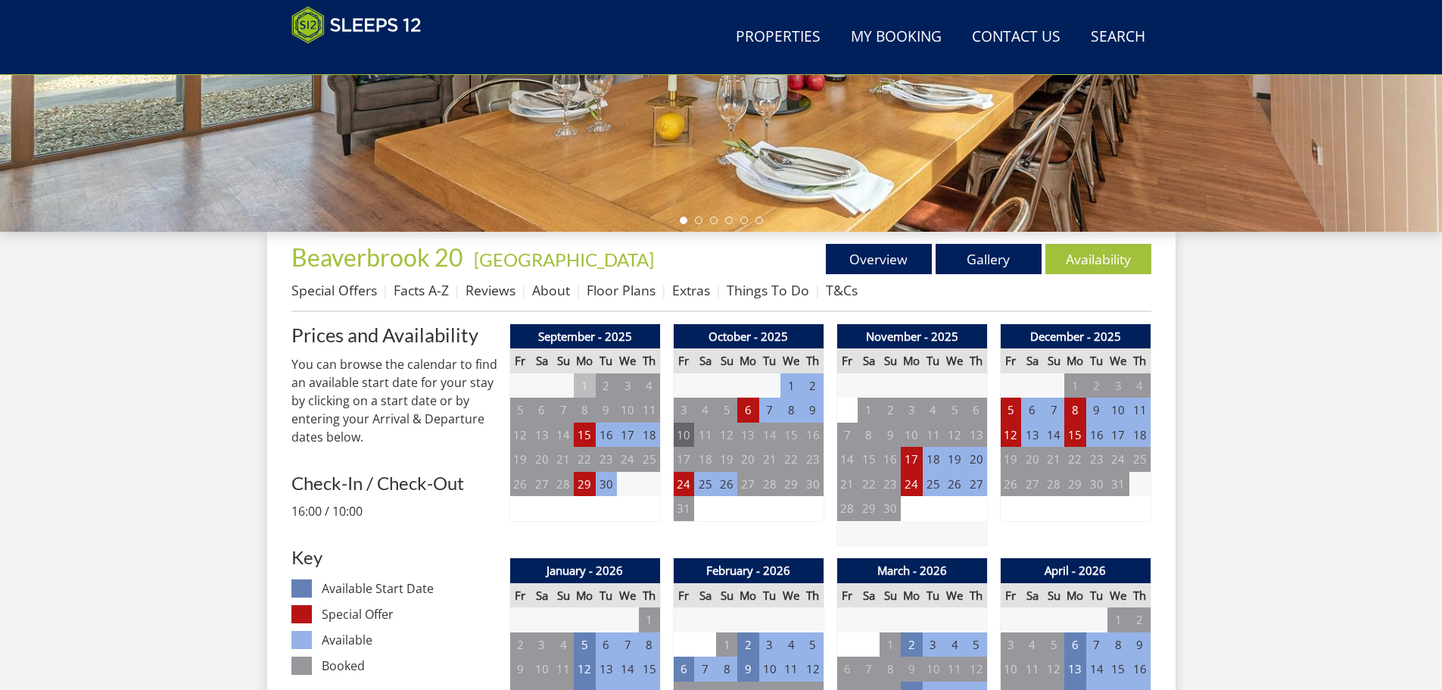
click at [683, 438] on td "10" at bounding box center [683, 434] width 21 height 25
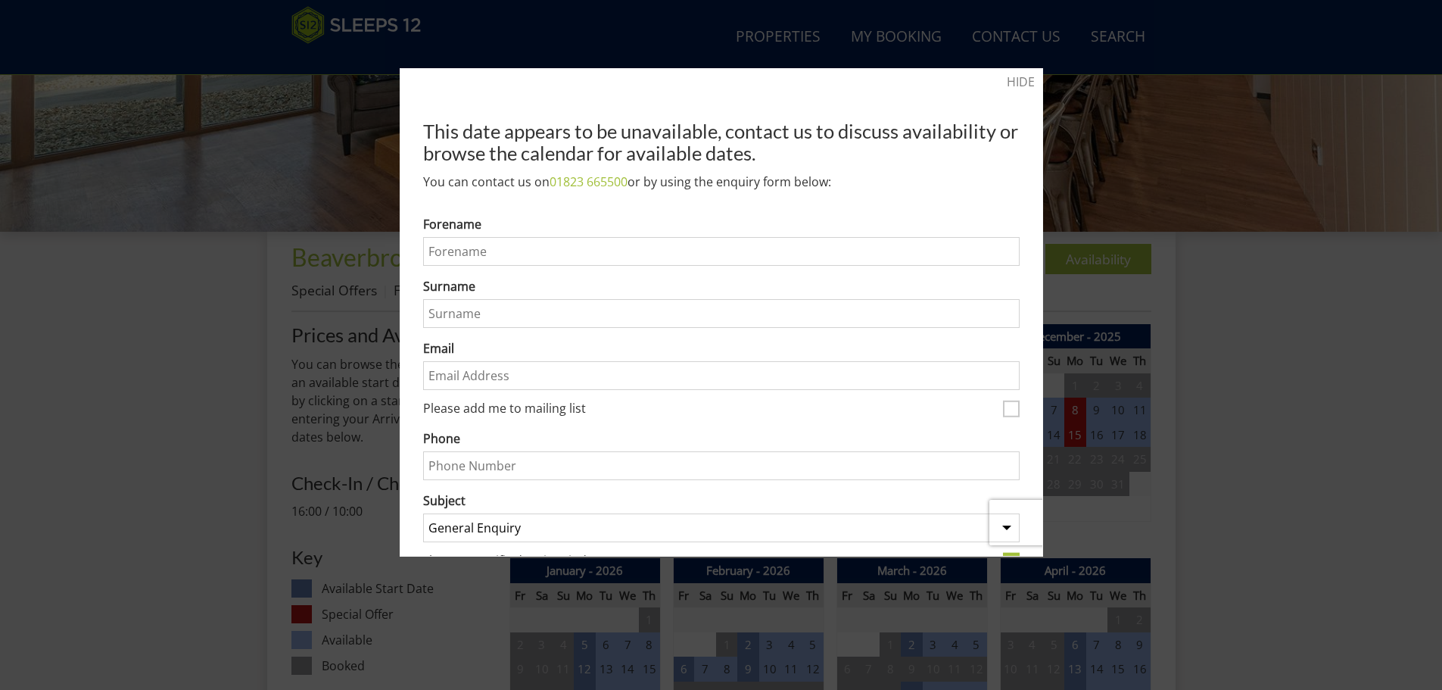
click at [1163, 344] on div at bounding box center [721, 345] width 1442 height 690
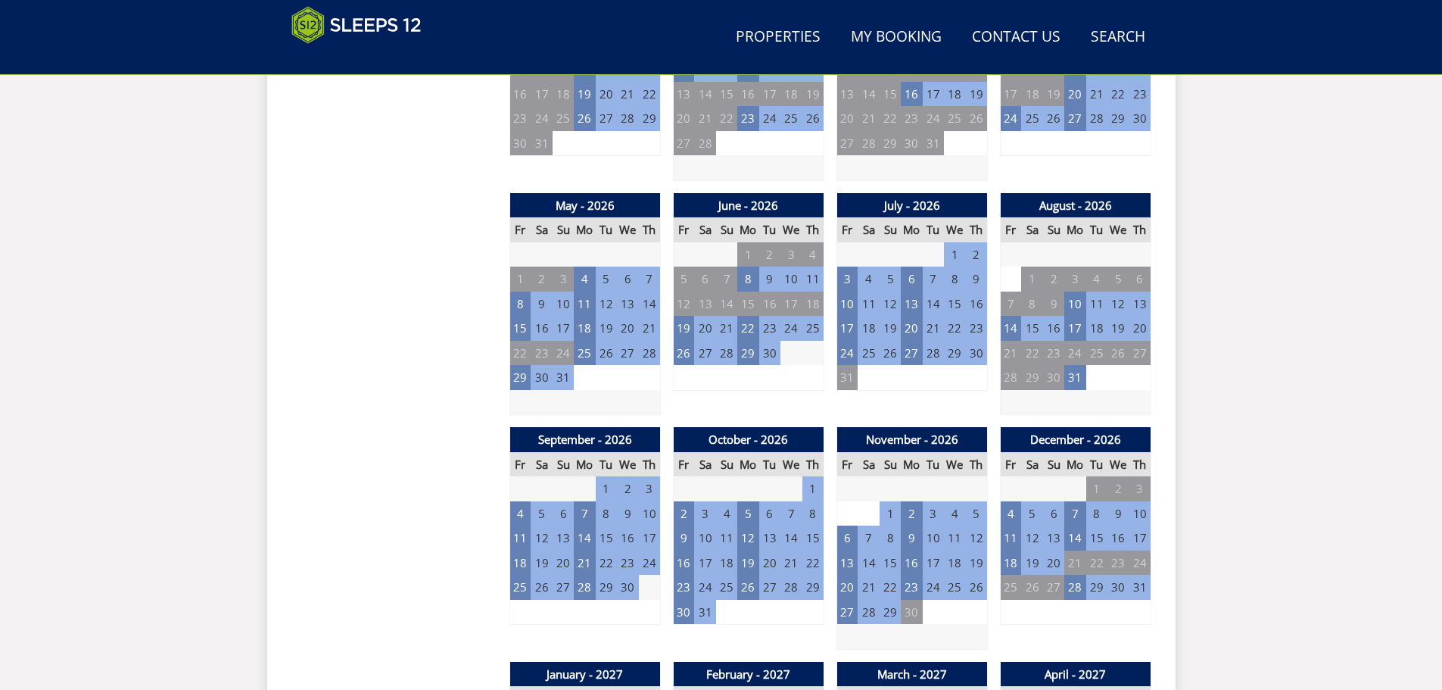
scroll to position [1012, 0]
